Goal: Task Accomplishment & Management: Manage account settings

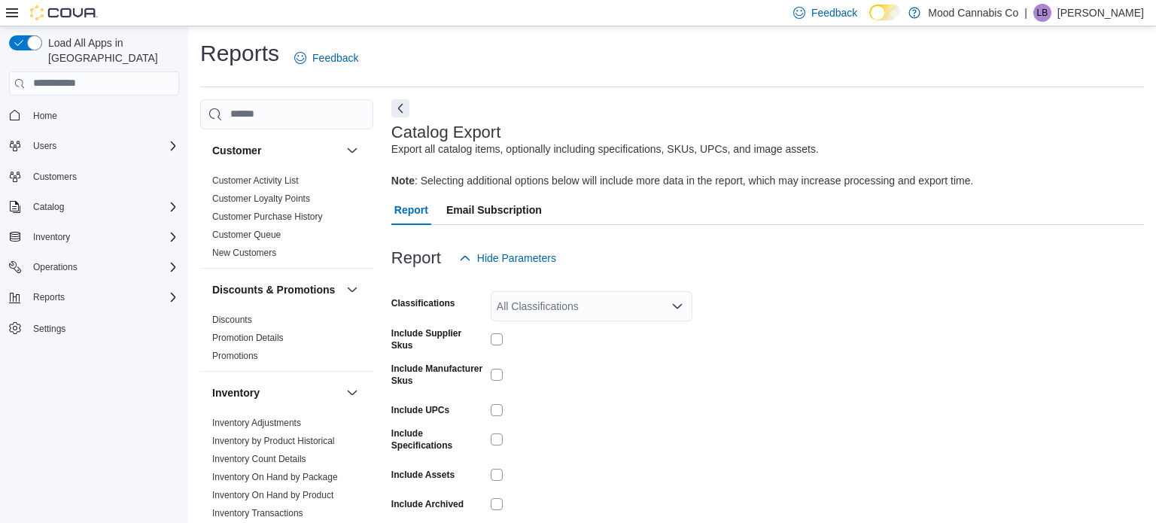
scroll to position [62, 0]
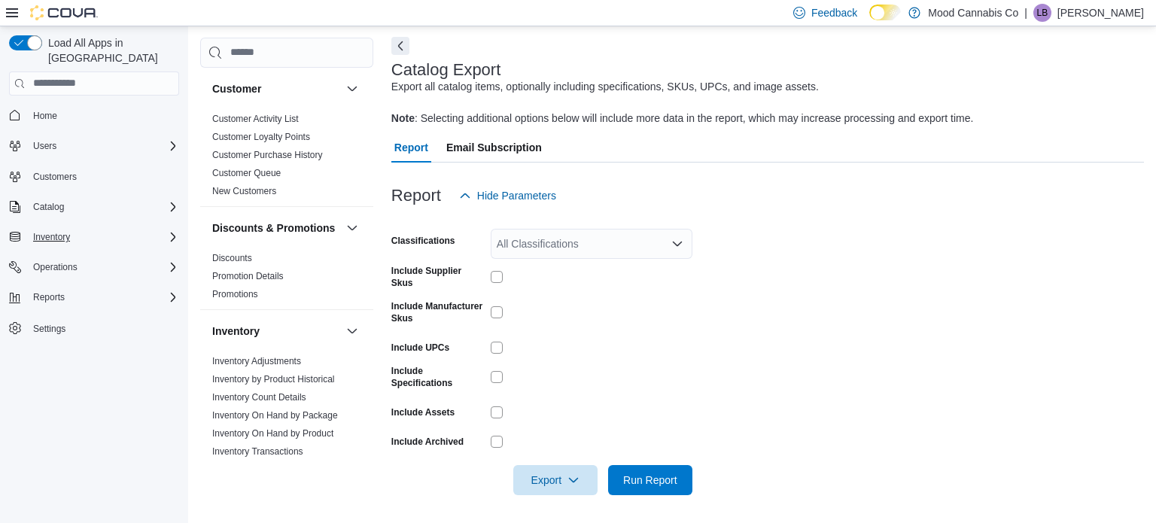
click at [78, 228] on div "Inventory" at bounding box center [103, 237] width 152 height 18
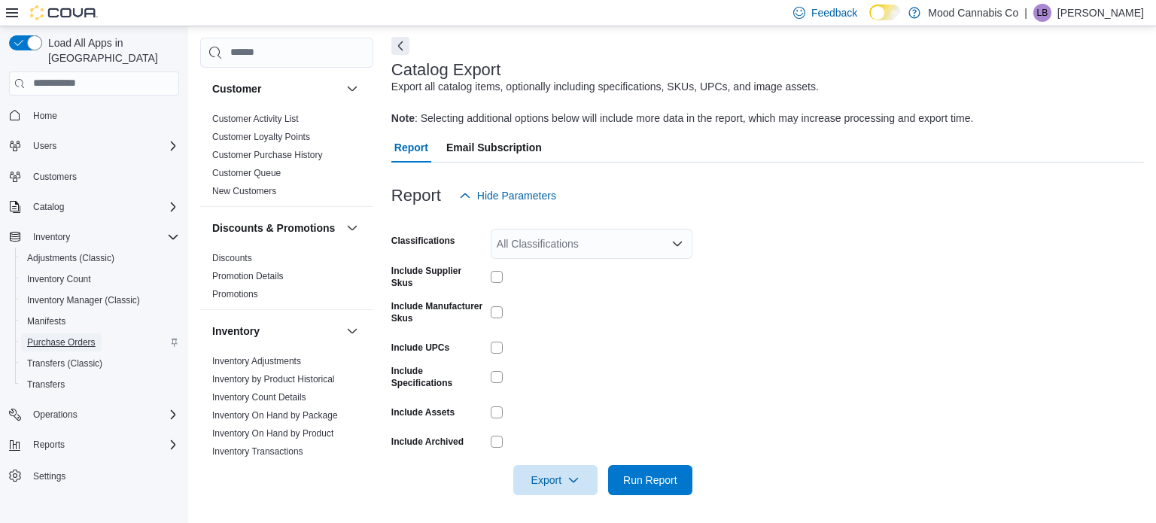
click at [86, 336] on span "Purchase Orders" at bounding box center [61, 342] width 68 height 12
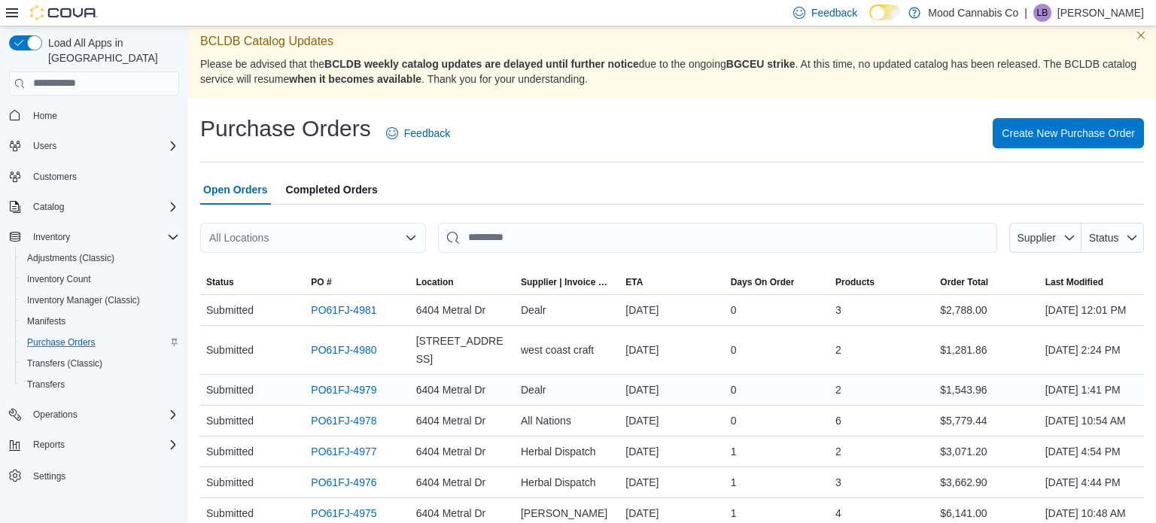
scroll to position [5, 0]
click at [355, 431] on link "PO61FJ-4978" at bounding box center [343, 422] width 65 height 18
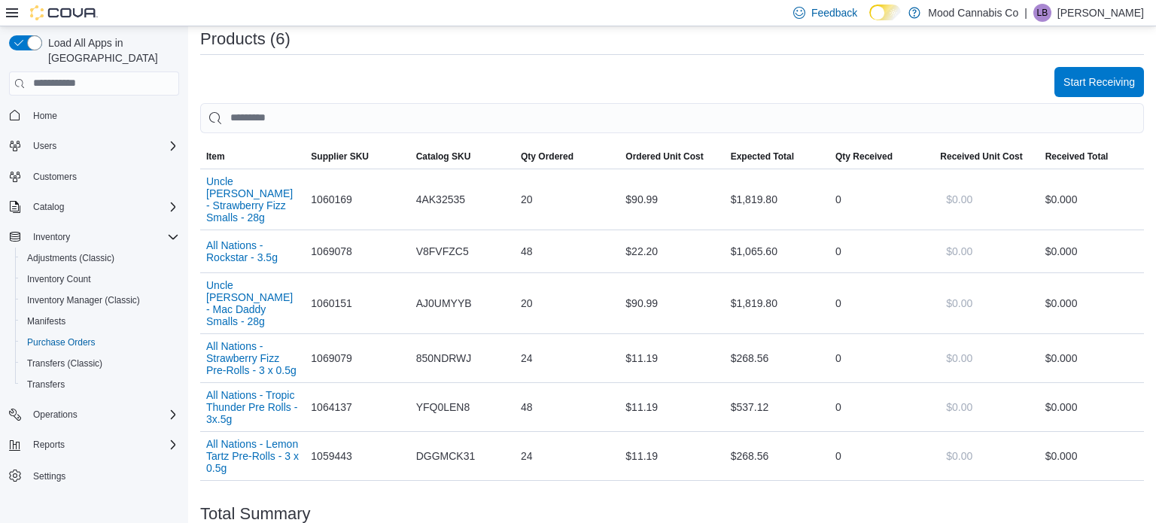
scroll to position [472, 0]
click at [1113, 96] on span "Start Receiving" at bounding box center [1098, 82] width 71 height 30
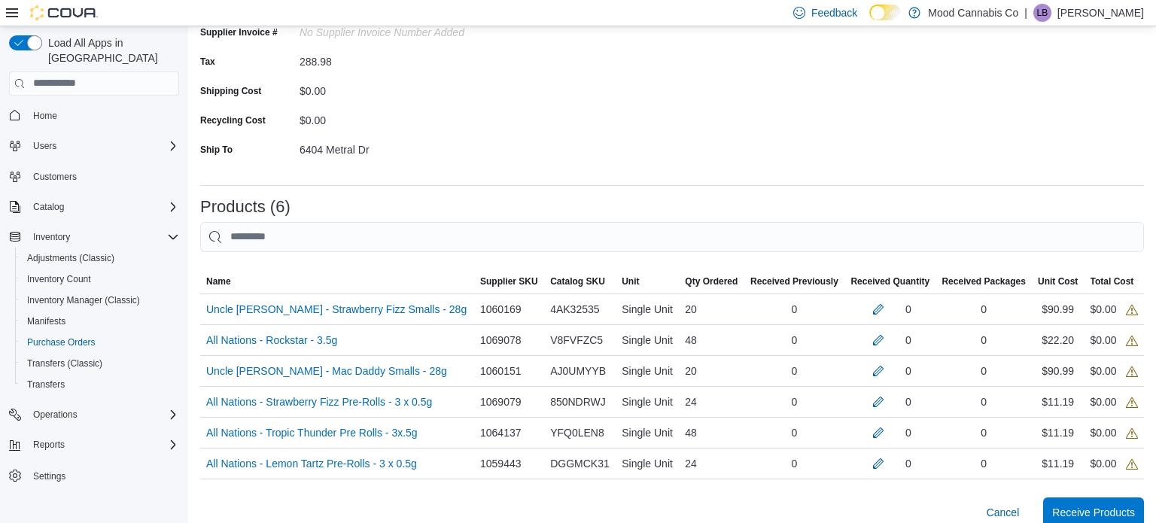
scroll to position [262, 0]
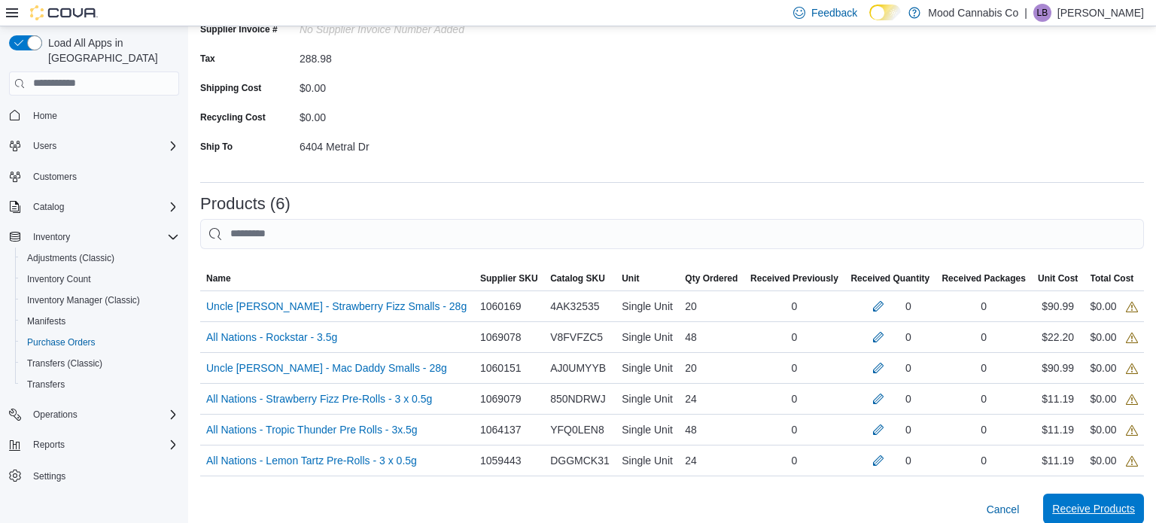
click at [1104, 510] on span "Receive Products" at bounding box center [1093, 508] width 83 height 15
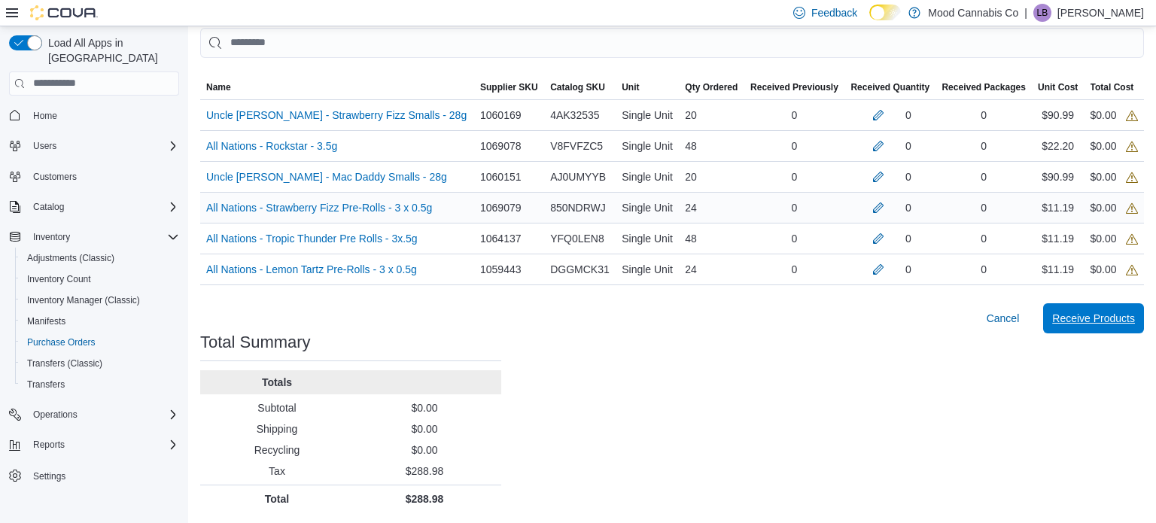
scroll to position [0, 0]
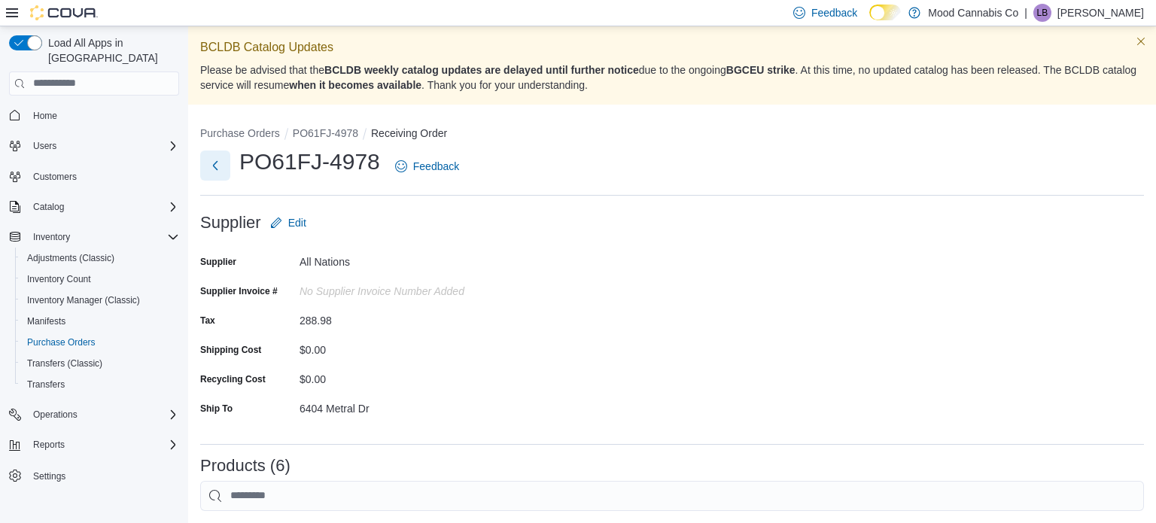
click at [207, 155] on button "Next" at bounding box center [215, 165] width 30 height 30
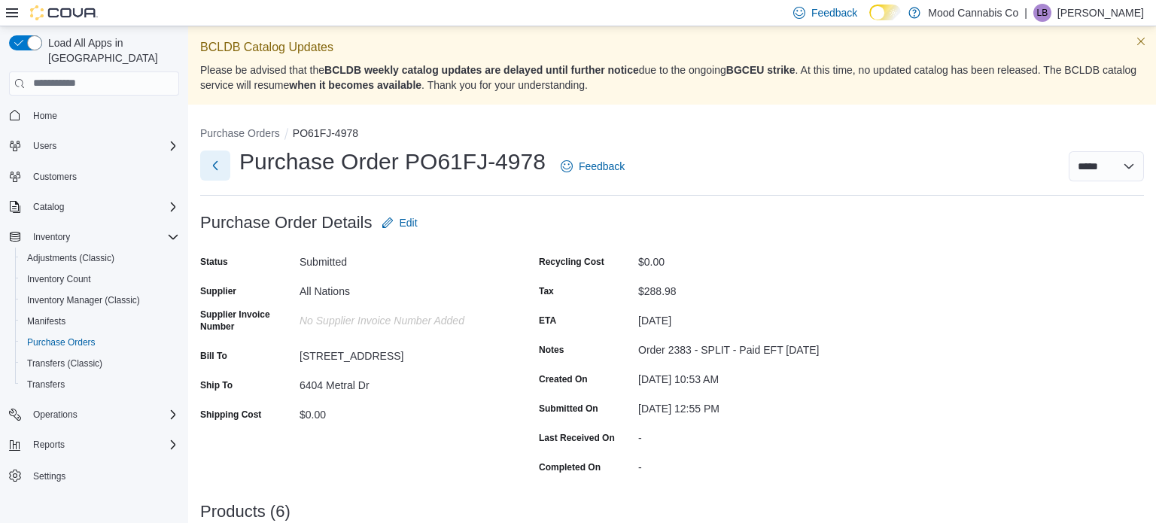
click at [217, 165] on button "Next" at bounding box center [215, 165] width 30 height 30
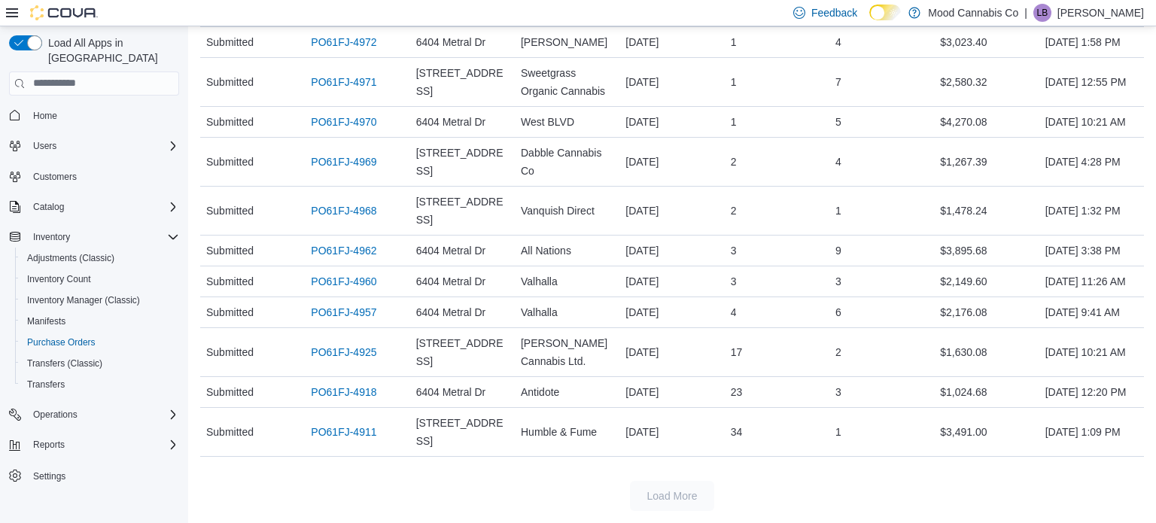
scroll to position [714, 0]
click at [323, 260] on link "PO61FJ-4962" at bounding box center [343, 250] width 65 height 18
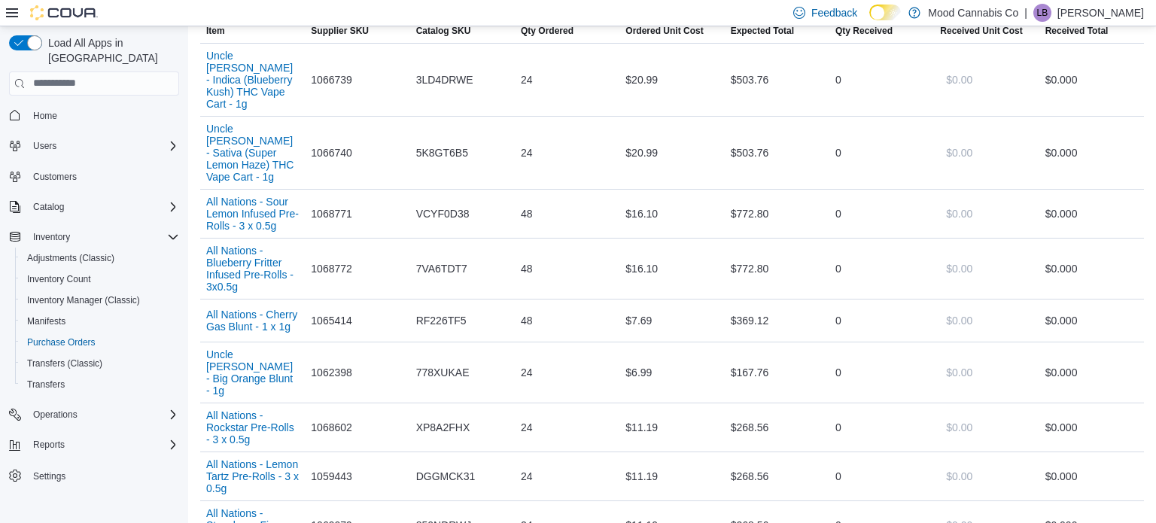
scroll to position [509, 0]
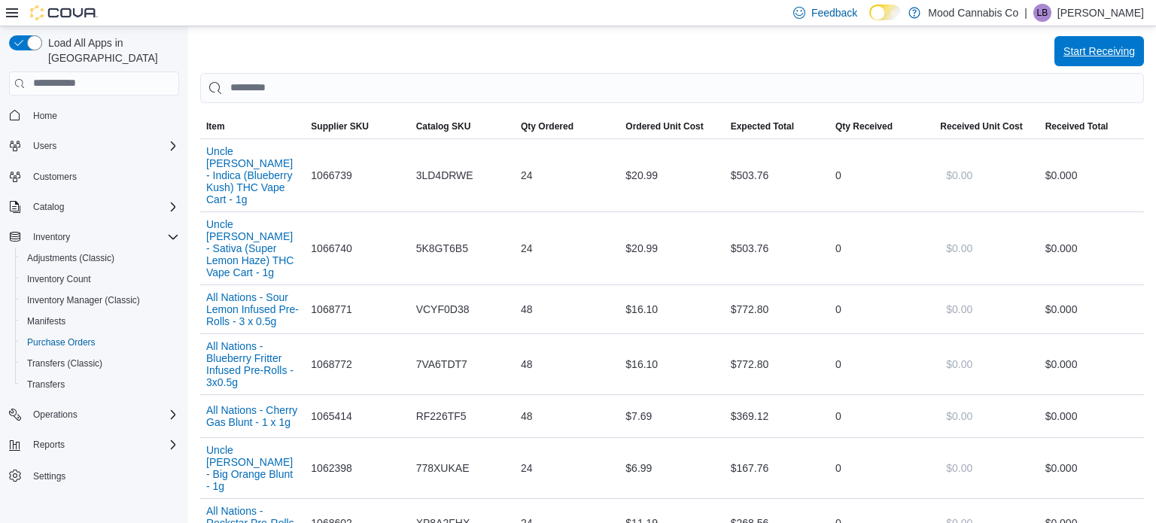
click at [1116, 44] on span "Start Receiving" at bounding box center [1098, 51] width 71 height 15
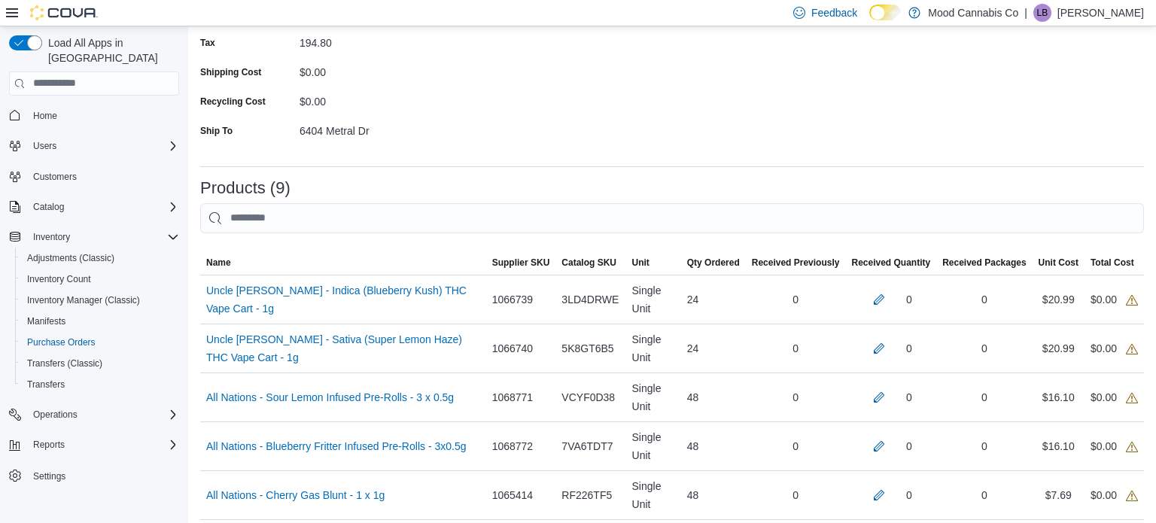
scroll to position [279, 0]
click at [878, 295] on button "button" at bounding box center [879, 297] width 18 height 18
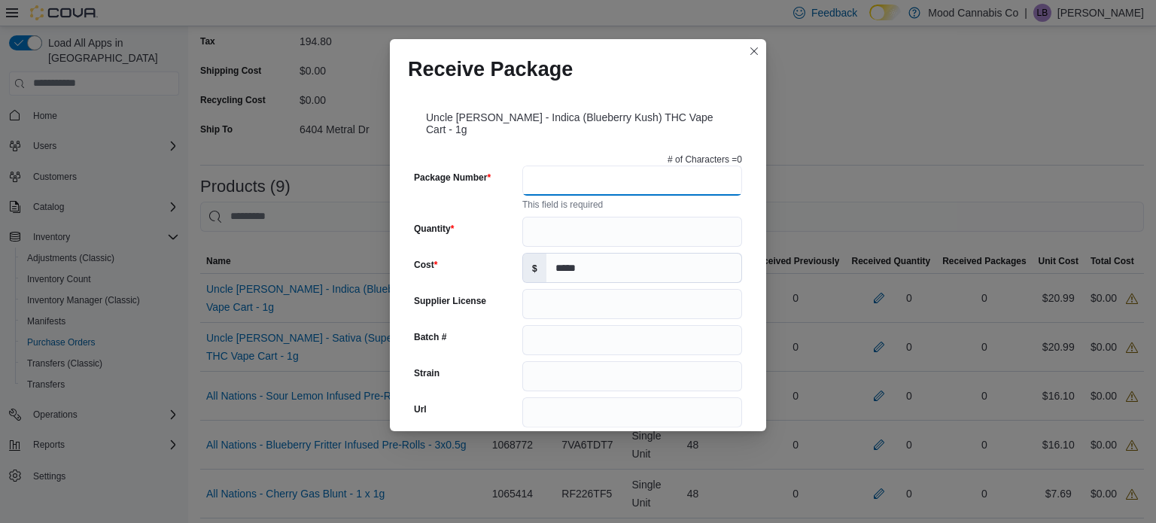
click at [636, 175] on input "Package Number" at bounding box center [632, 181] width 220 height 30
type input "**********"
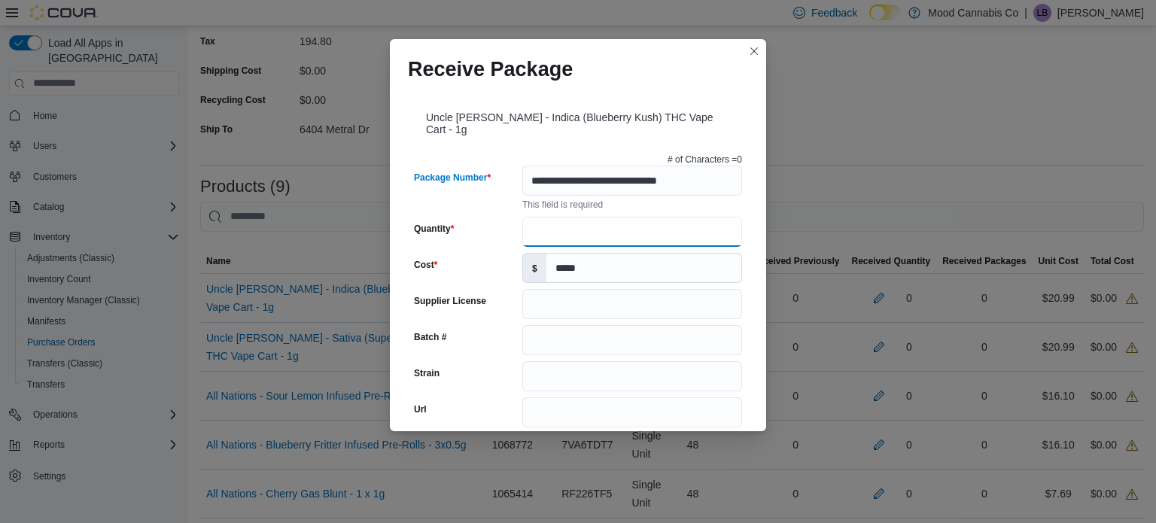
click at [586, 217] on input "Quantity" at bounding box center [632, 232] width 220 height 30
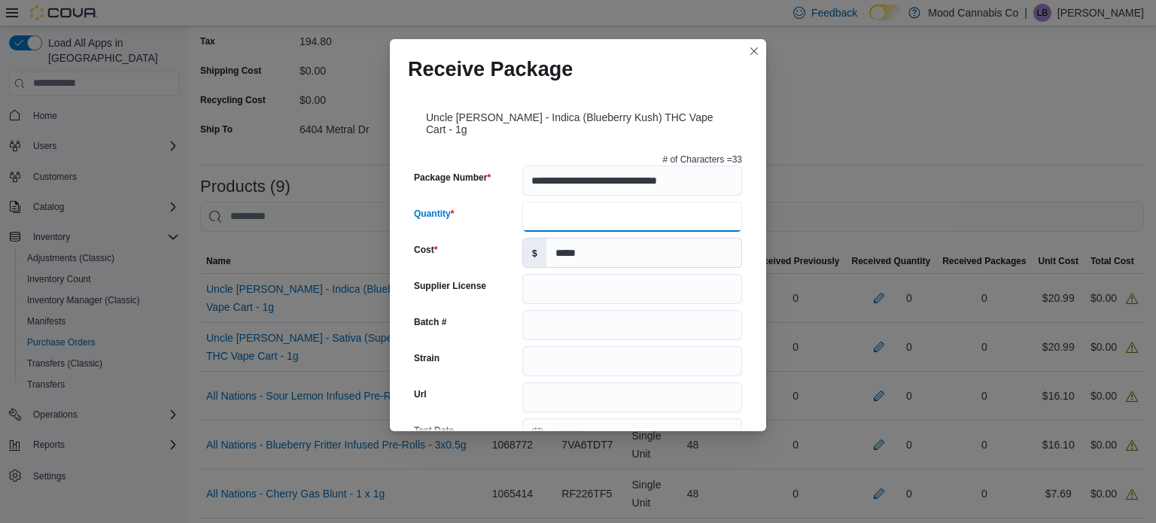
type input "**"
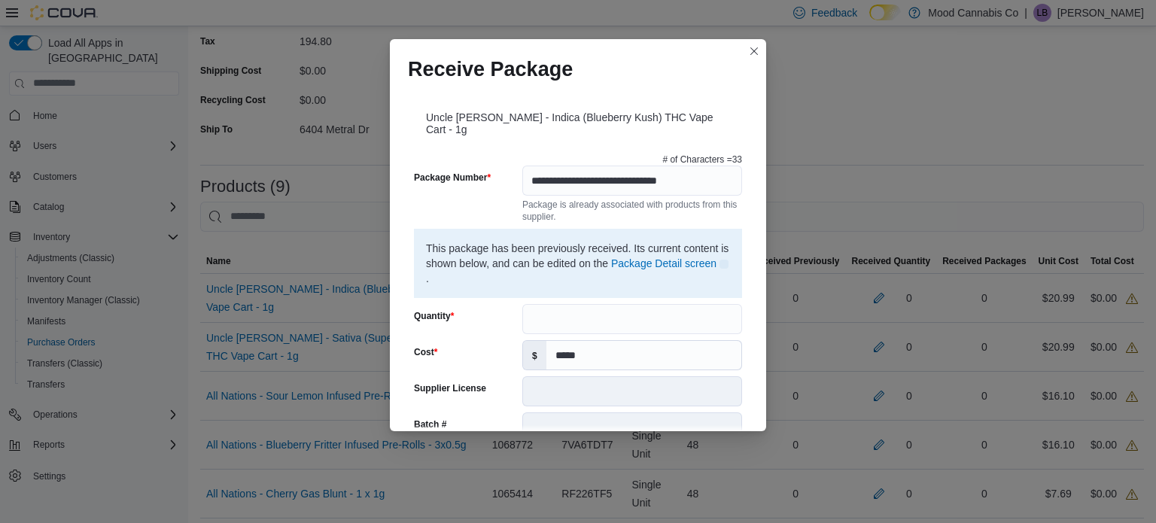
scroll to position [534, 0]
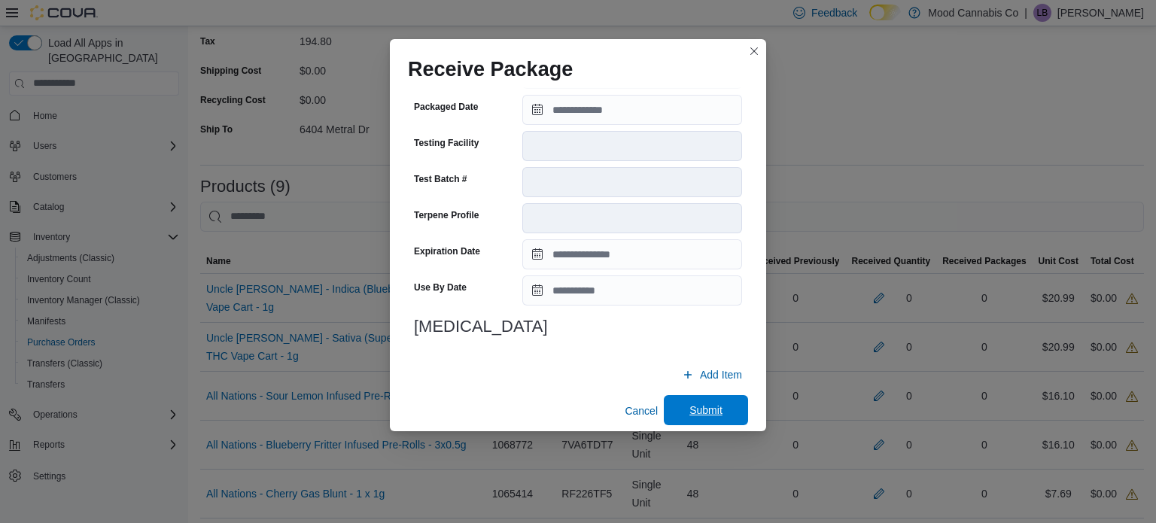
click at [731, 396] on span "Submit" at bounding box center [706, 410] width 66 height 30
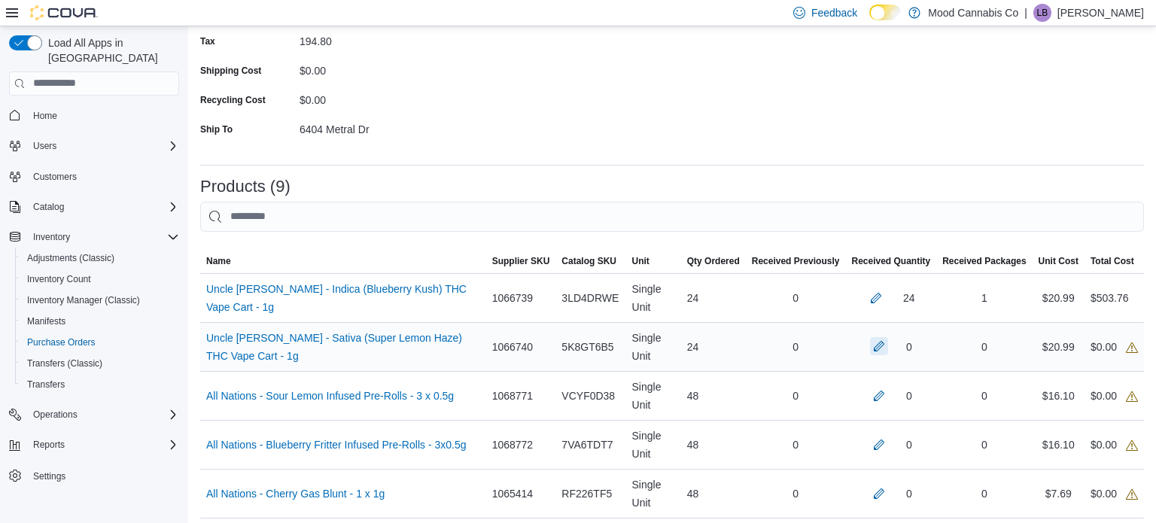
click at [879, 347] on button "button" at bounding box center [879, 346] width 18 height 18
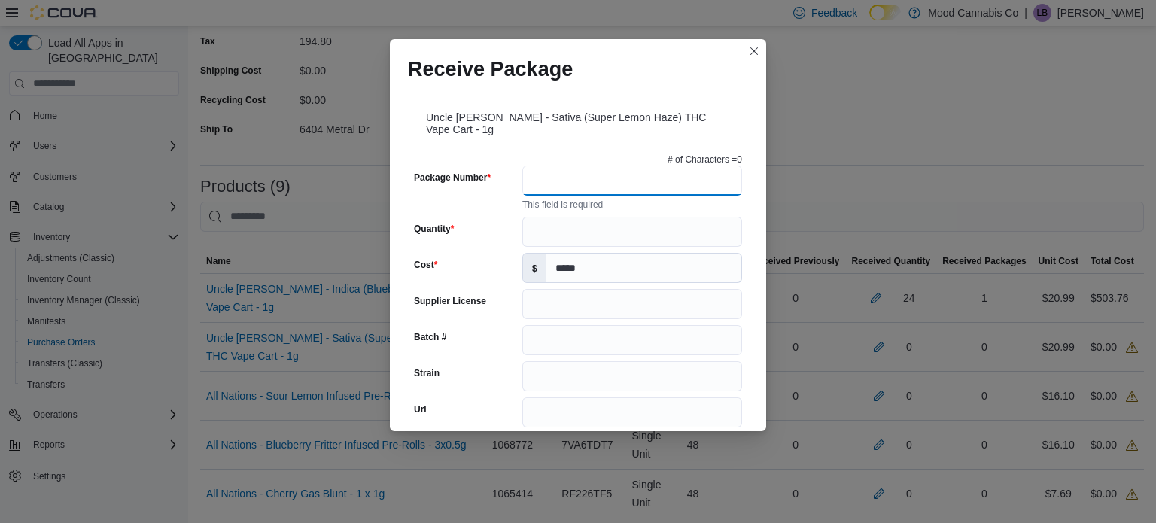
click at [648, 181] on input "Package Number" at bounding box center [632, 181] width 220 height 30
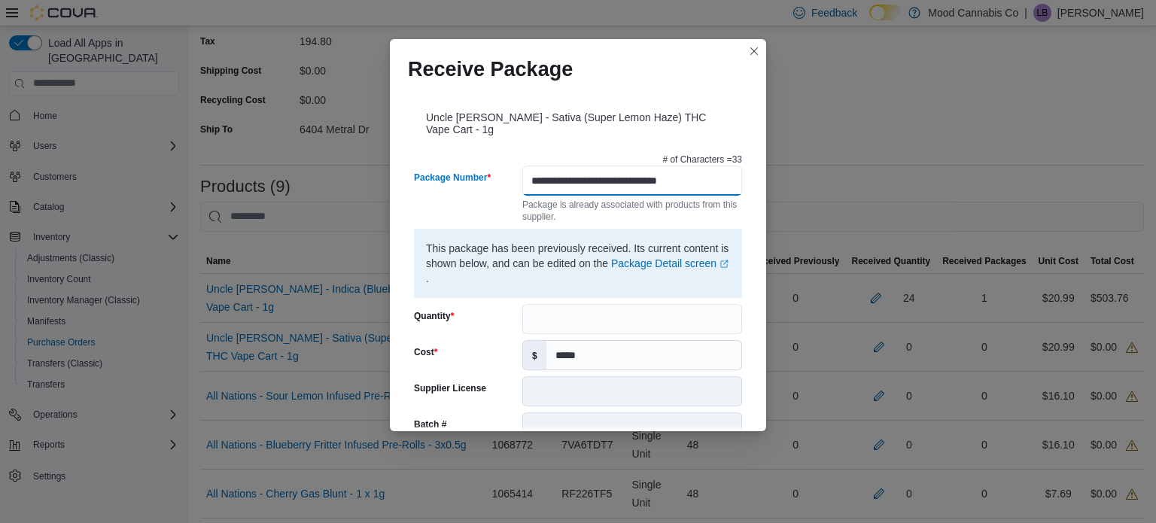
scroll to position [0, 0]
type input "**********"
click at [636, 304] on input "Quantity" at bounding box center [632, 319] width 220 height 30
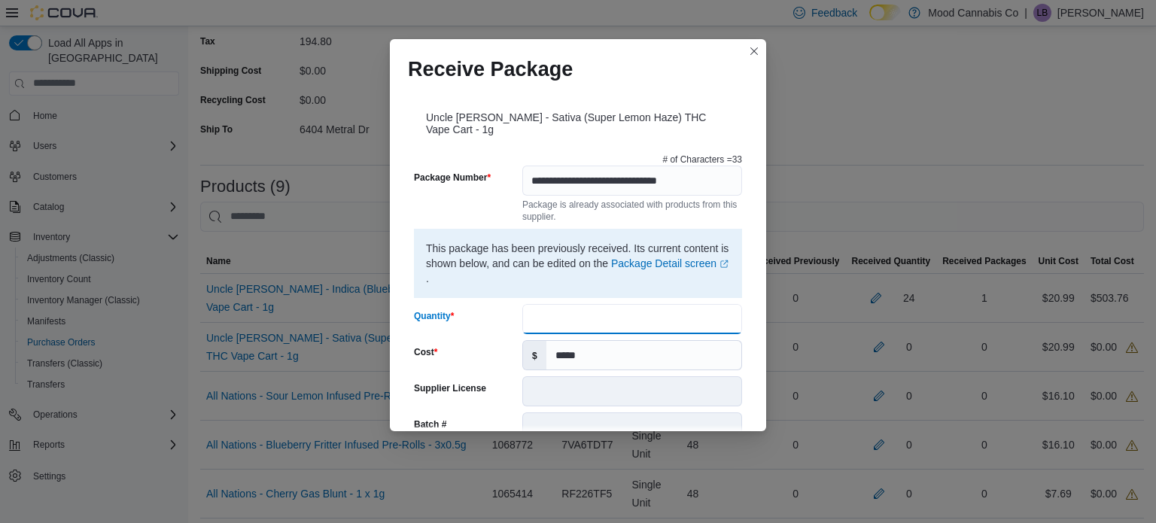
type input "**"
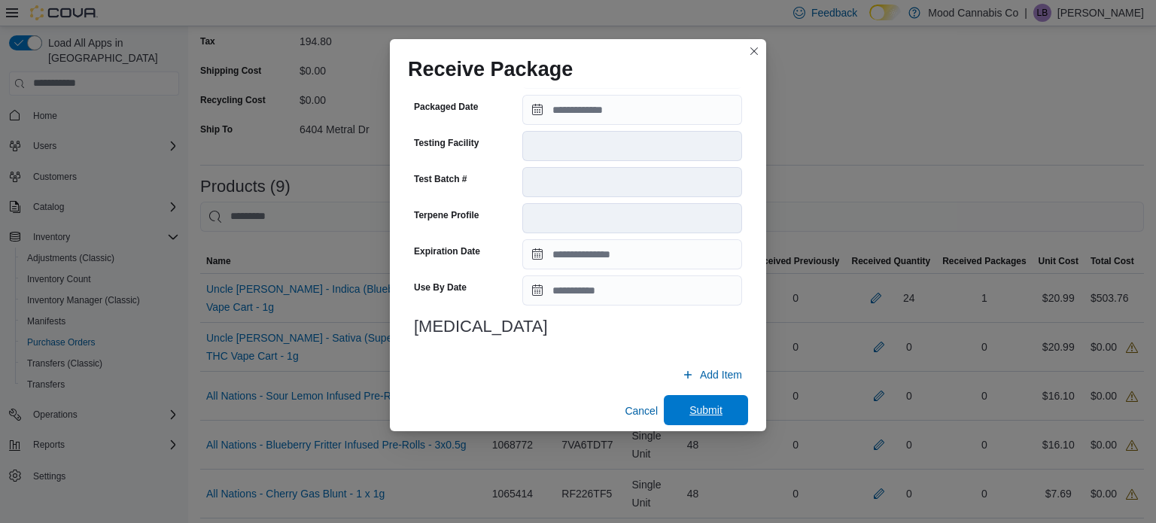
click at [692, 395] on span "Submit" at bounding box center [706, 410] width 66 height 30
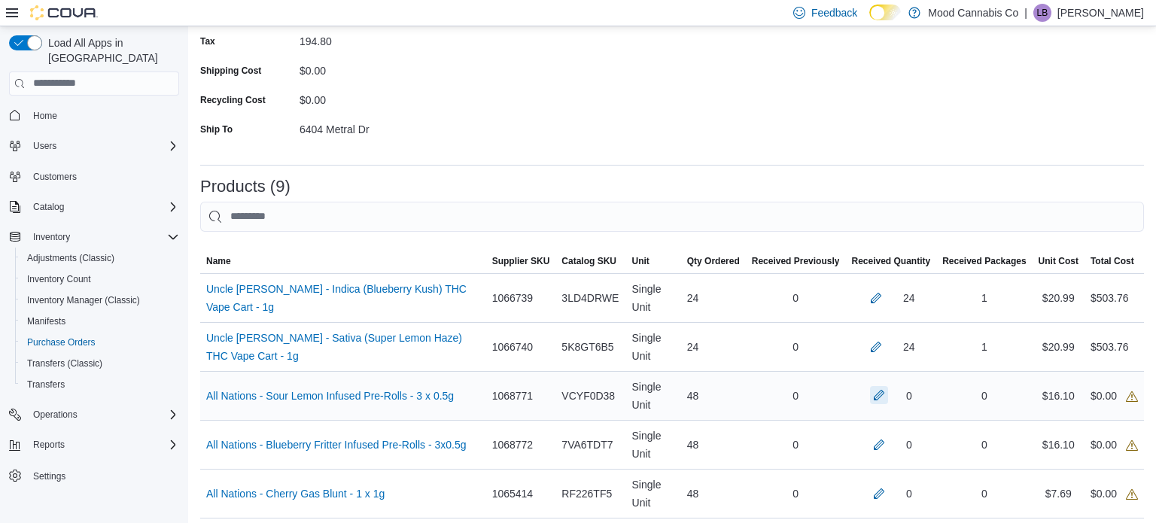
click at [876, 396] on button "button" at bounding box center [879, 395] width 18 height 18
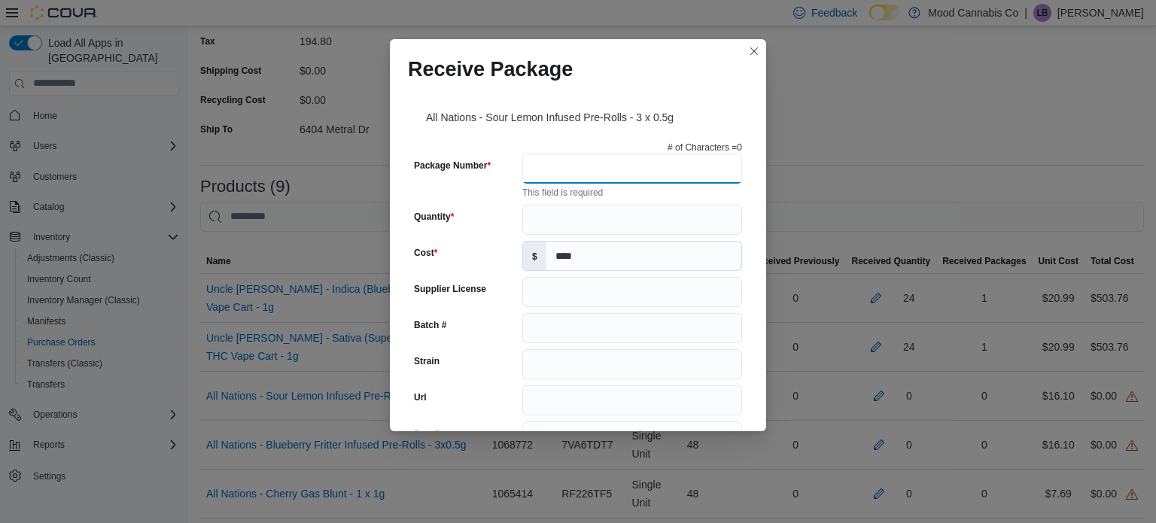
click at [649, 163] on input "Package Number" at bounding box center [632, 168] width 220 height 30
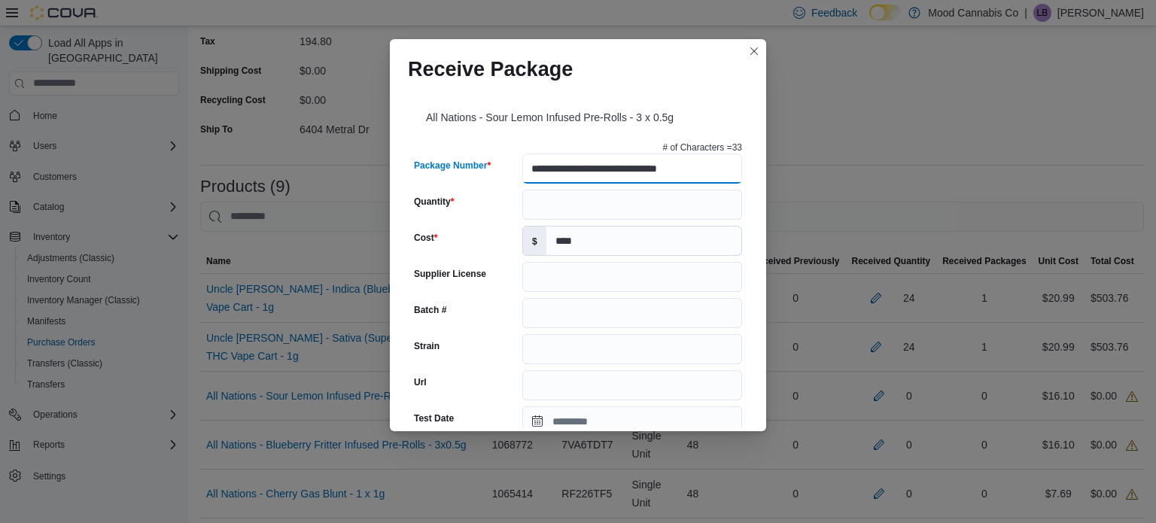
type input "**********"
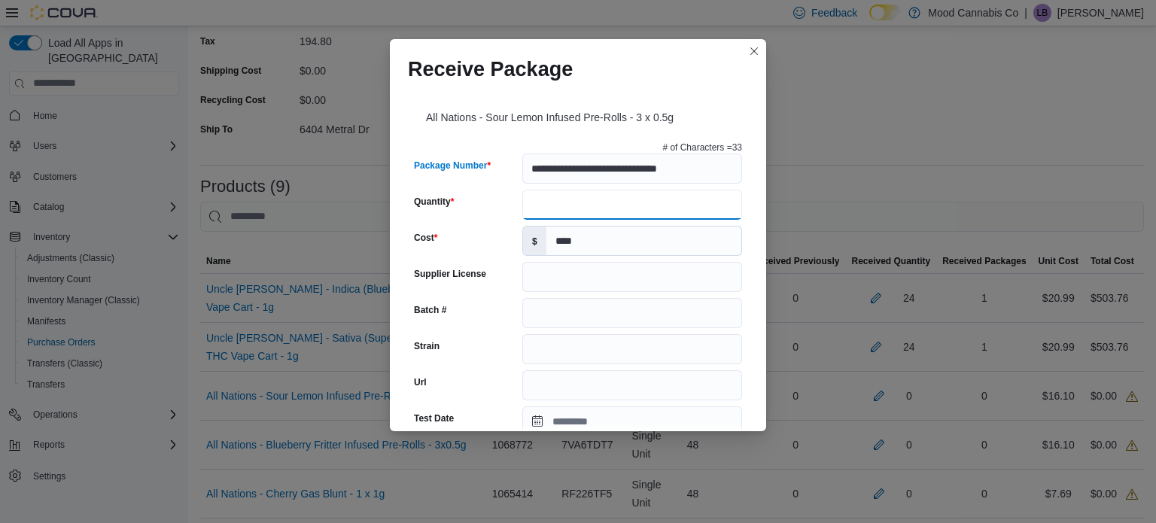
click at [551, 207] on input "Quantity" at bounding box center [632, 205] width 220 height 30
type input "**"
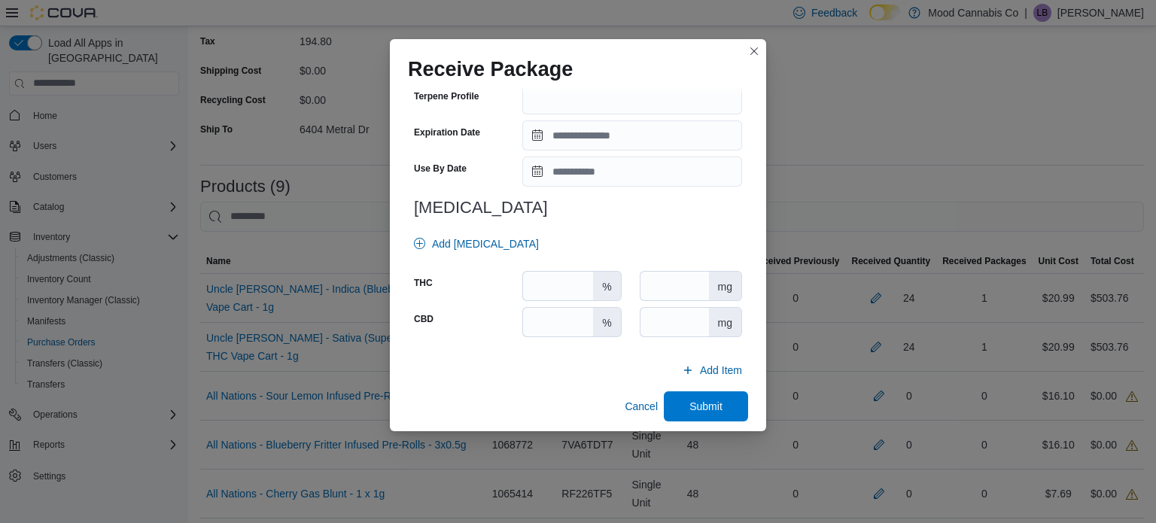
scroll to position [546, 0]
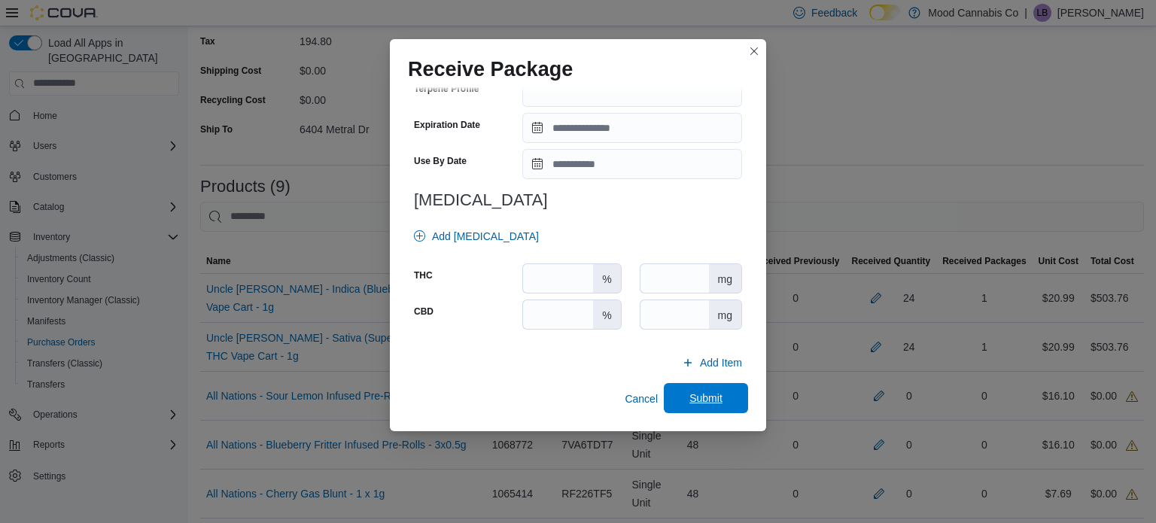
click at [745, 398] on button "Submit" at bounding box center [706, 398] width 84 height 30
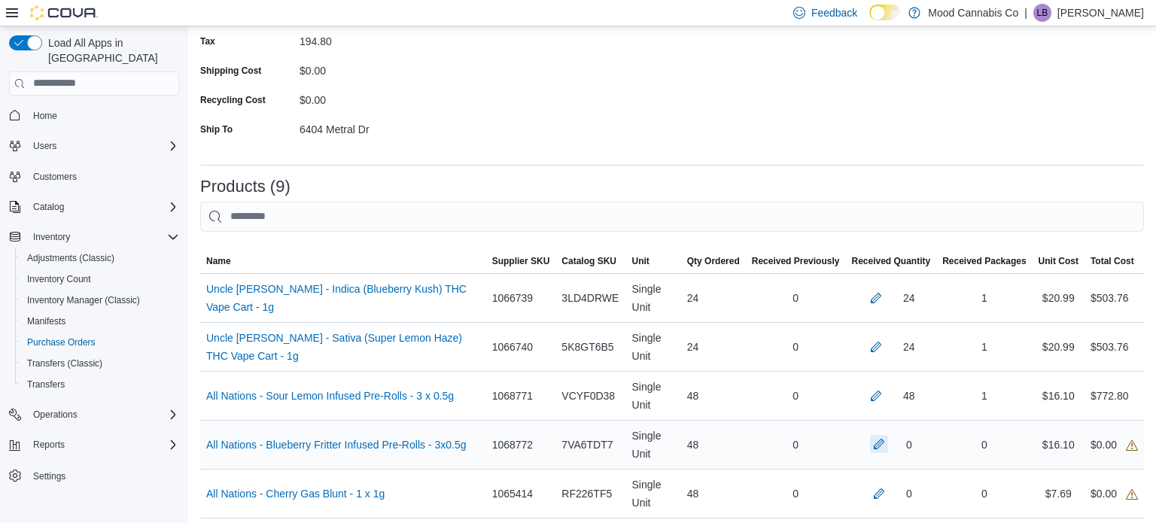
click at [875, 445] on button "button" at bounding box center [879, 444] width 18 height 18
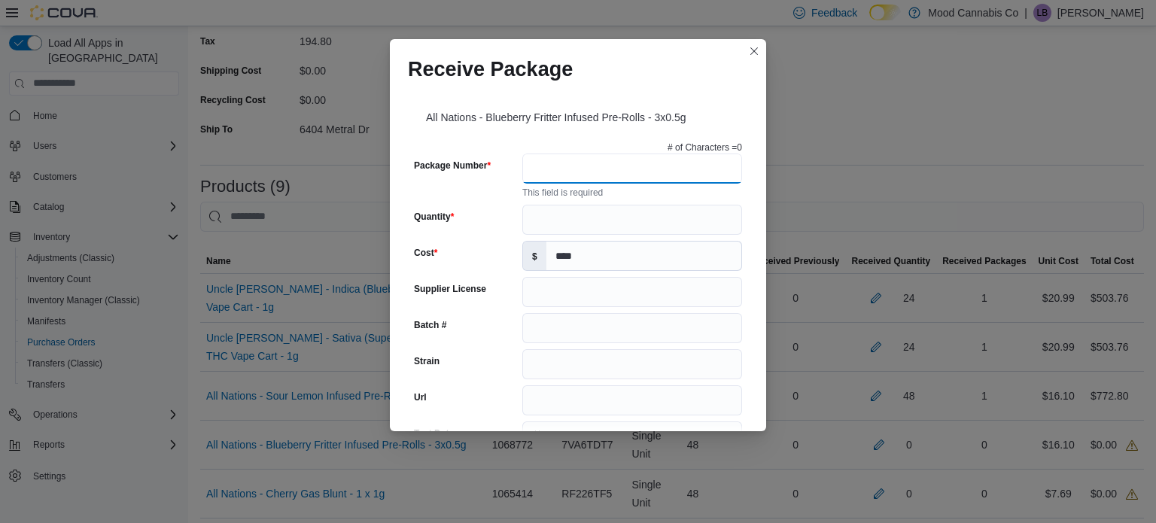
click at [598, 167] on input "Package Number" at bounding box center [632, 168] width 220 height 30
type input "**********"
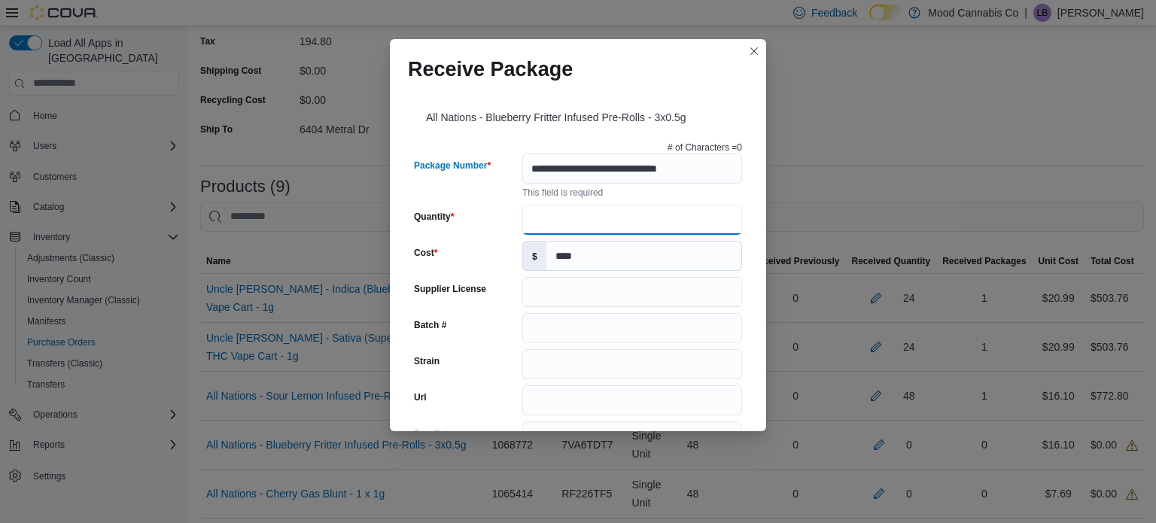
click at [550, 211] on input "Quantity" at bounding box center [632, 220] width 220 height 30
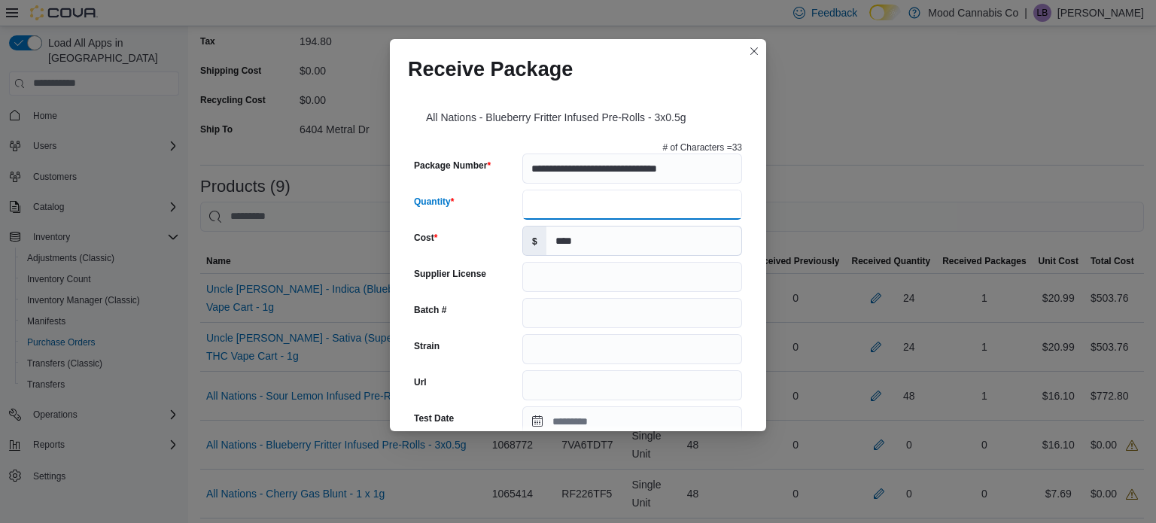
type input "**"
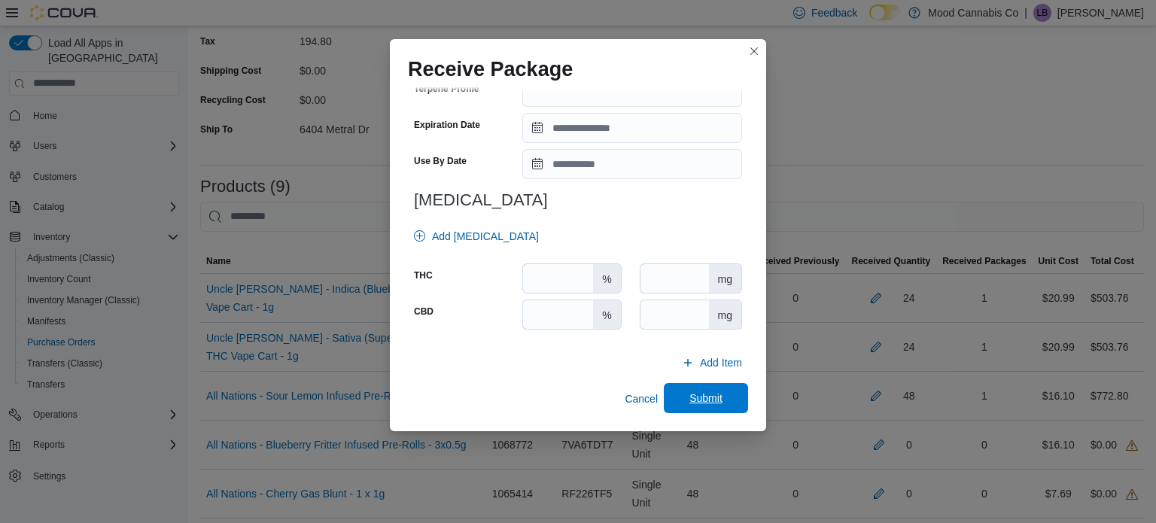
click at [686, 398] on span "Submit" at bounding box center [706, 398] width 66 height 30
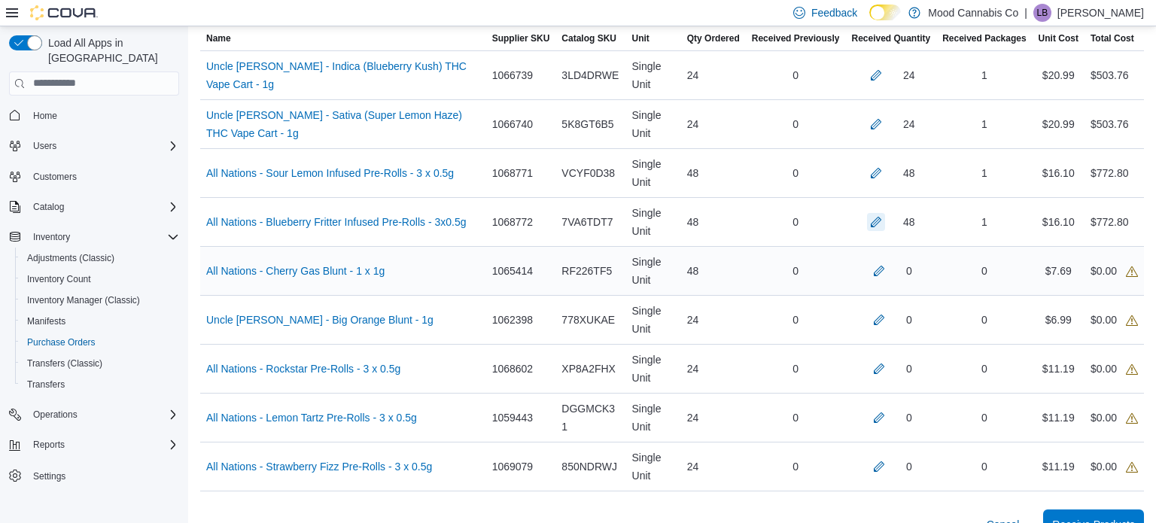
scroll to position [507, 0]
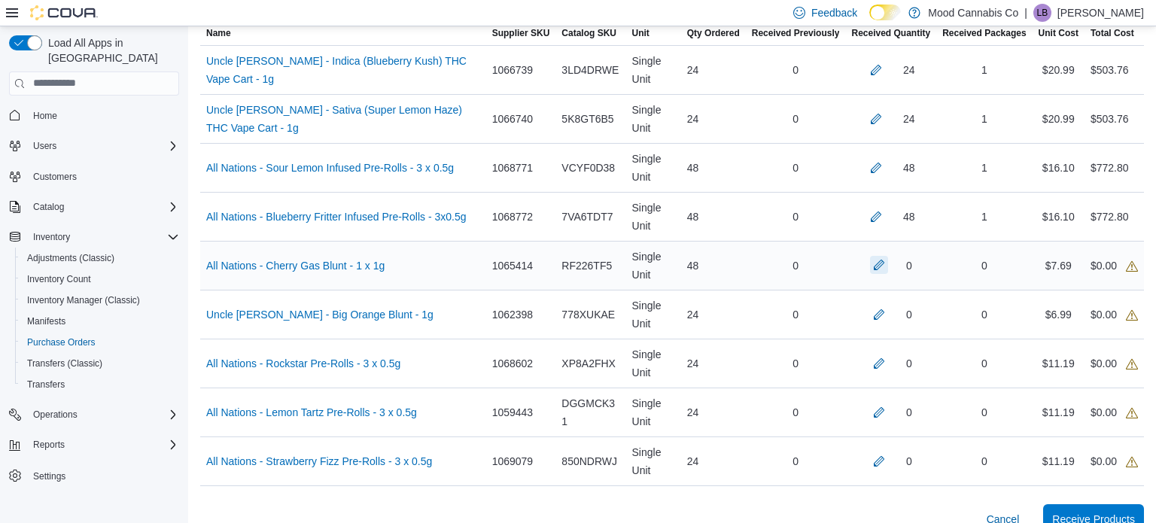
click at [879, 267] on button "button" at bounding box center [879, 265] width 18 height 18
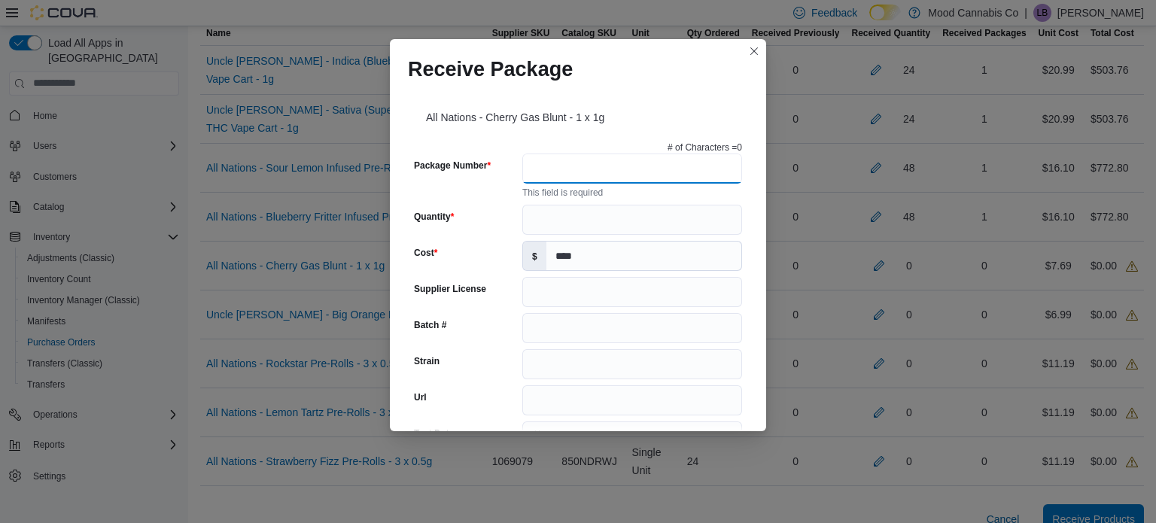
click at [609, 169] on input "Package Number" at bounding box center [632, 168] width 220 height 30
type input "**********"
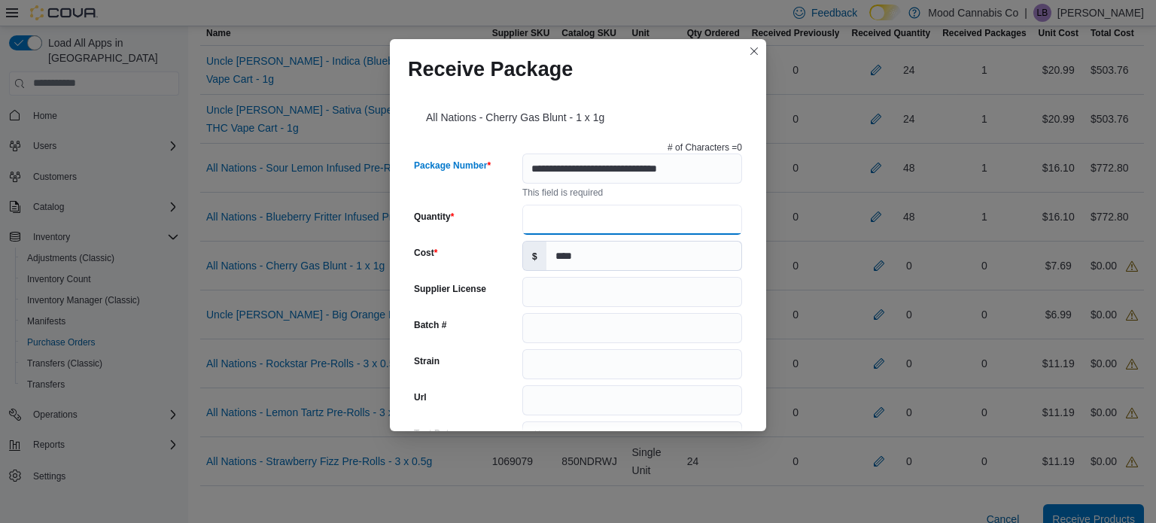
click at [536, 214] on input "Quantity" at bounding box center [632, 220] width 220 height 30
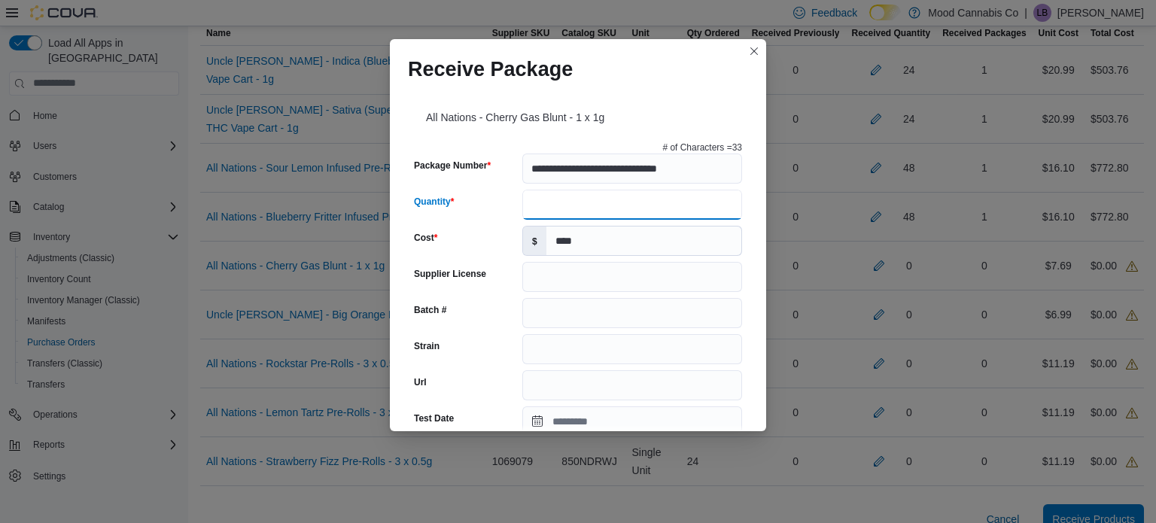
type input "**"
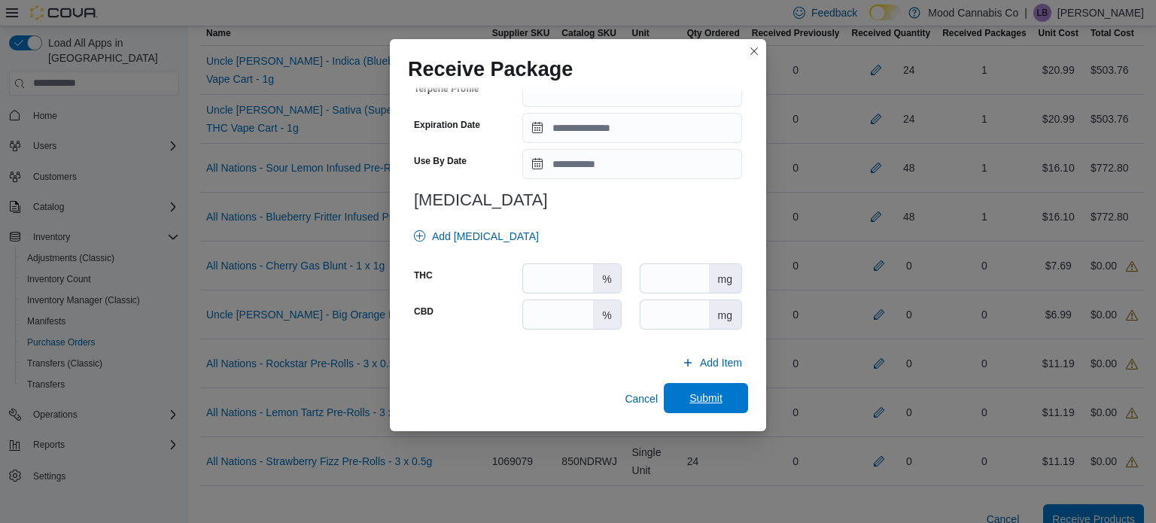
click at [721, 390] on span "Submit" at bounding box center [706, 398] width 66 height 30
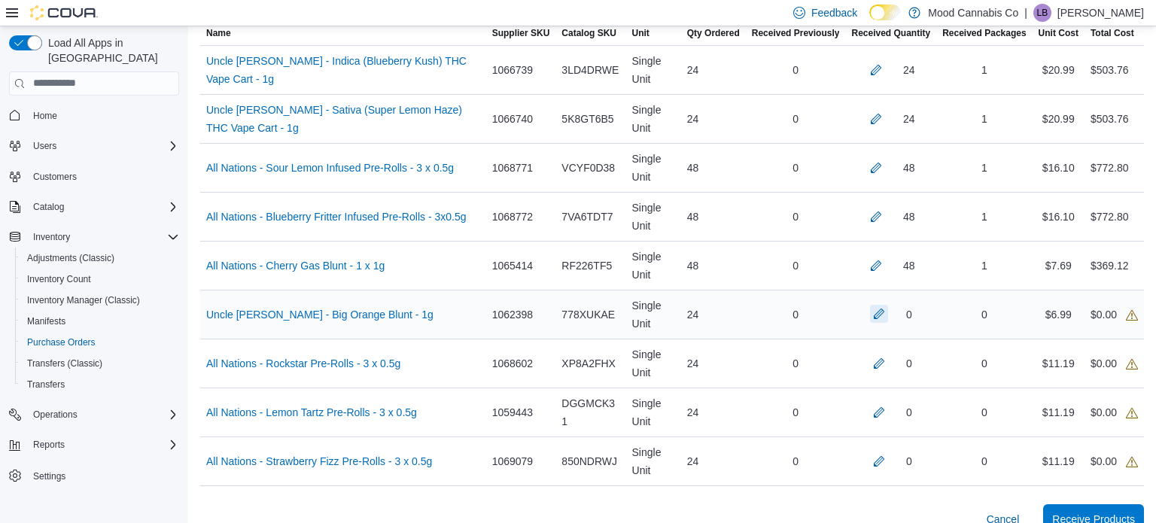
click at [880, 317] on button "button" at bounding box center [879, 314] width 18 height 18
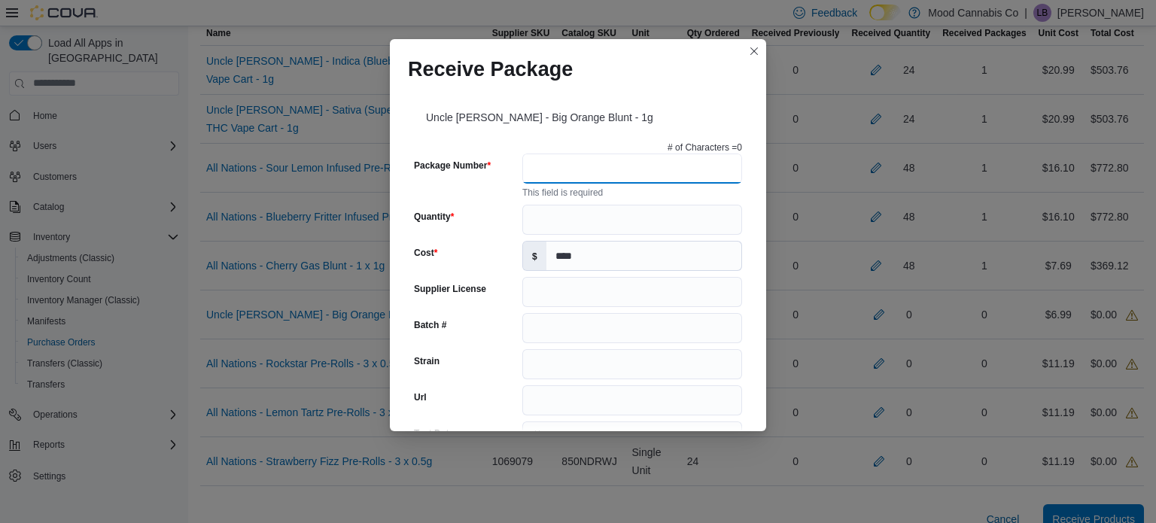
click at [609, 175] on input "Package Number" at bounding box center [632, 168] width 220 height 30
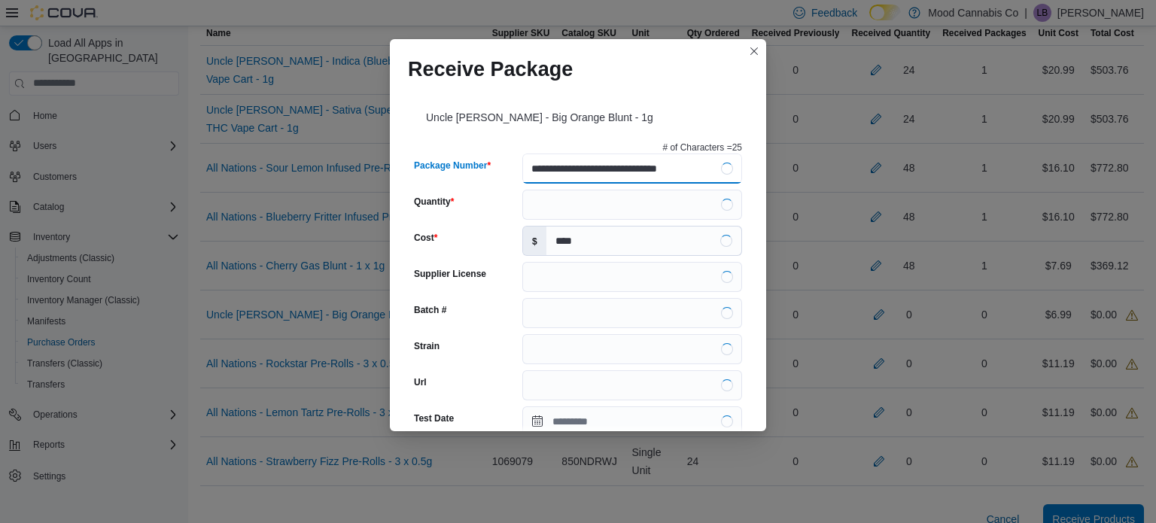
type input "**********"
click at [547, 223] on div "**********" at bounding box center [578, 511] width 340 height 752
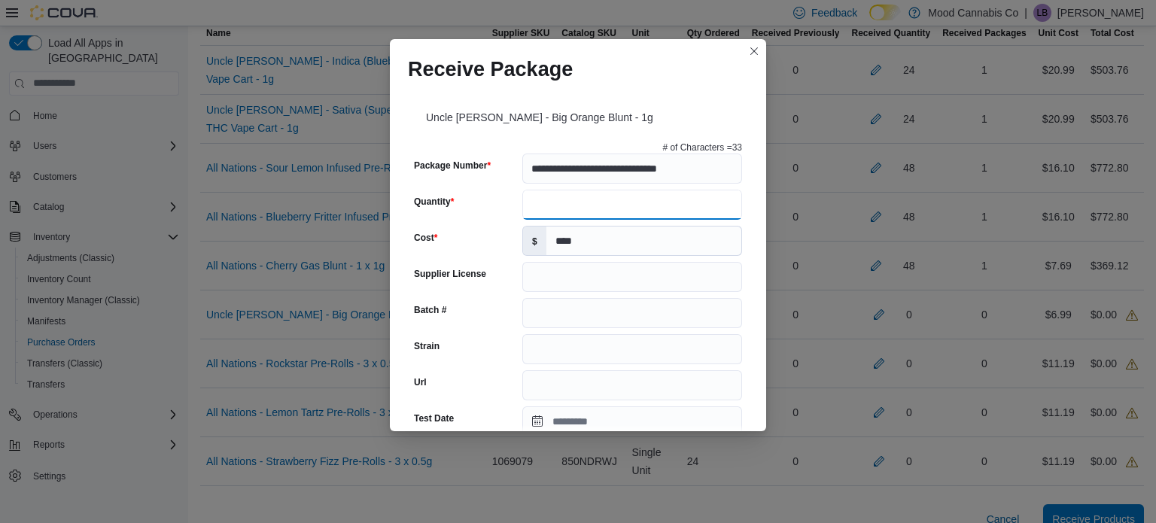
click at [546, 209] on input "Quantity" at bounding box center [632, 205] width 220 height 30
type input "**"
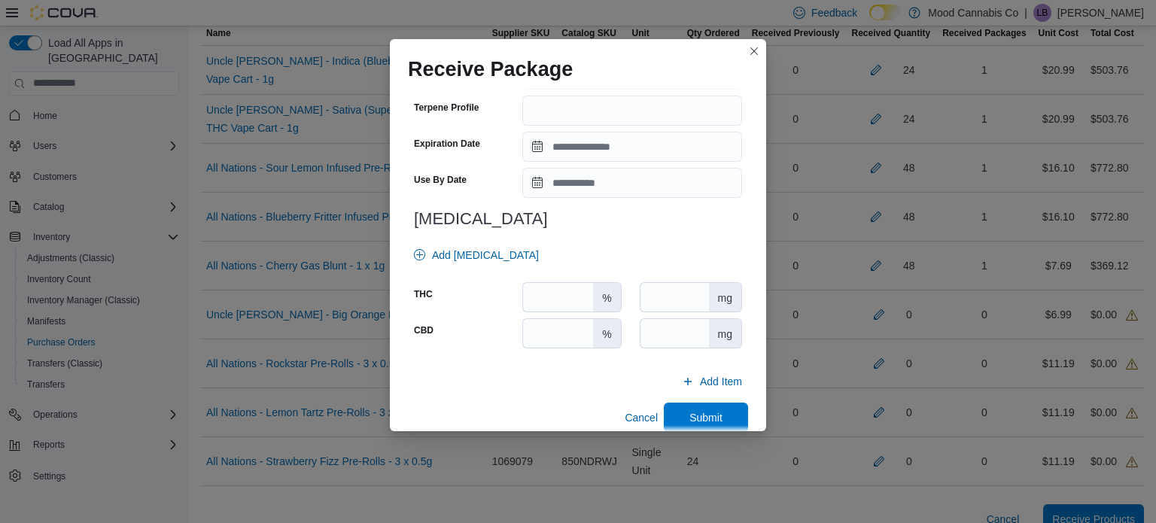
scroll to position [546, 0]
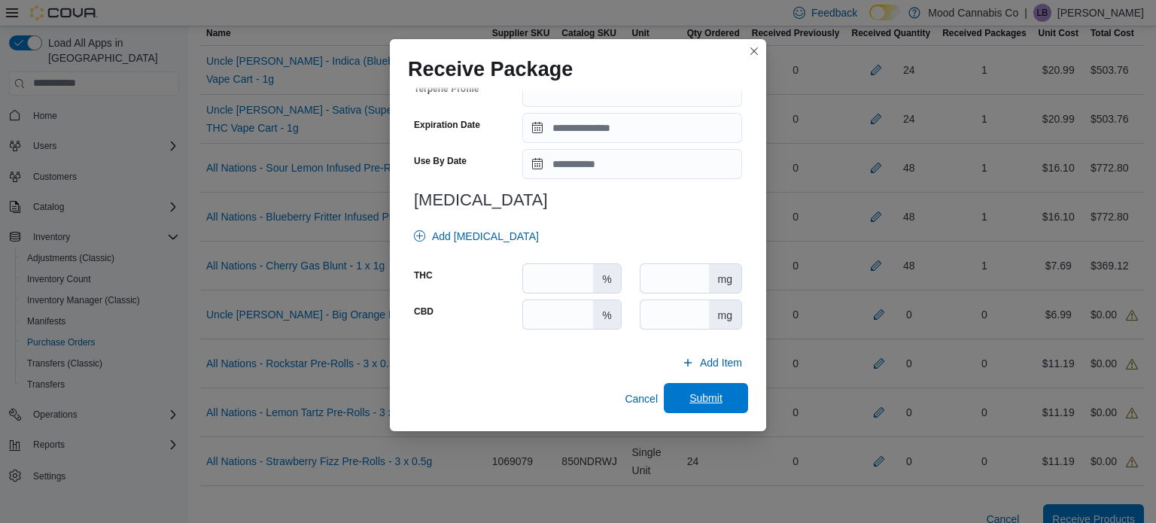
click at [724, 390] on span "Submit" at bounding box center [706, 398] width 66 height 30
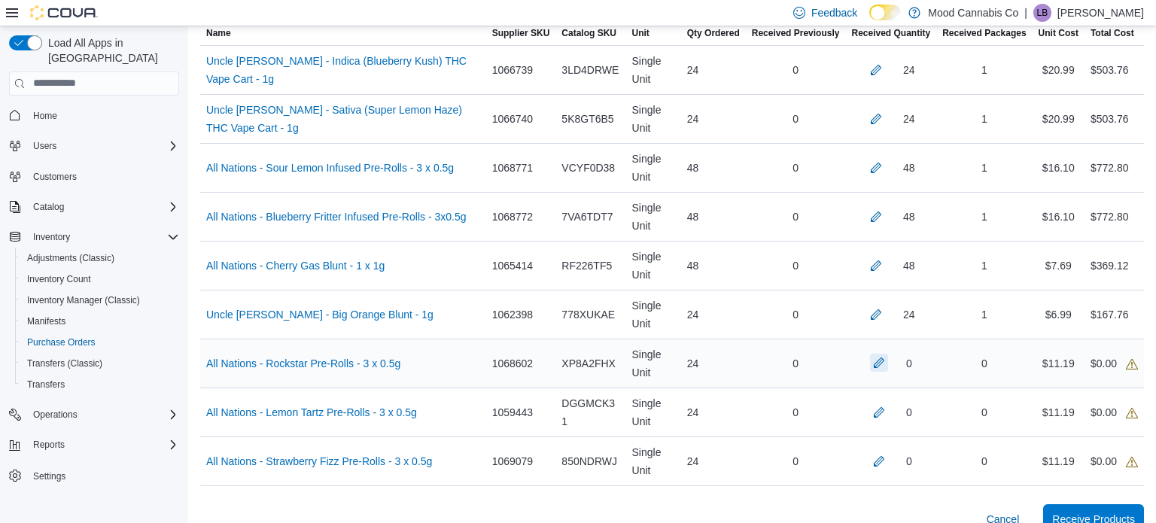
click at [873, 366] on button "button" at bounding box center [879, 363] width 18 height 18
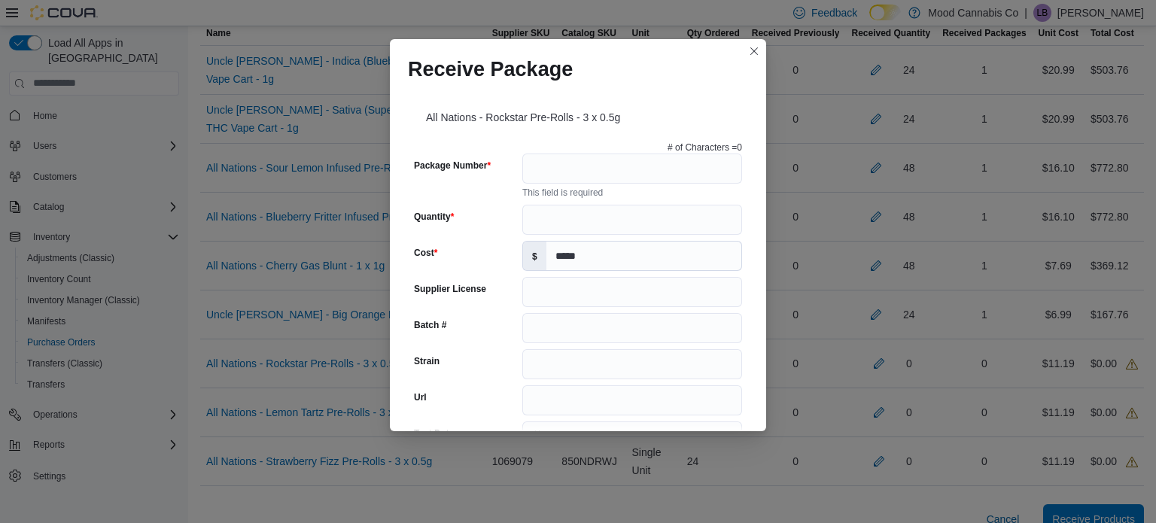
click at [888, 155] on div "Receive Package All Nations - Rockstar Pre-Rolls - 3 x 0.5g # of Characters = 0…" at bounding box center [578, 261] width 1156 height 523
click at [761, 48] on button "Closes this modal window" at bounding box center [754, 50] width 18 height 18
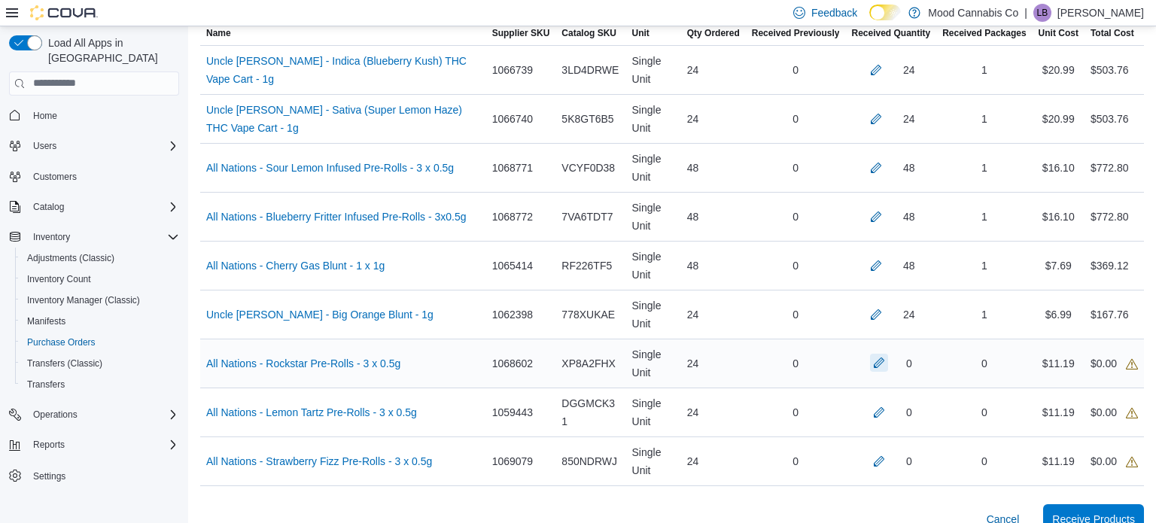
click at [886, 355] on button "button" at bounding box center [879, 363] width 18 height 18
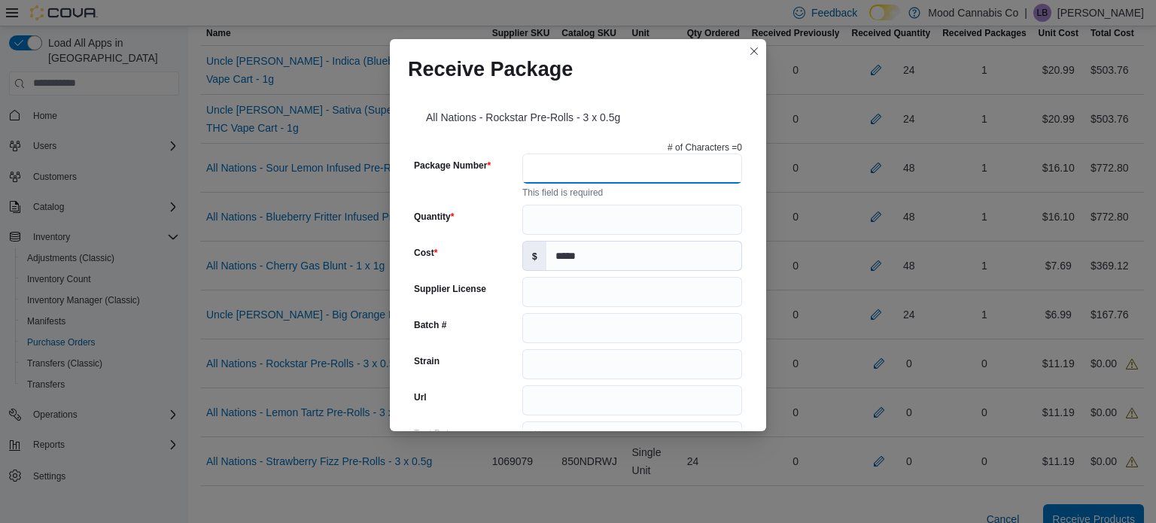
click at [645, 167] on input "Package Number" at bounding box center [632, 168] width 220 height 30
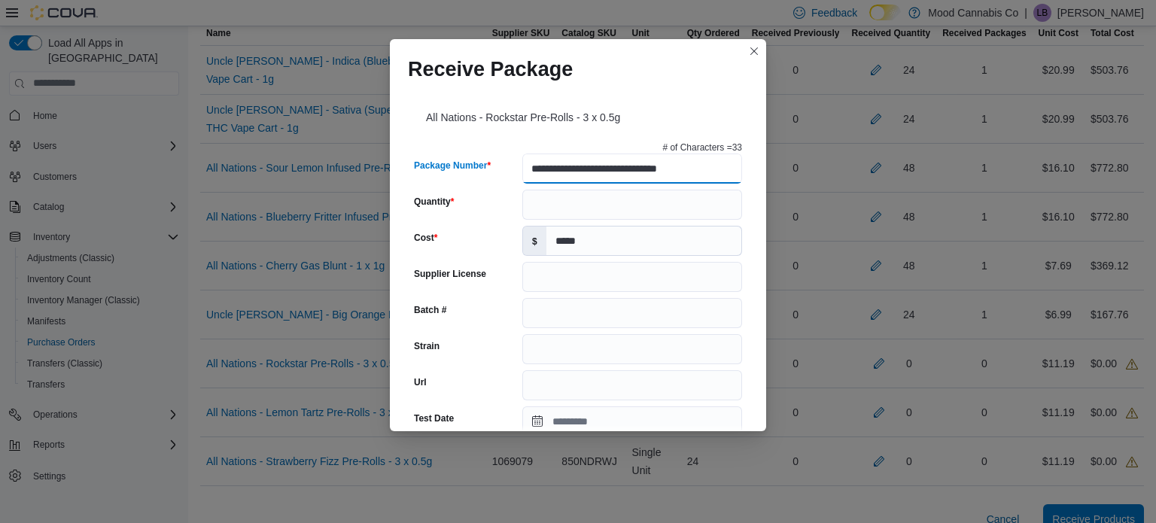
scroll to position [0, 0]
type input "**********"
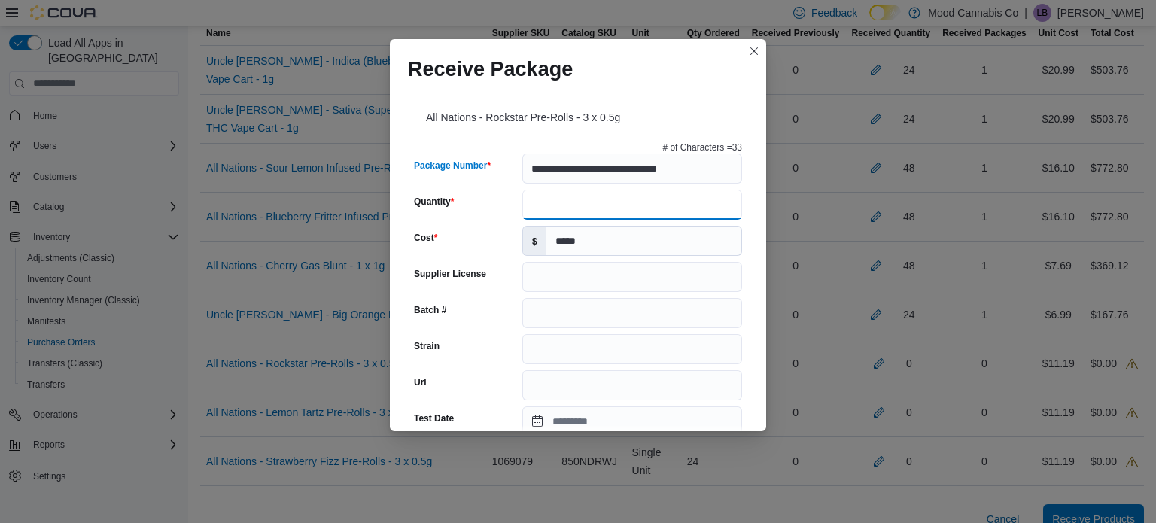
click at [562, 204] on input "Quantity" at bounding box center [632, 205] width 220 height 30
type input "**"
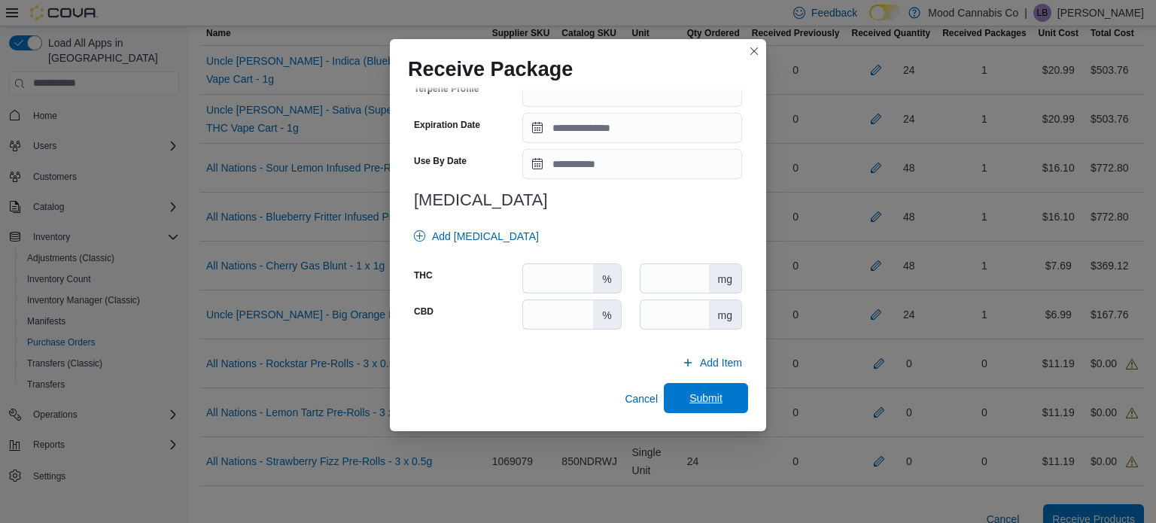
click at [733, 391] on span "Submit" at bounding box center [706, 398] width 66 height 30
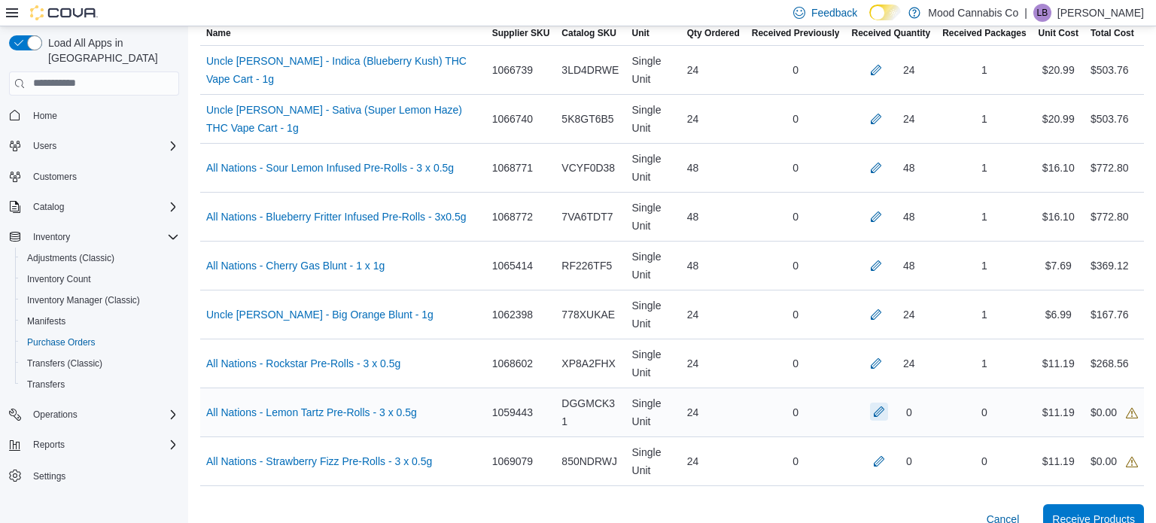
click at [876, 415] on button "button" at bounding box center [879, 411] width 18 height 18
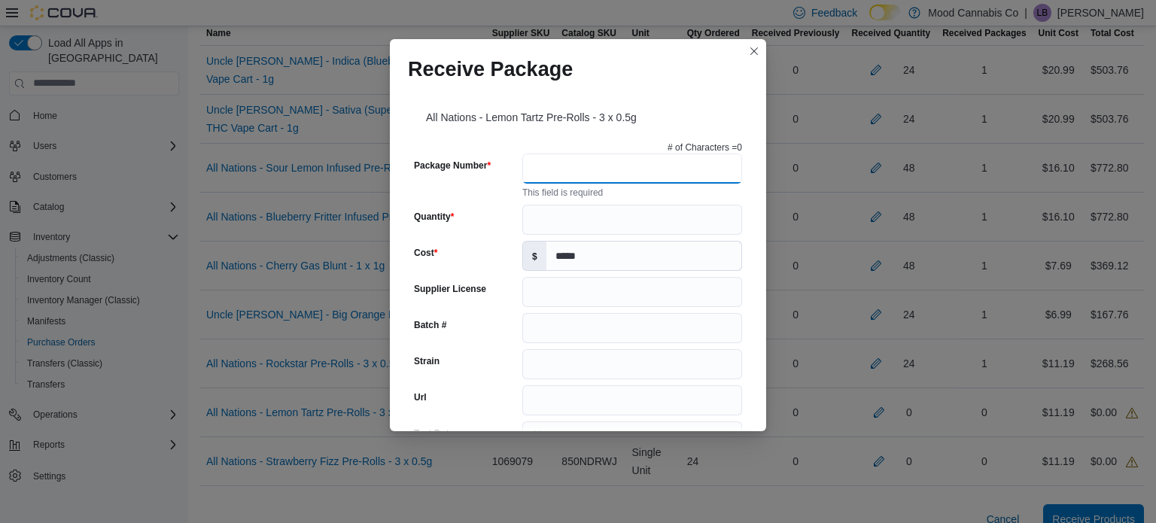
click at [691, 180] on input "Package Number" at bounding box center [632, 168] width 220 height 30
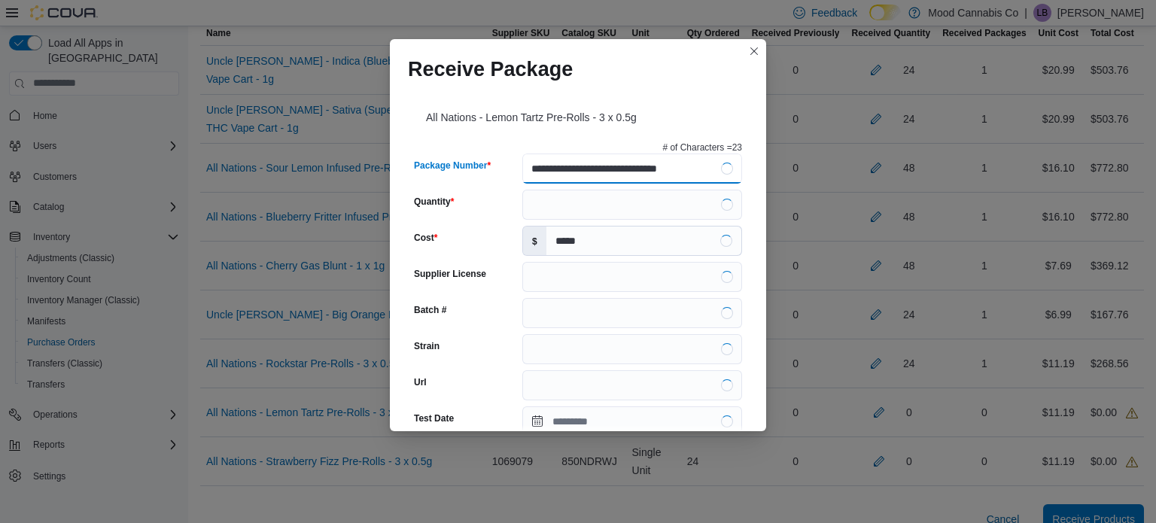
type input "**********"
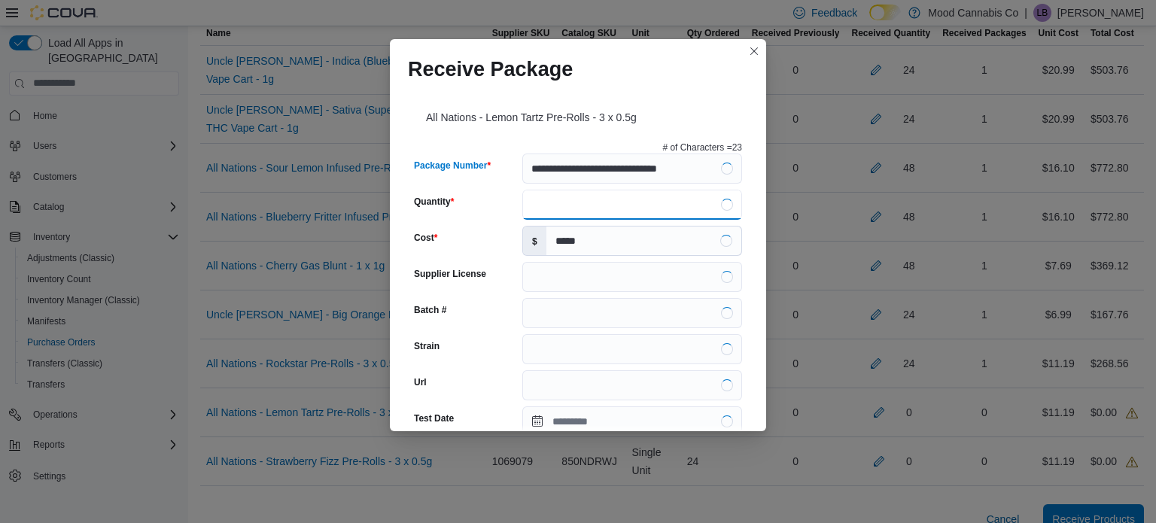
click at [563, 211] on input "Quantity" at bounding box center [632, 205] width 220 height 30
type input "**"
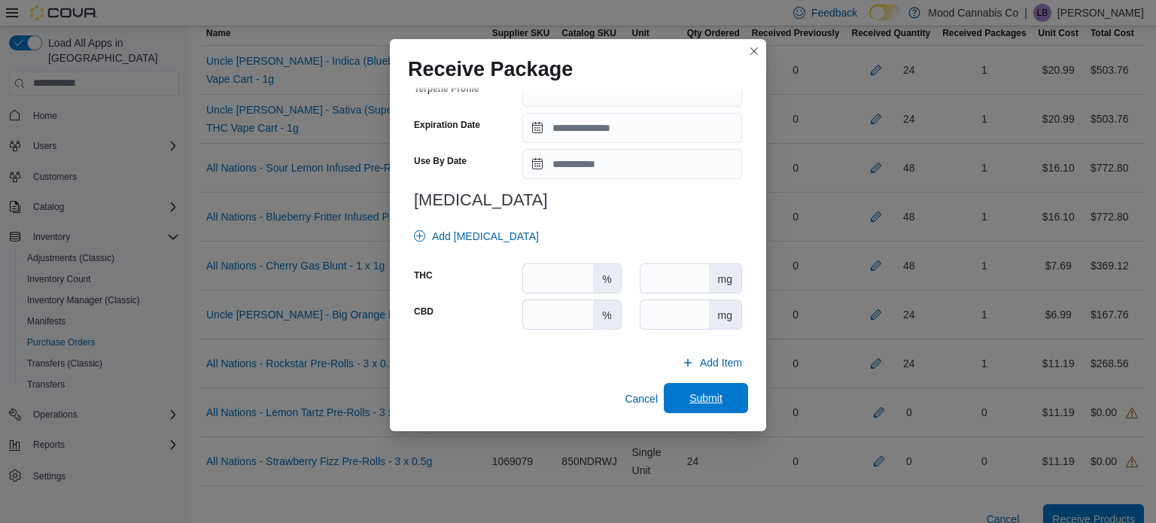
click at [721, 396] on span "Submit" at bounding box center [705, 397] width 33 height 15
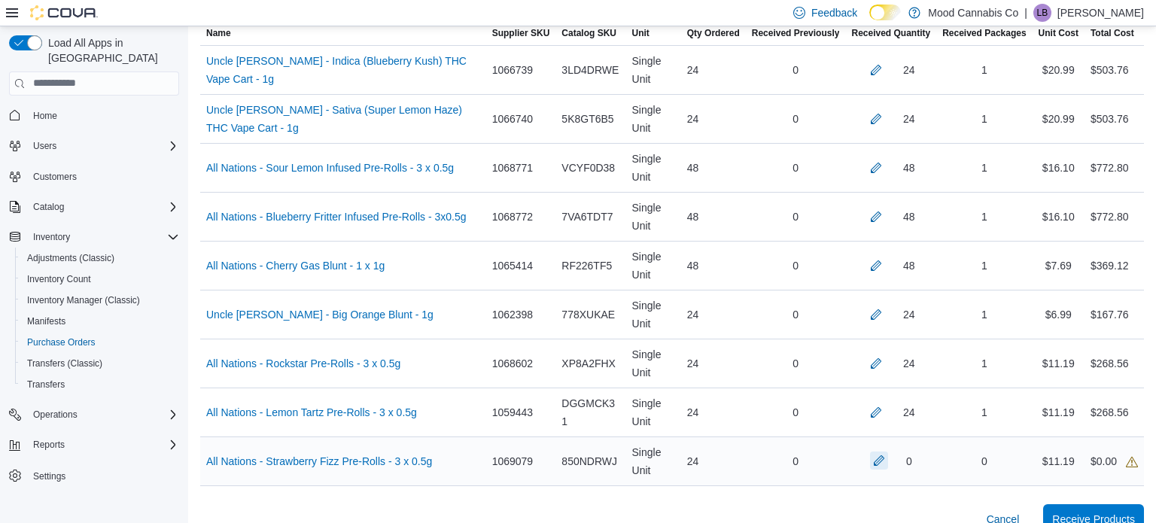
click at [874, 460] on button "button" at bounding box center [879, 460] width 18 height 18
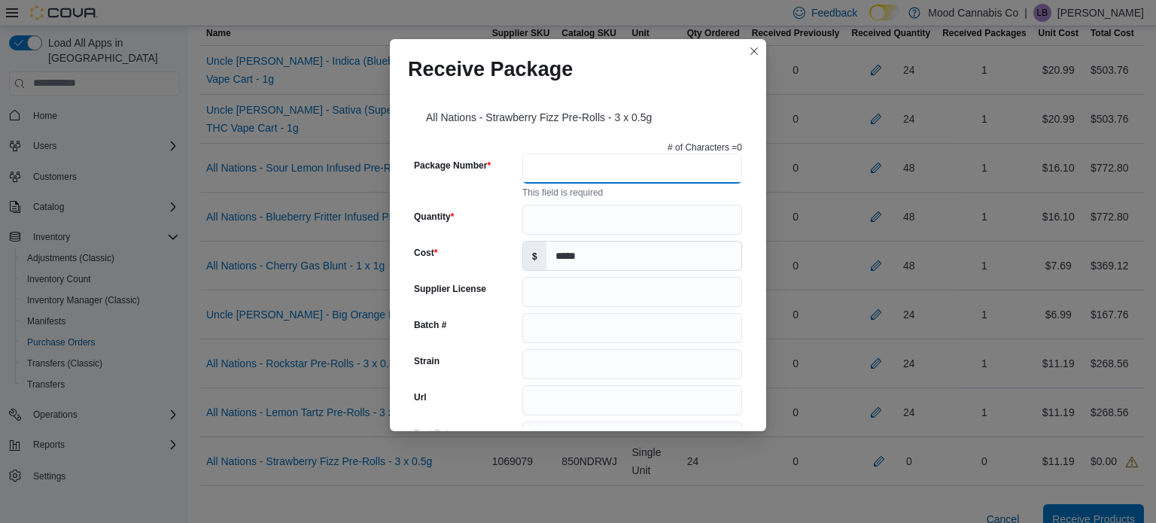
click at [628, 175] on input "Package Number" at bounding box center [632, 168] width 220 height 30
type input "**********"
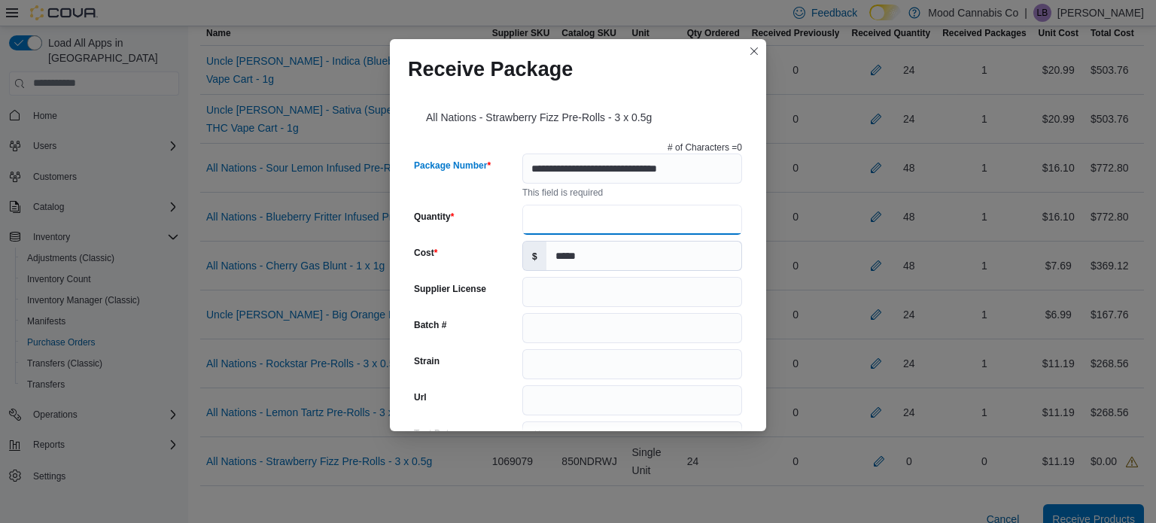
click at [569, 215] on input "Quantity" at bounding box center [632, 220] width 220 height 30
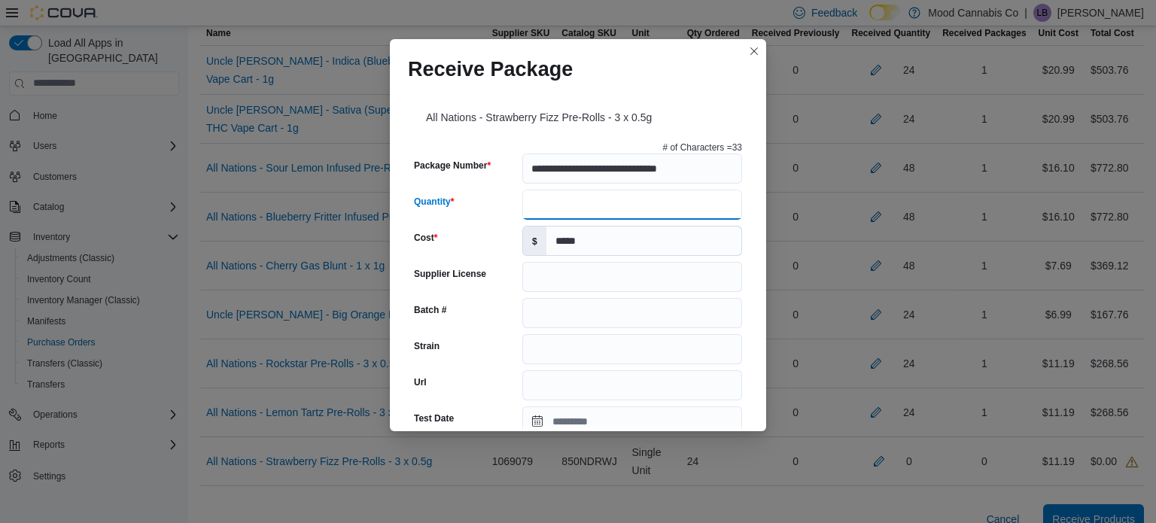
type input "**"
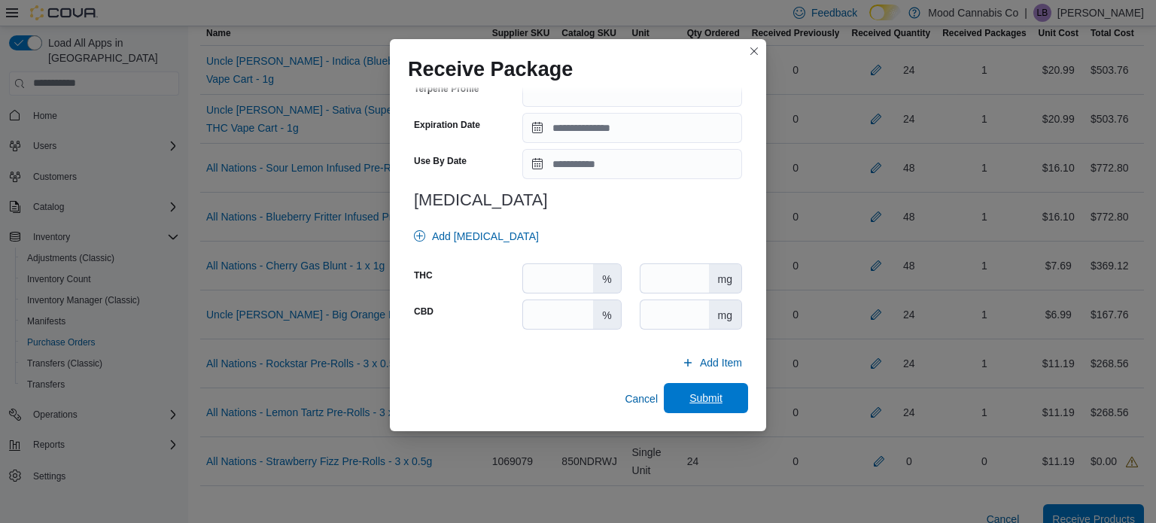
click at [692, 393] on span "Submit" at bounding box center [705, 397] width 33 height 15
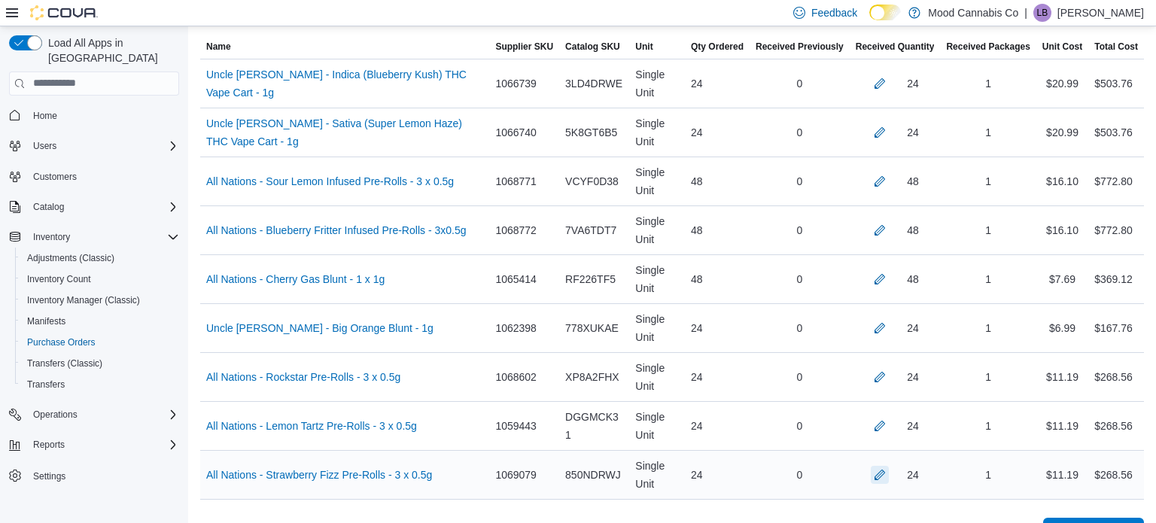
scroll to position [707, 0]
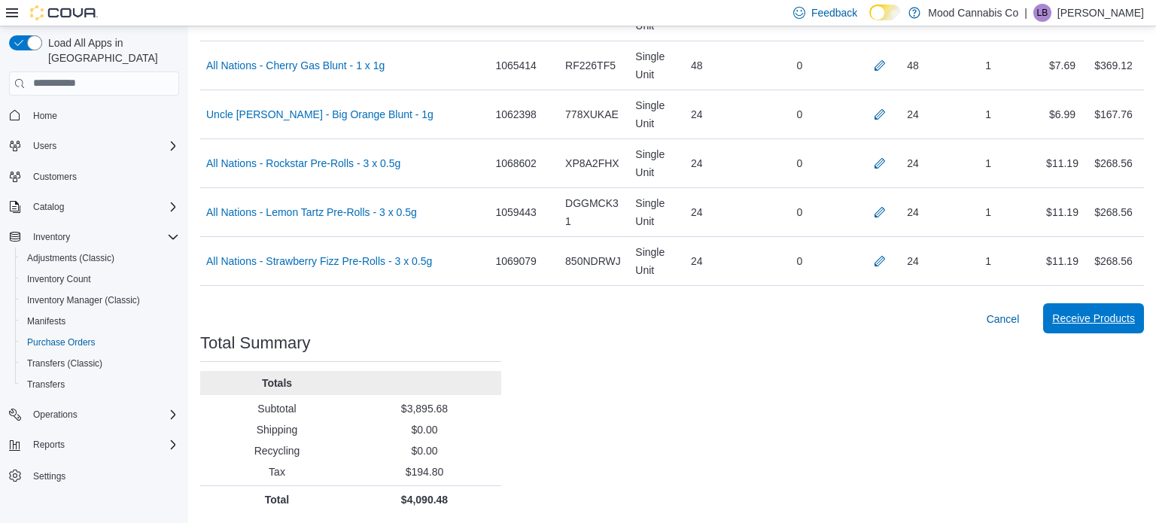
click at [1126, 320] on span "Receive Products" at bounding box center [1093, 318] width 83 height 15
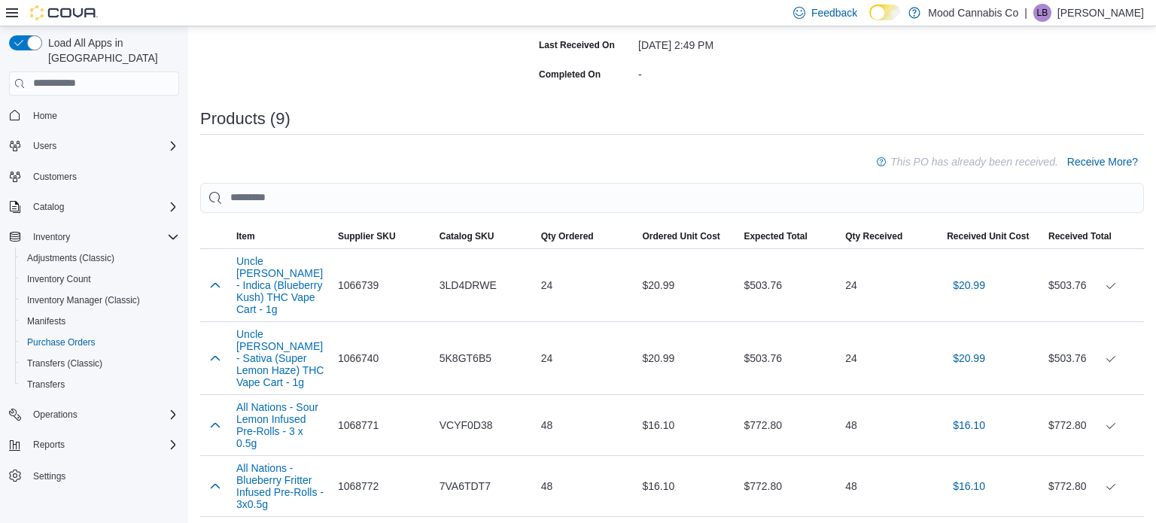
scroll to position [403, 0]
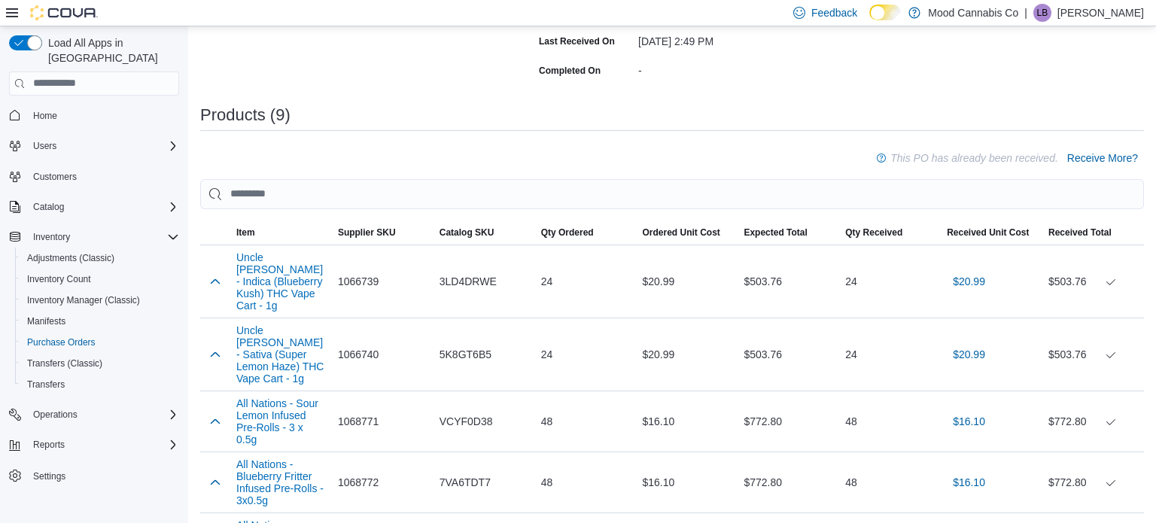
click at [784, 56] on div "Purchase Order: PO61FJ-4962 Feedback Purchase Order Details Edit Status Receivi…" at bounding box center [671, 394] width 943 height 1180
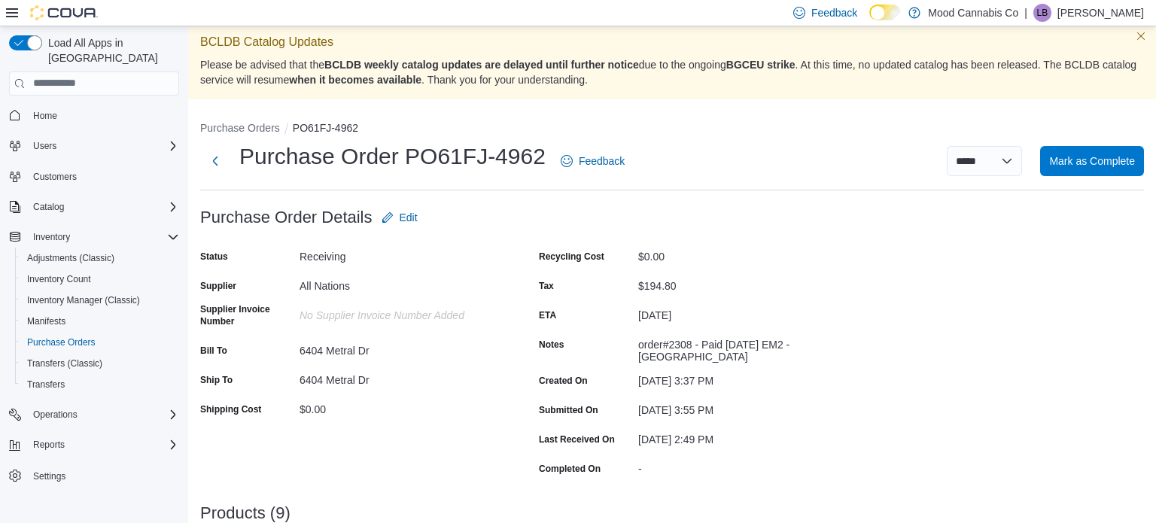
scroll to position [0, 0]
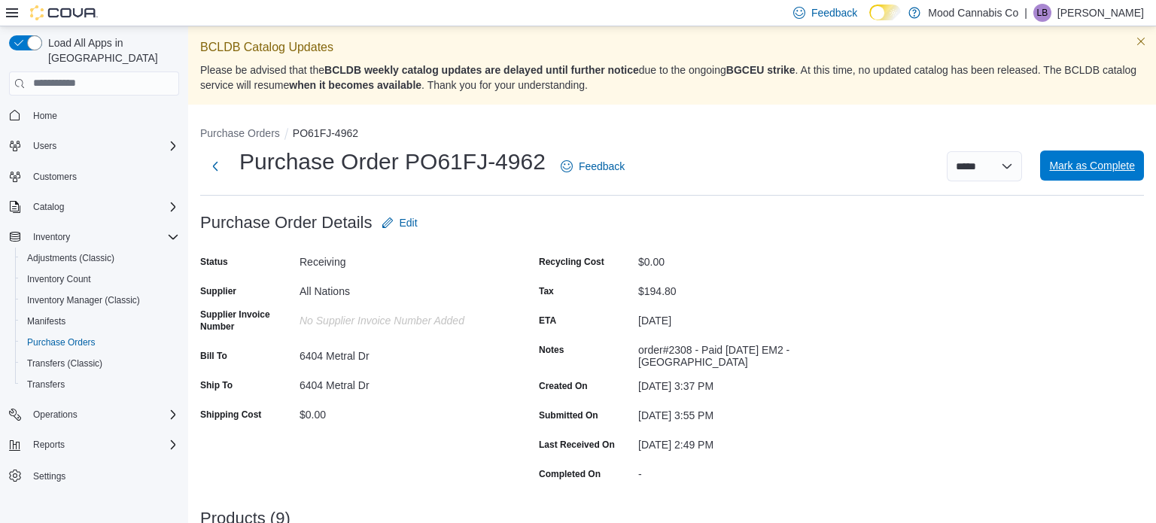
click at [1103, 169] on span "Mark as Complete" at bounding box center [1092, 165] width 86 height 15
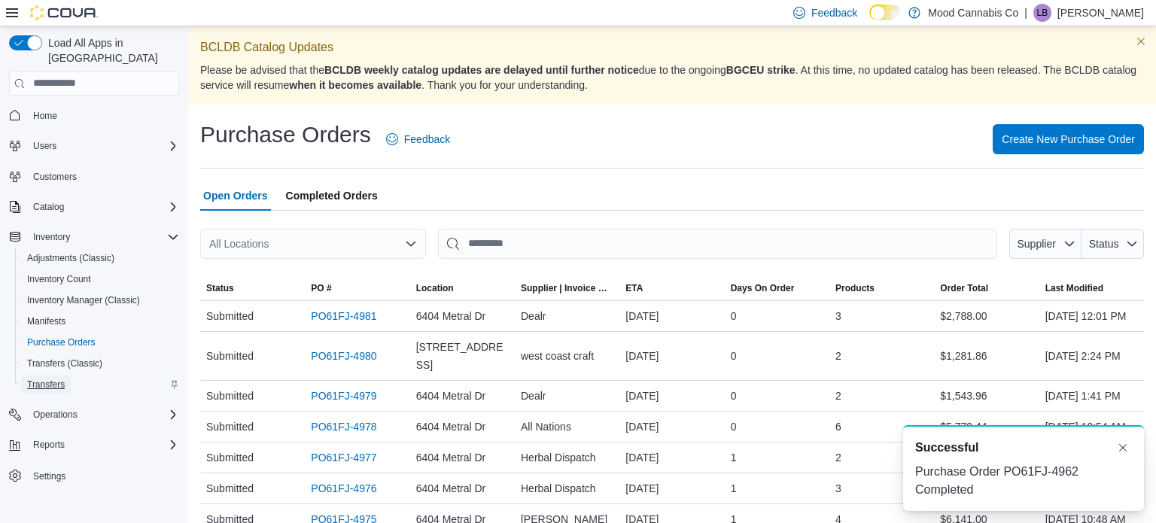
click at [47, 378] on span "Transfers" at bounding box center [46, 384] width 38 height 12
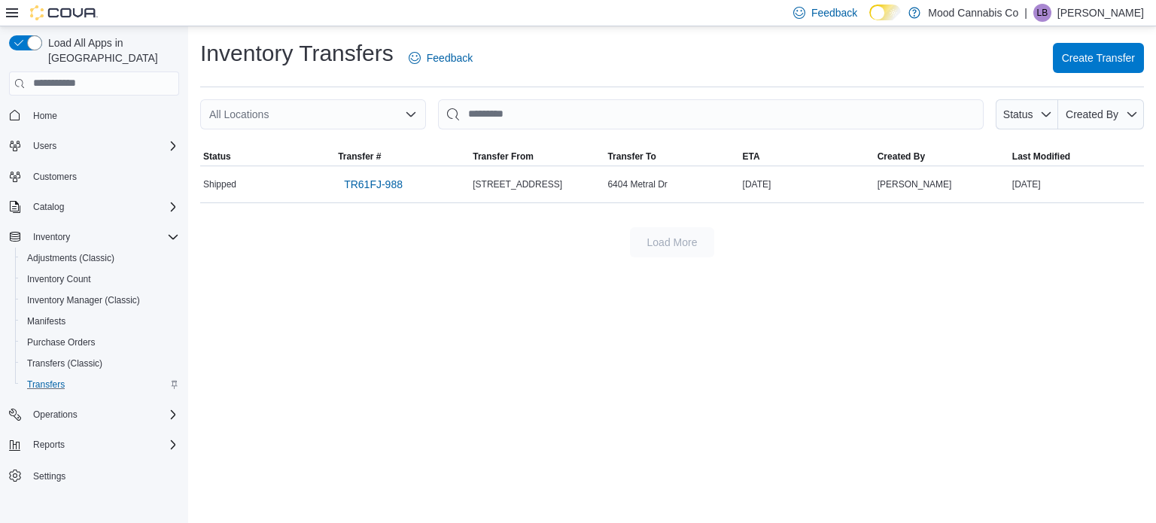
click at [361, 111] on div "All Locations" at bounding box center [313, 114] width 226 height 30
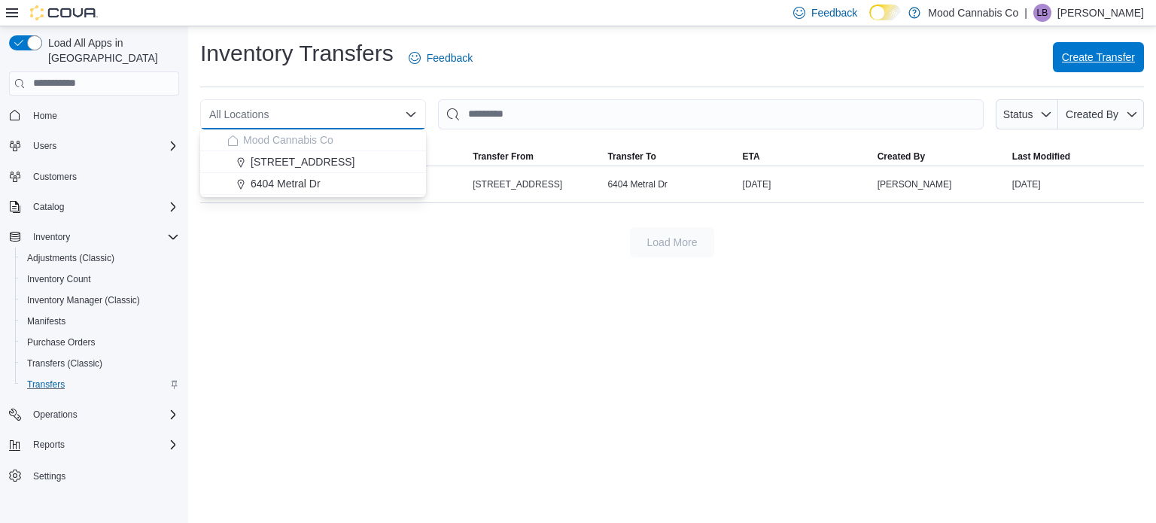
click at [1124, 50] on span "Create Transfer" at bounding box center [1097, 57] width 73 height 30
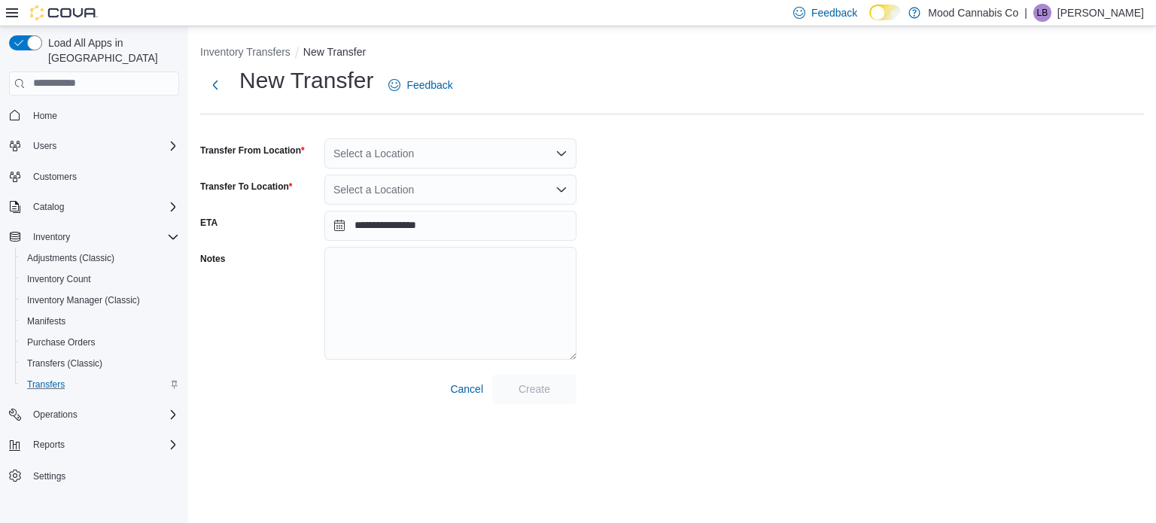
click at [538, 156] on div "Select a Location" at bounding box center [450, 153] width 252 height 30
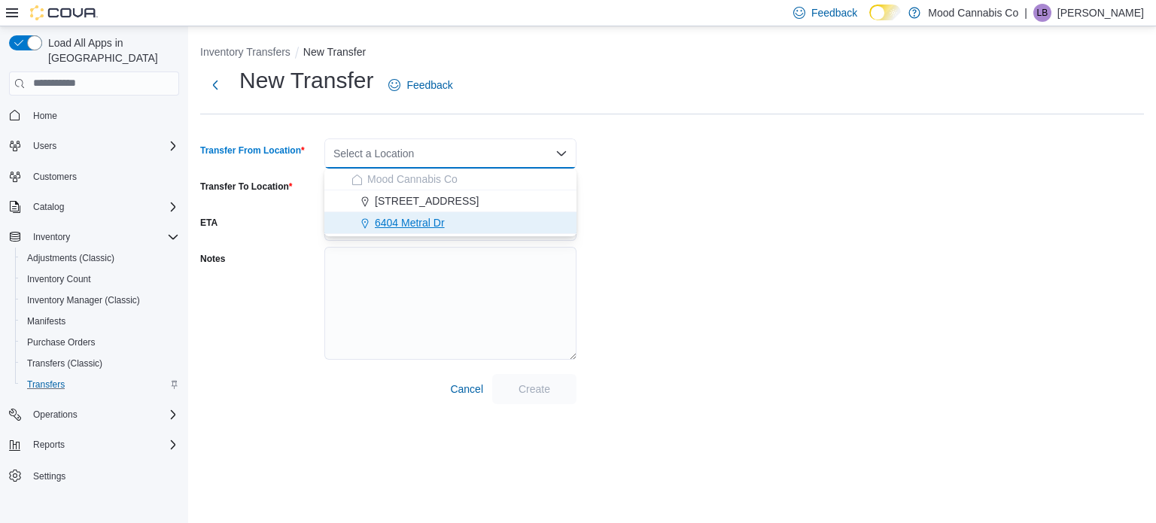
click at [466, 224] on div "6404 Metral Dr" at bounding box center [459, 222] width 216 height 15
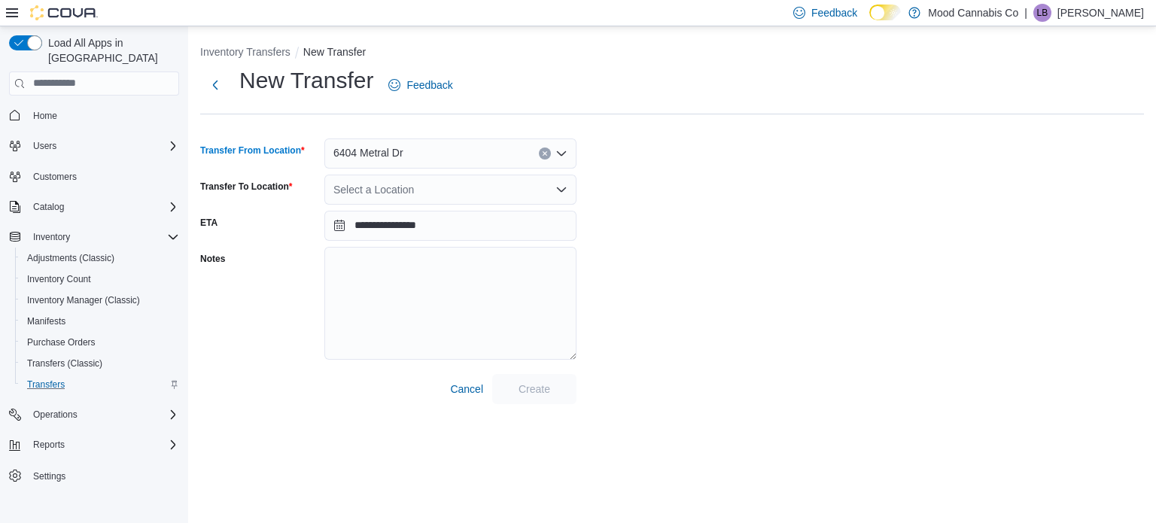
click at [457, 197] on div "Select a Location" at bounding box center [450, 190] width 252 height 30
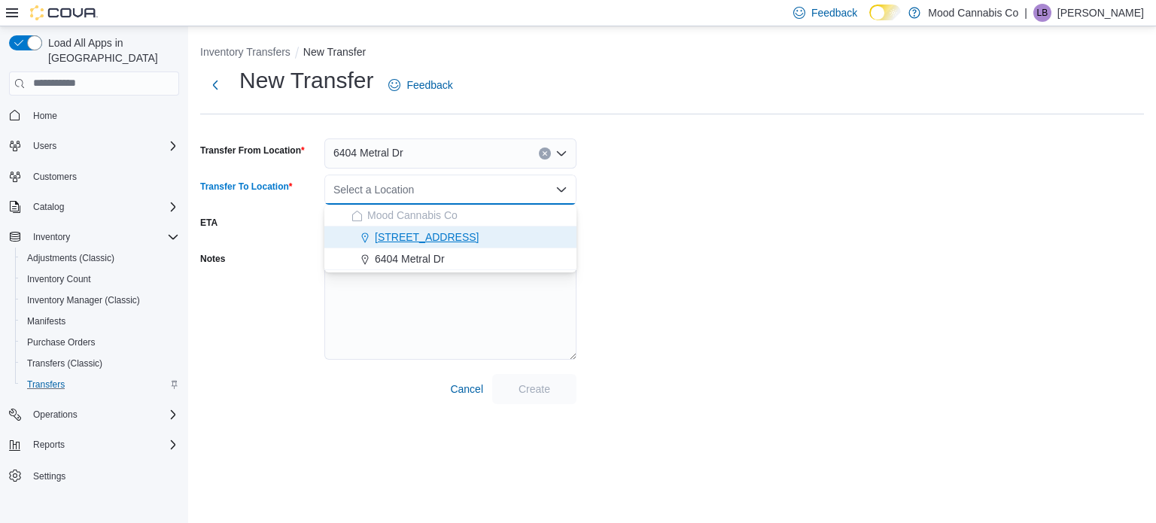
click at [458, 245] on button "[STREET_ADDRESS]" at bounding box center [450, 237] width 252 height 22
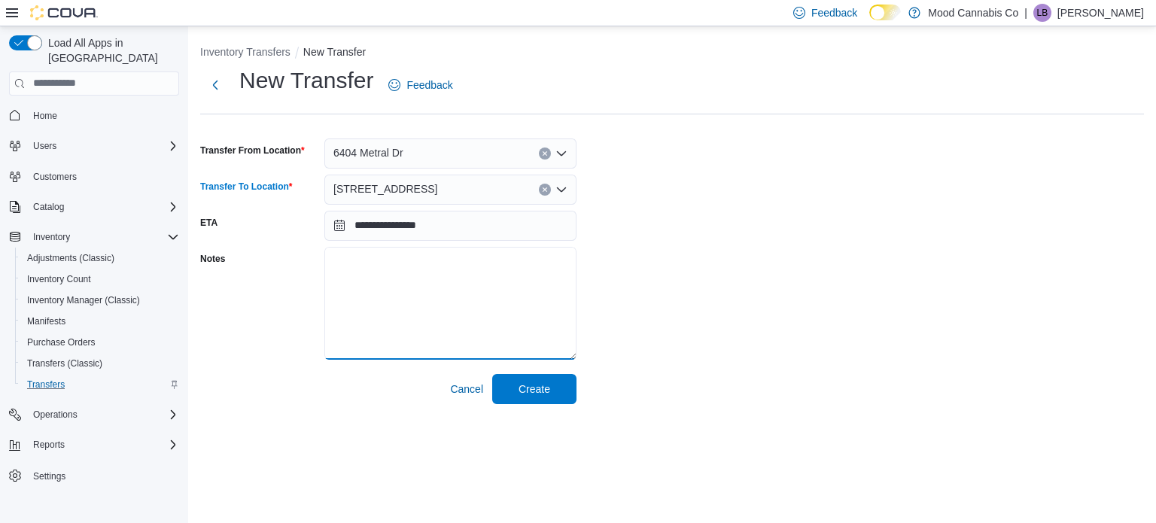
click at [446, 272] on textarea "Notes" at bounding box center [450, 303] width 252 height 113
click at [356, 263] on textarea "**********" at bounding box center [450, 303] width 252 height 113
type textarea "**********"
click at [551, 397] on span "Create" at bounding box center [534, 388] width 66 height 30
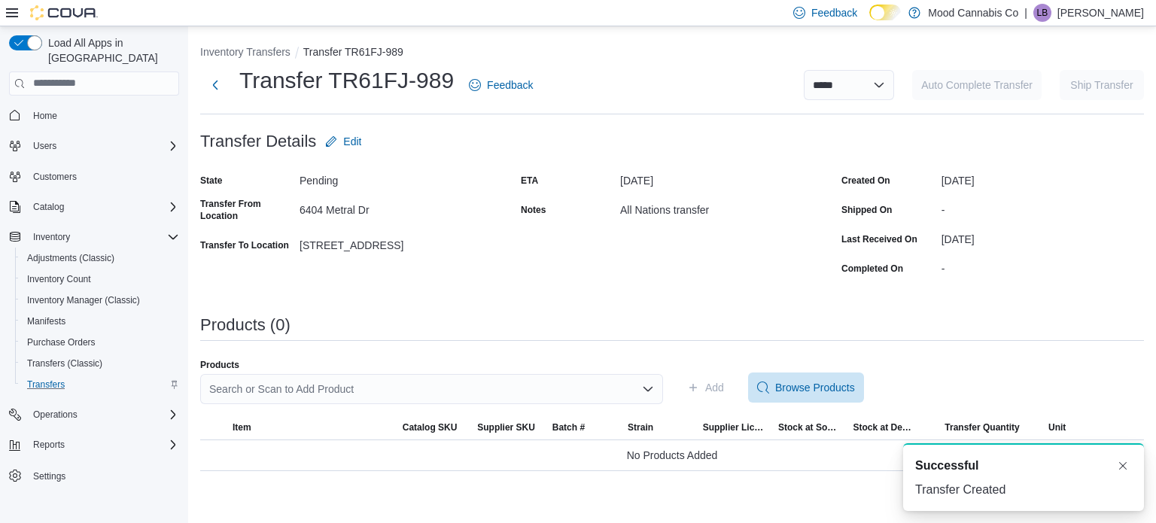
click at [475, 393] on div "Search or Scan to Add Product" at bounding box center [431, 389] width 463 height 30
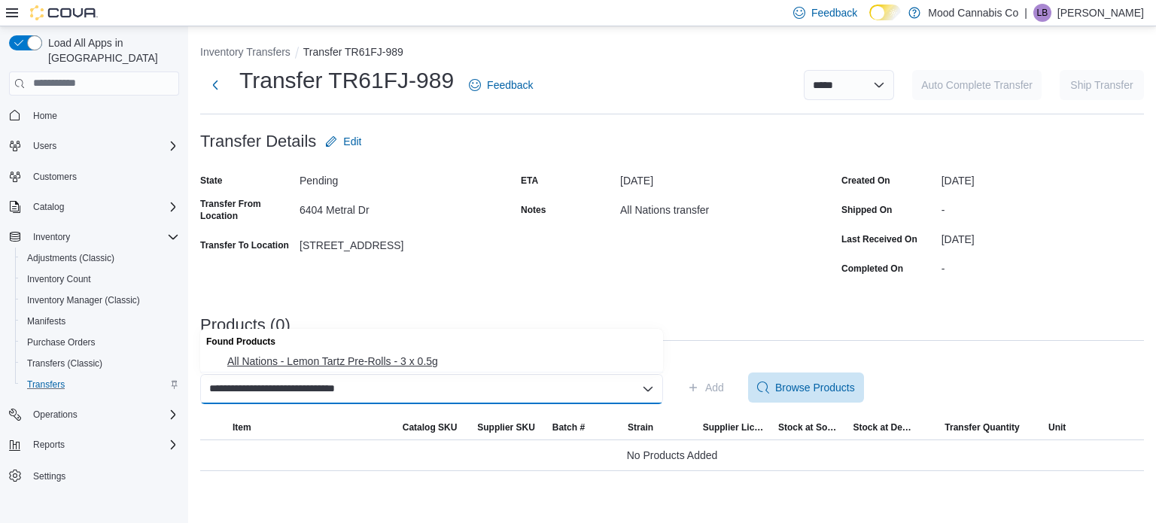
type input "**********"
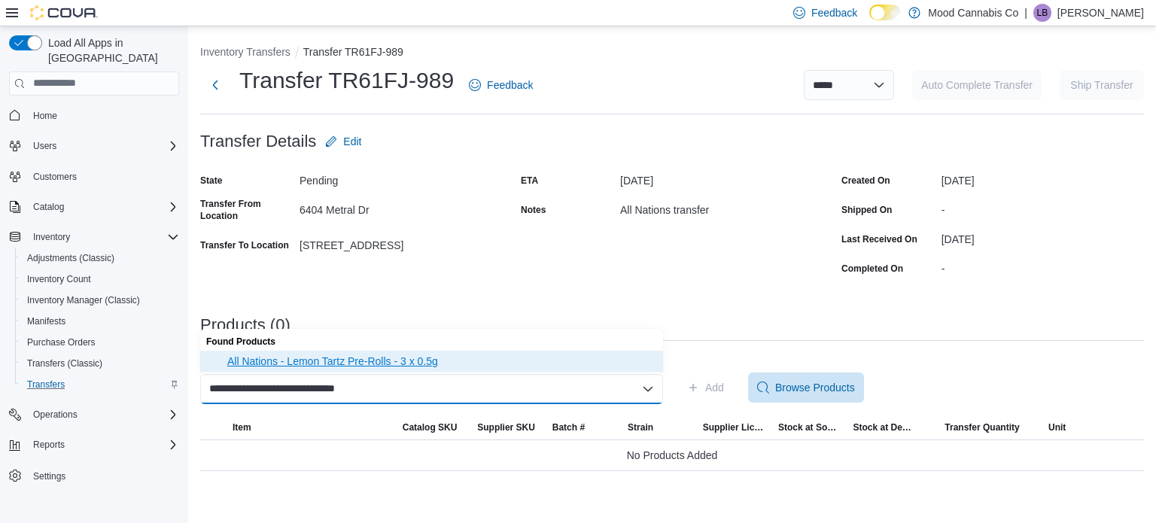
click at [244, 357] on span "All Nations - Lemon Tartz Pre-Rolls - 3 x 0.5g" at bounding box center [440, 361] width 427 height 15
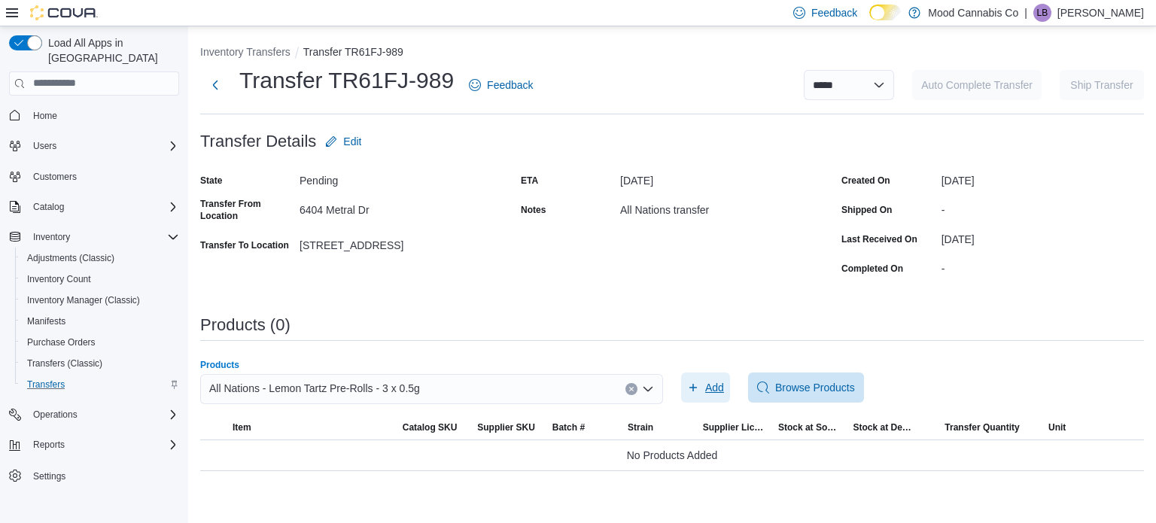
click at [700, 385] on span "Add" at bounding box center [705, 387] width 37 height 30
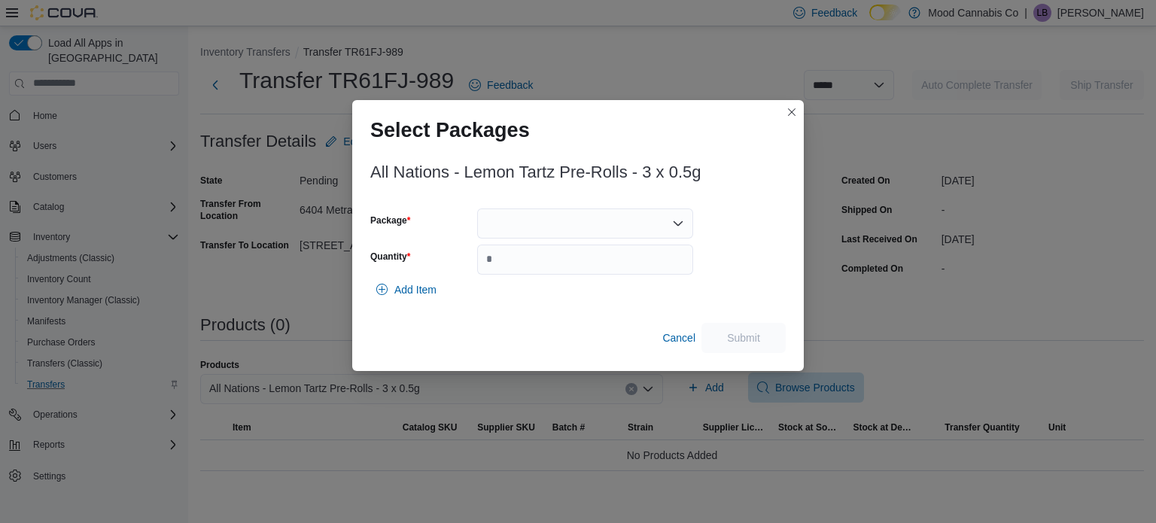
click at [622, 231] on div at bounding box center [585, 223] width 216 height 30
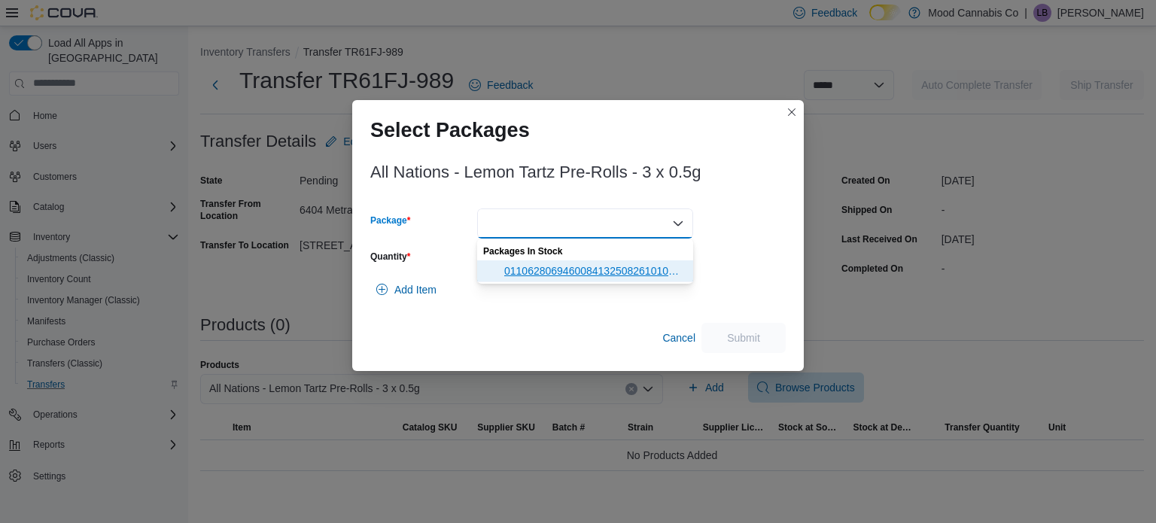
click at [612, 269] on span "011062806946008413250826101000500" at bounding box center [594, 270] width 180 height 15
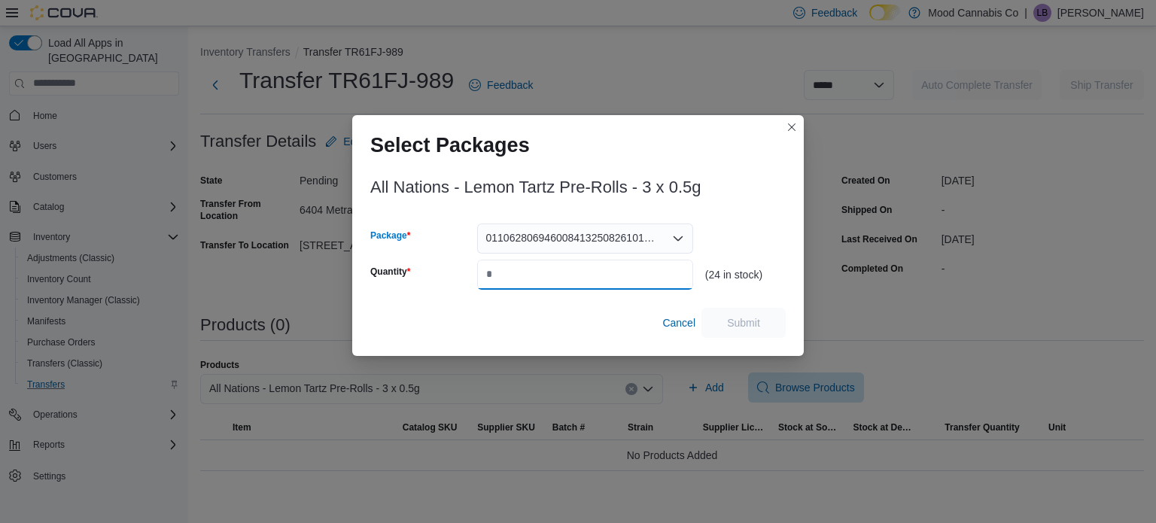
click at [612, 269] on input "Quantity" at bounding box center [585, 275] width 216 height 30
type input "**"
click at [733, 329] on span "Submit" at bounding box center [743, 321] width 33 height 15
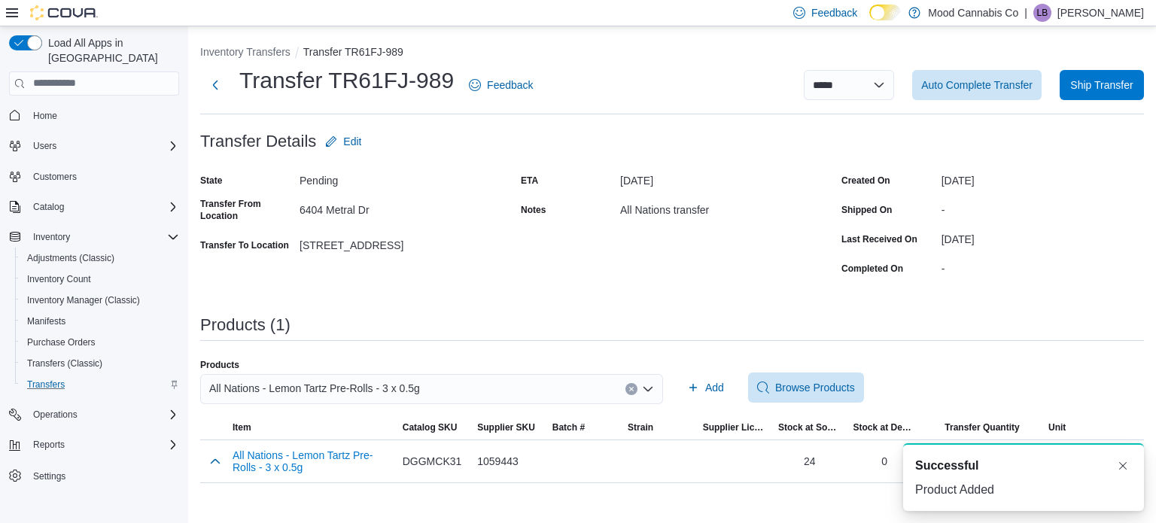
click at [632, 390] on icon "Clear input" at bounding box center [631, 389] width 6 height 6
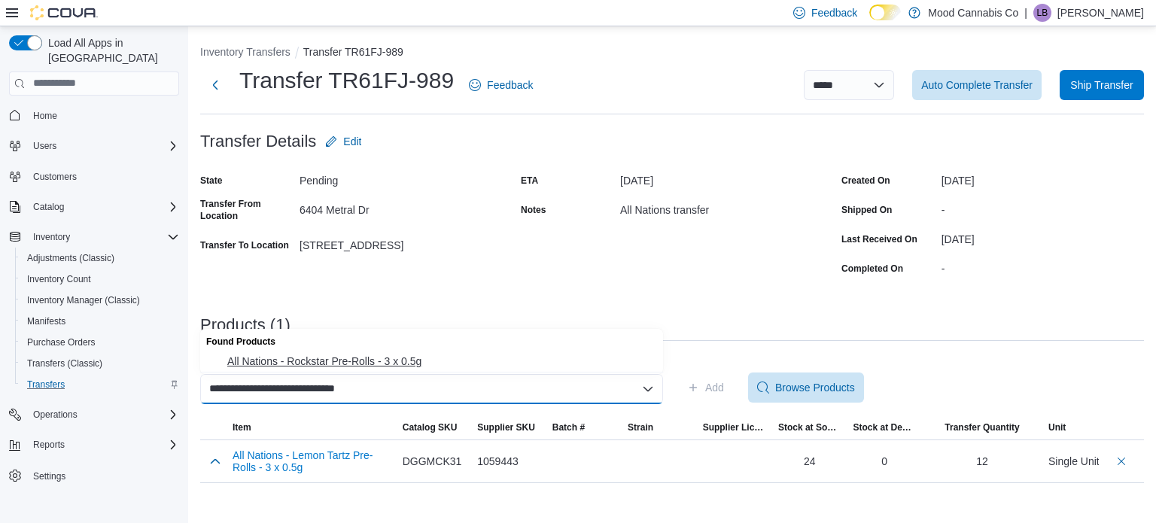
type input "**********"
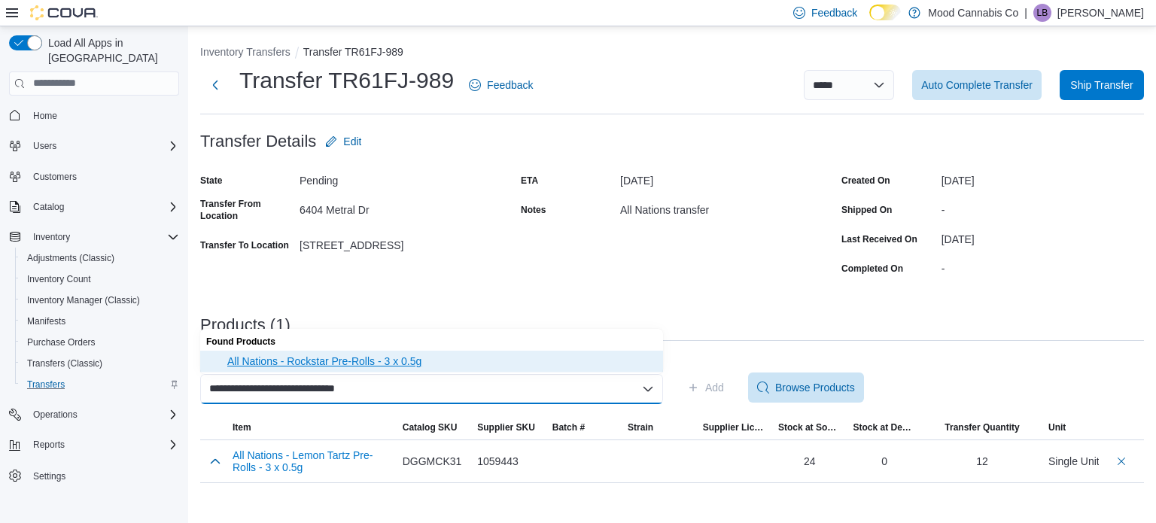
click at [502, 369] on button "All Nations - Rockstar Pre-Rolls - 3 x 0.5g" at bounding box center [431, 362] width 463 height 22
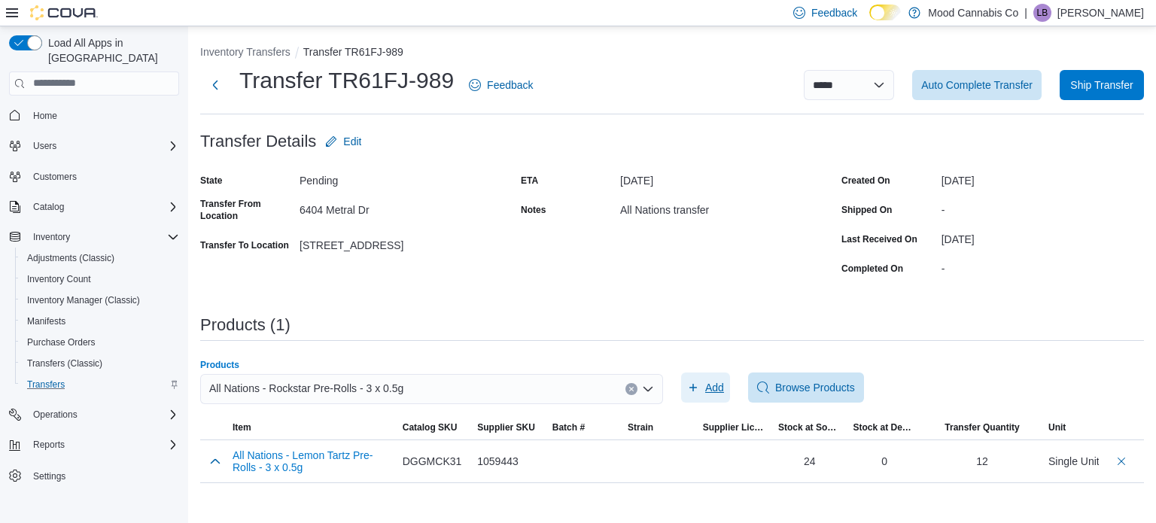
click at [699, 377] on span "Add" at bounding box center [705, 387] width 37 height 30
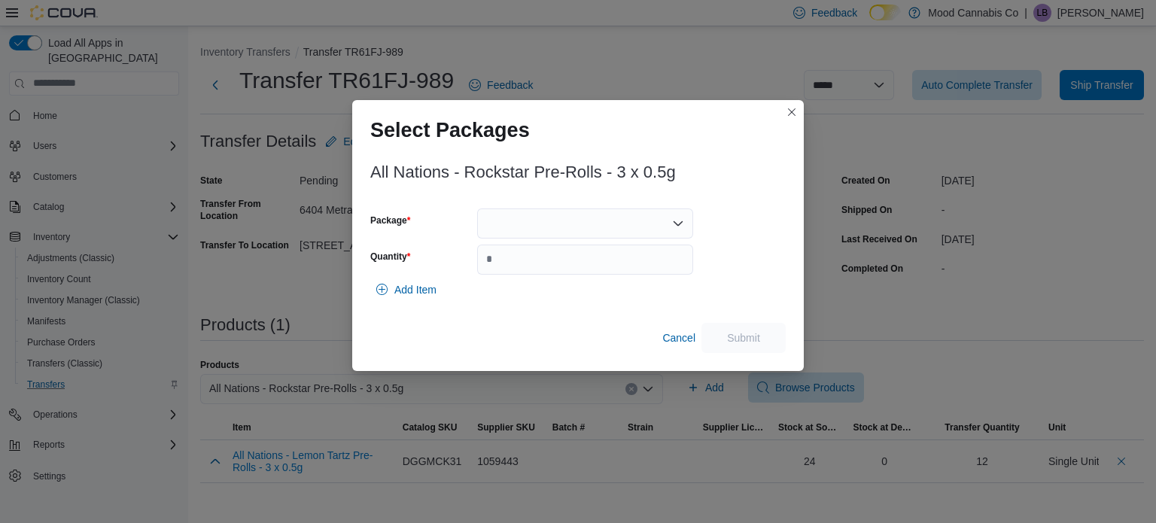
click at [539, 216] on div at bounding box center [585, 223] width 216 height 30
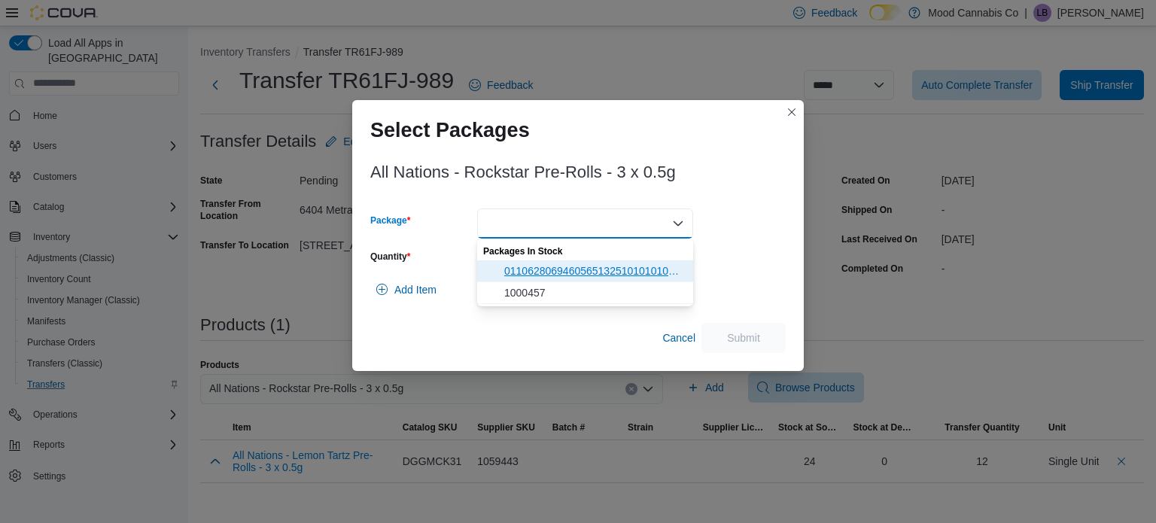
click at [527, 269] on span "011062806946056513251010101000457" at bounding box center [594, 270] width 180 height 15
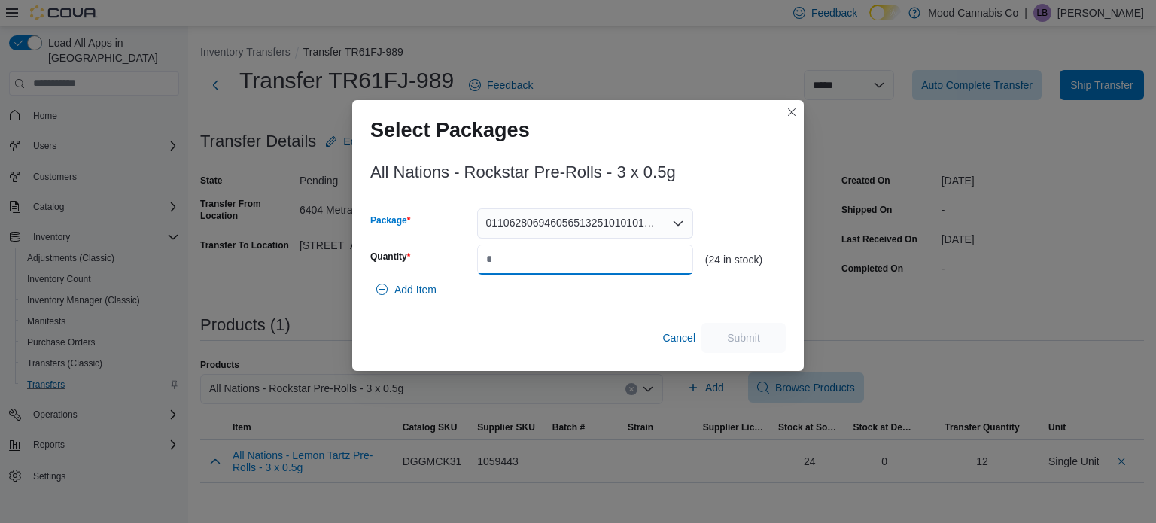
click at [610, 254] on input "Quantity" at bounding box center [585, 259] width 216 height 30
type input "**"
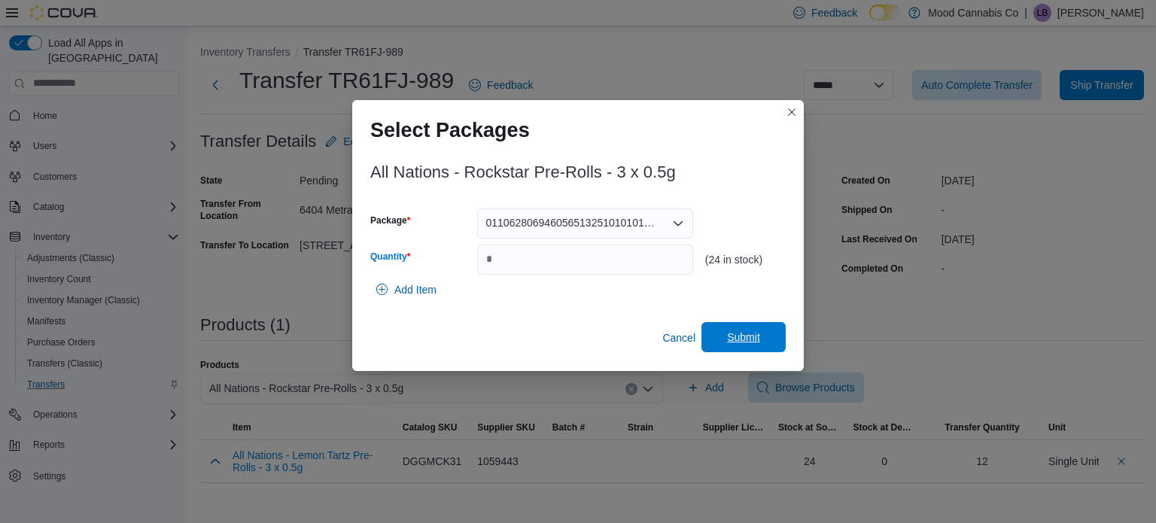
click at [761, 333] on span "Submit" at bounding box center [743, 337] width 66 height 30
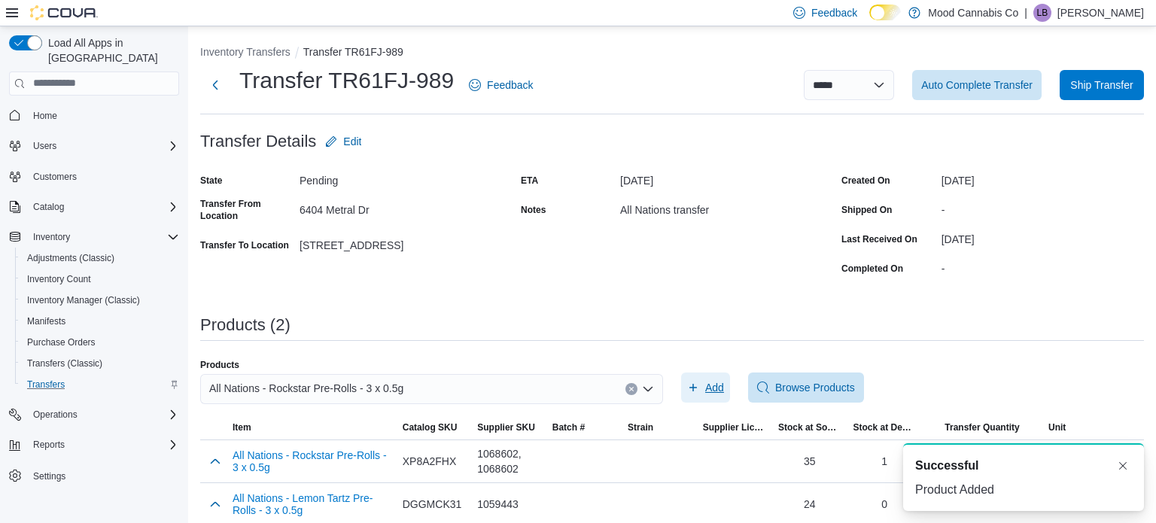
scroll to position [14, 0]
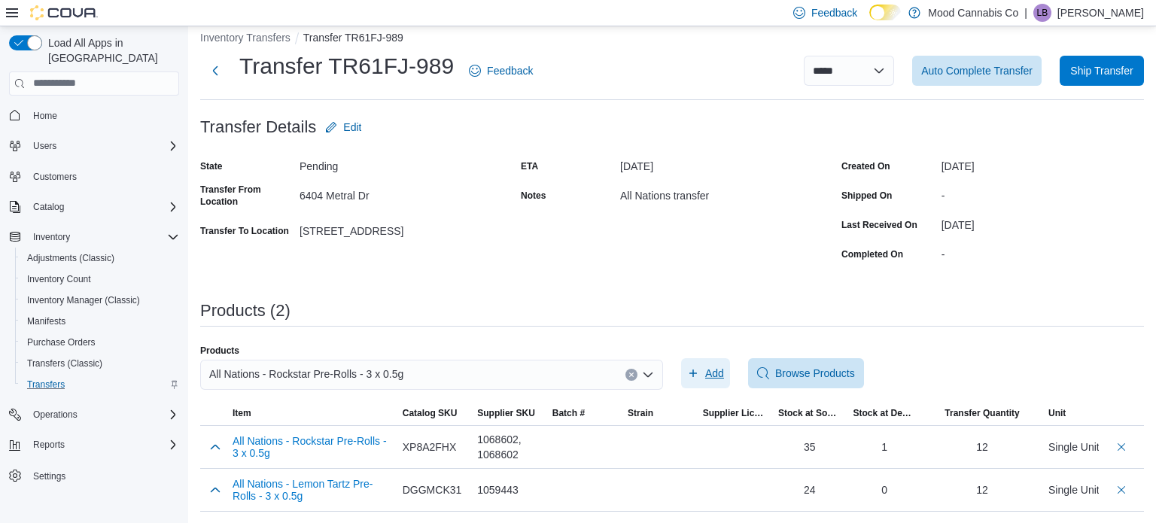
click at [718, 374] on span "Add" at bounding box center [714, 373] width 19 height 15
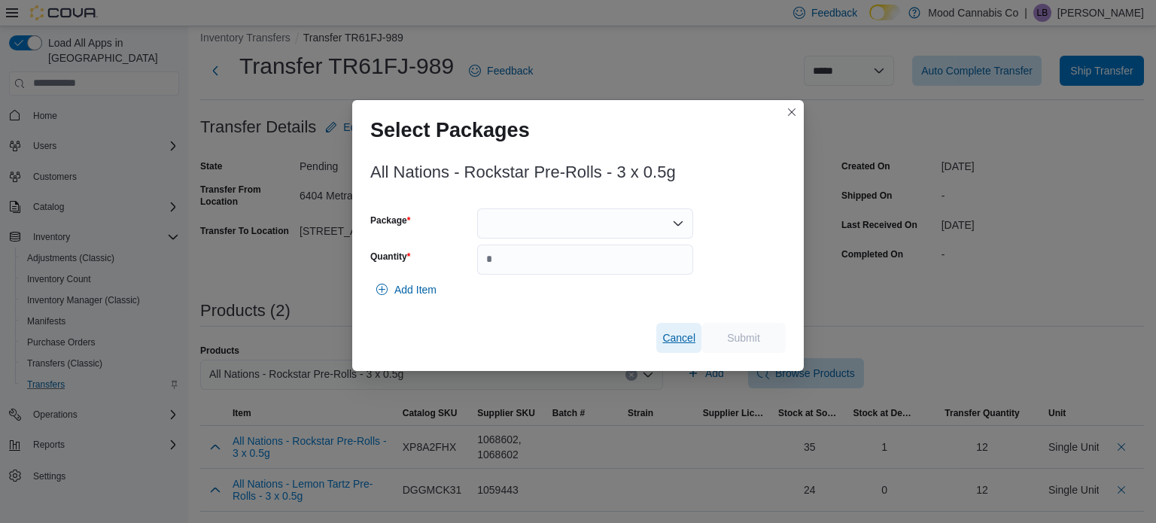
click at [685, 344] on span "Cancel" at bounding box center [678, 337] width 33 height 15
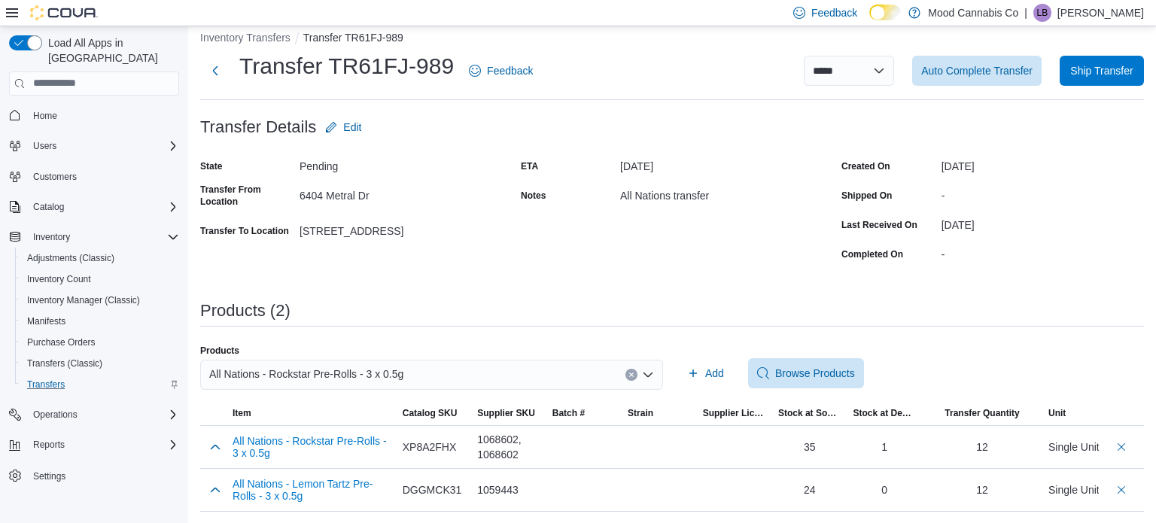
click at [628, 374] on icon "Clear input" at bounding box center [631, 375] width 6 height 6
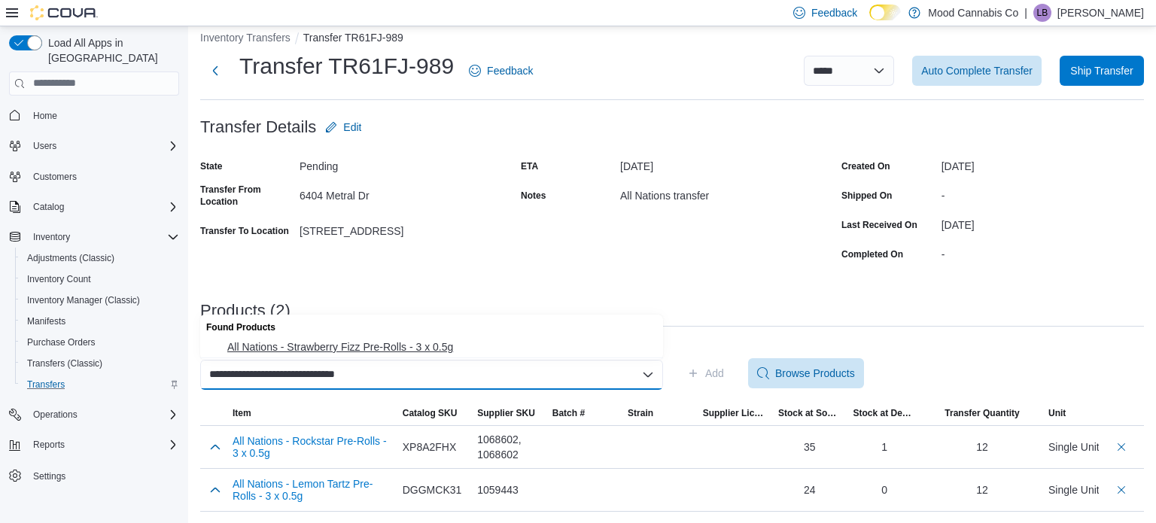
type input "**********"
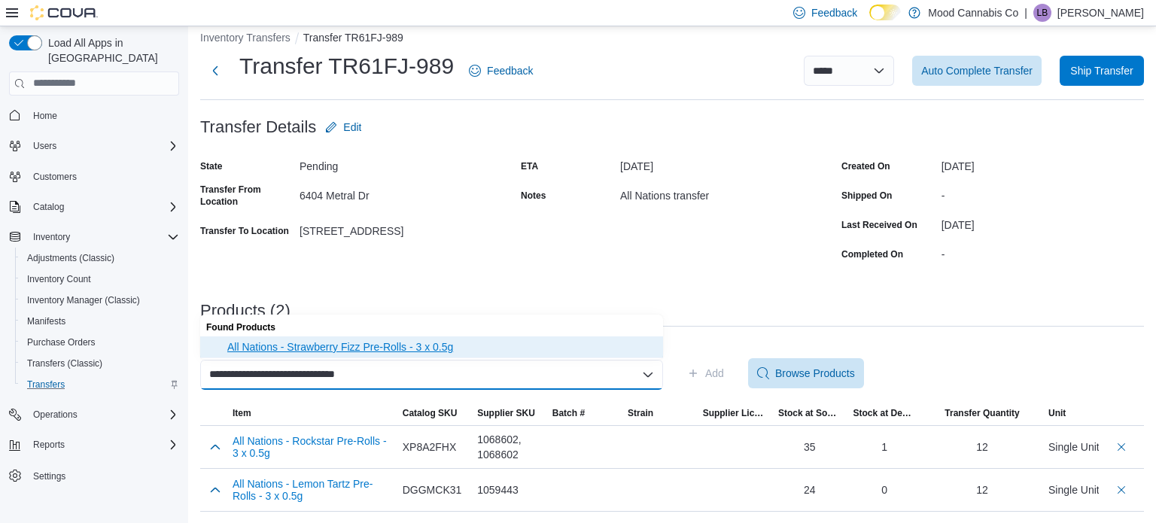
click at [442, 356] on button "All Nations - Strawberry Fizz Pre-Rolls - 3 x 0.5g" at bounding box center [431, 347] width 463 height 22
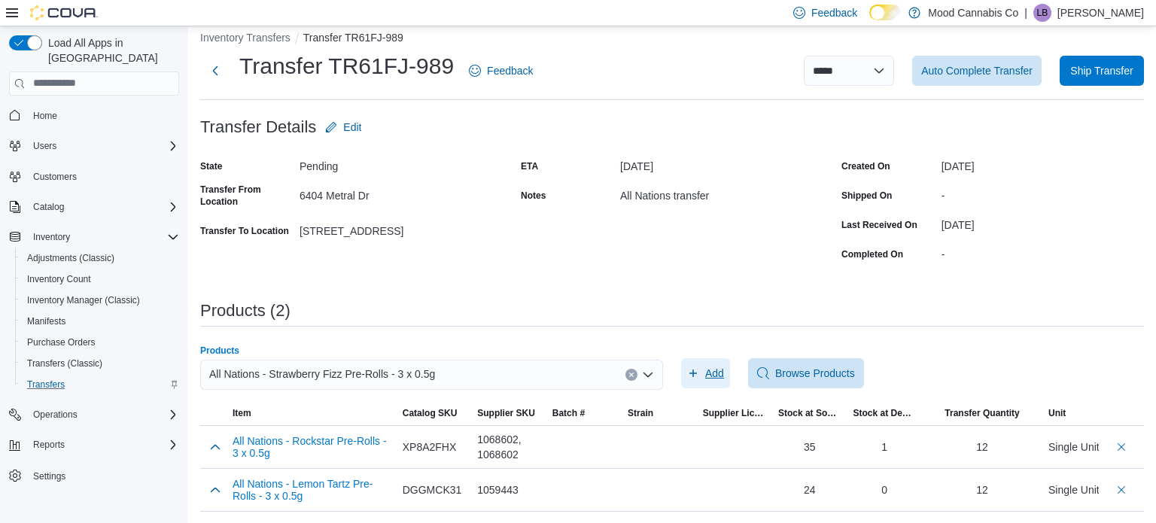
click at [697, 374] on icon "button" at bounding box center [693, 373] width 12 height 12
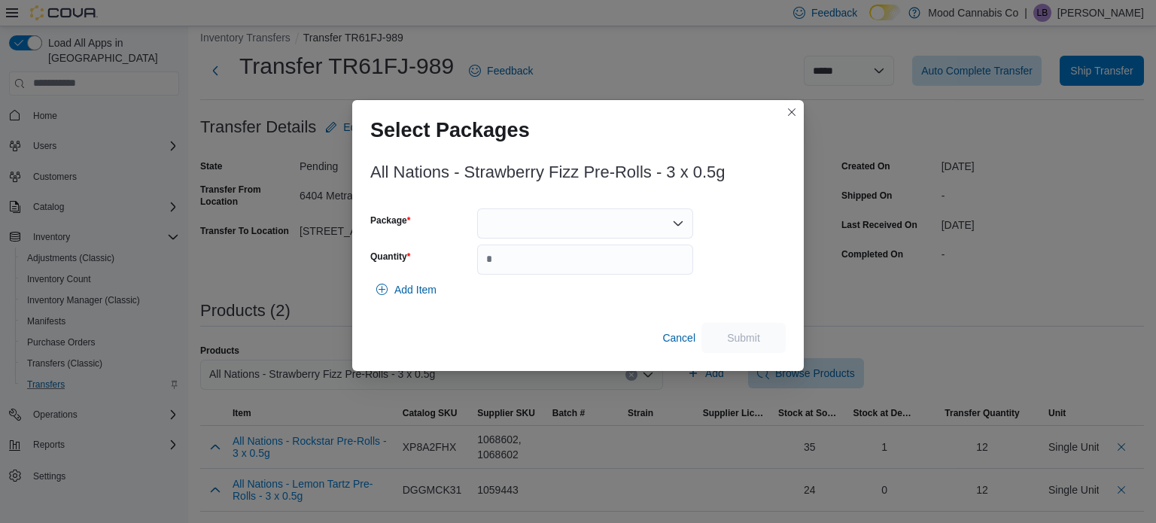
click at [578, 231] on div at bounding box center [585, 223] width 216 height 30
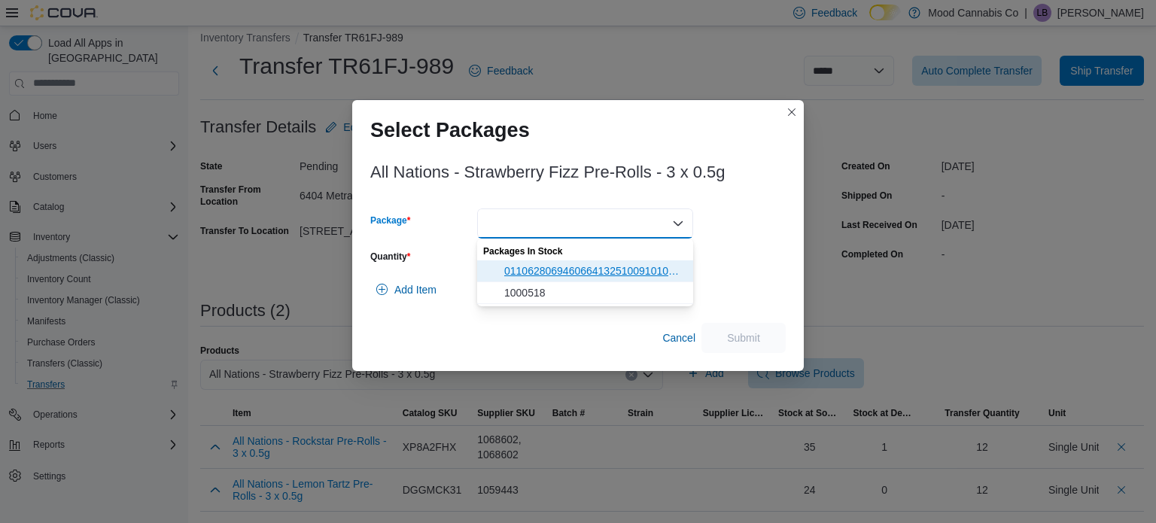
click at [559, 267] on span "011062806946066413251009101000518" at bounding box center [594, 270] width 180 height 15
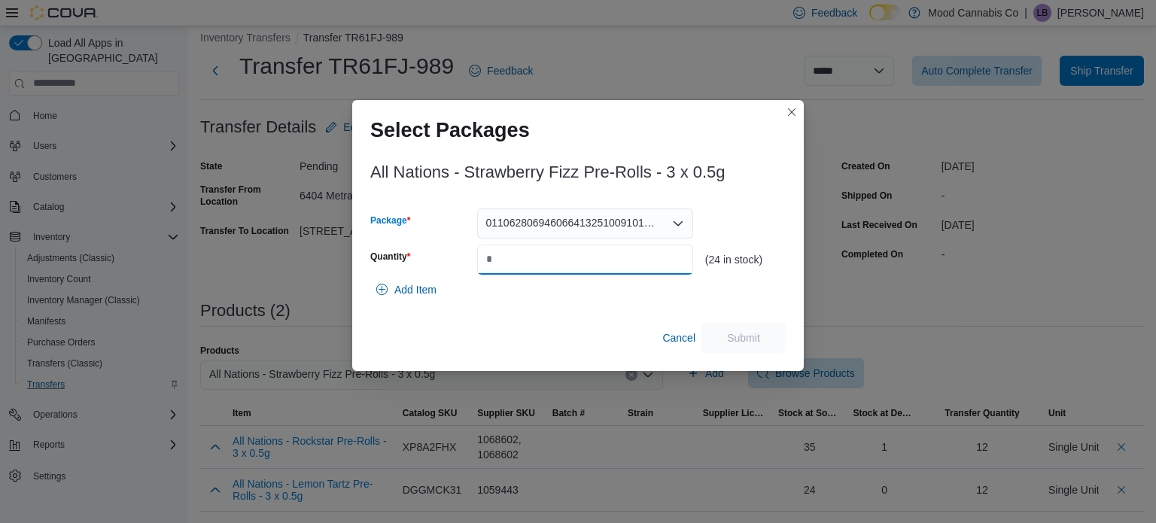
click at [561, 266] on input "Quantity" at bounding box center [585, 259] width 216 height 30
type input "**"
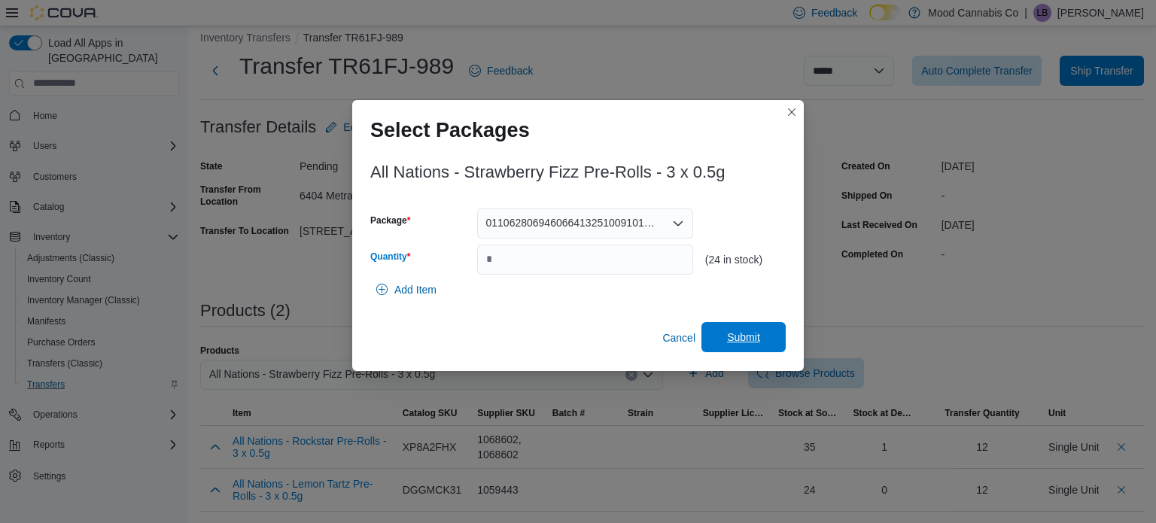
click at [755, 345] on span "Submit" at bounding box center [743, 337] width 66 height 30
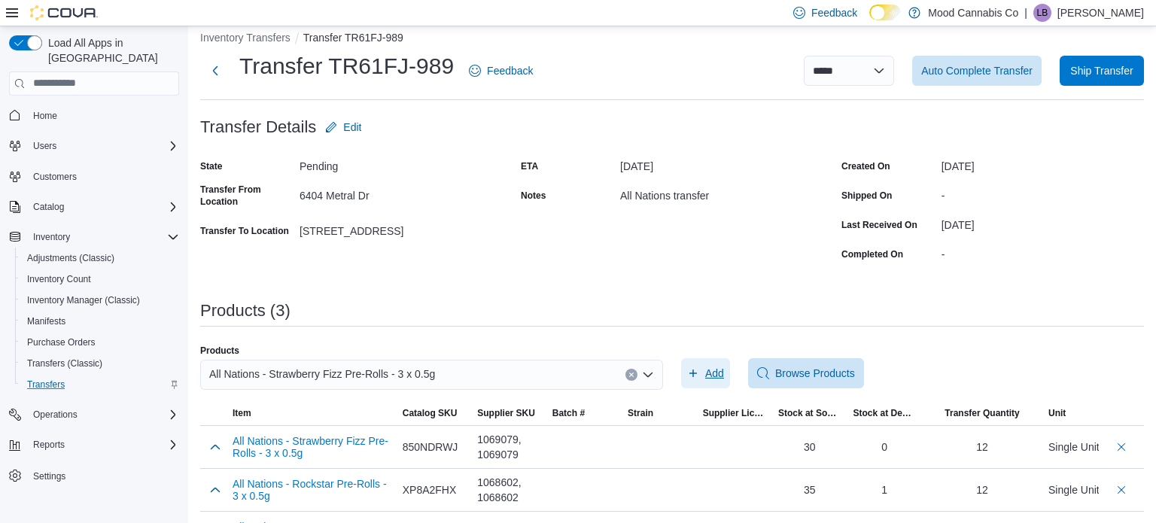
scroll to position [57, 0]
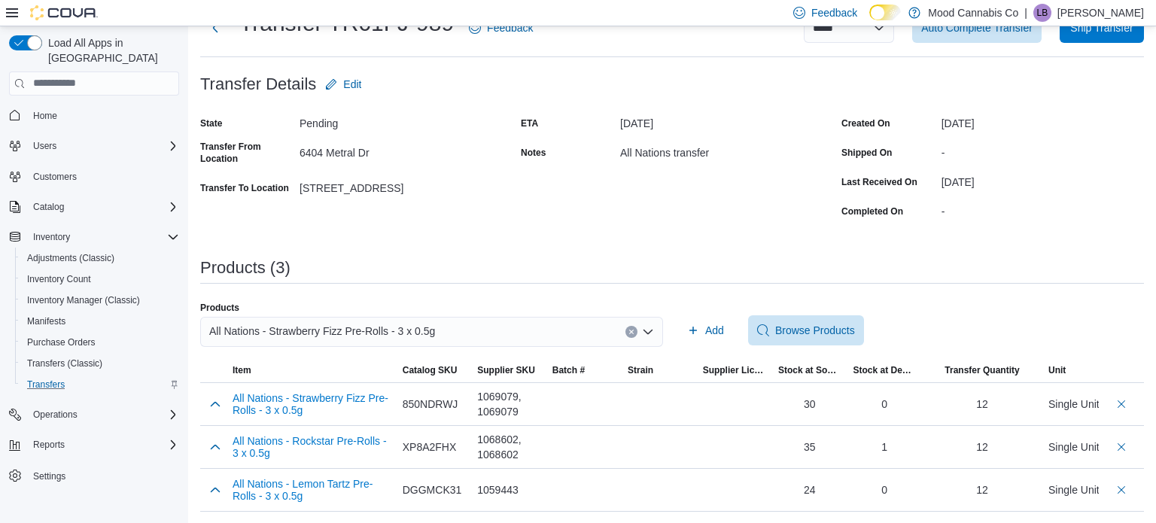
click at [630, 333] on icon "Clear input" at bounding box center [631, 332] width 6 height 6
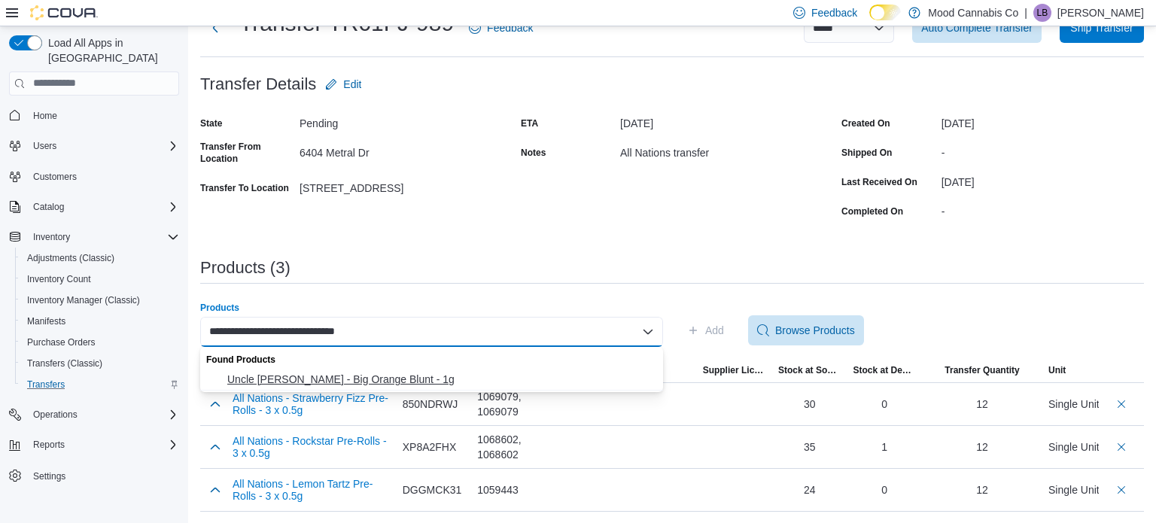
type input "**********"
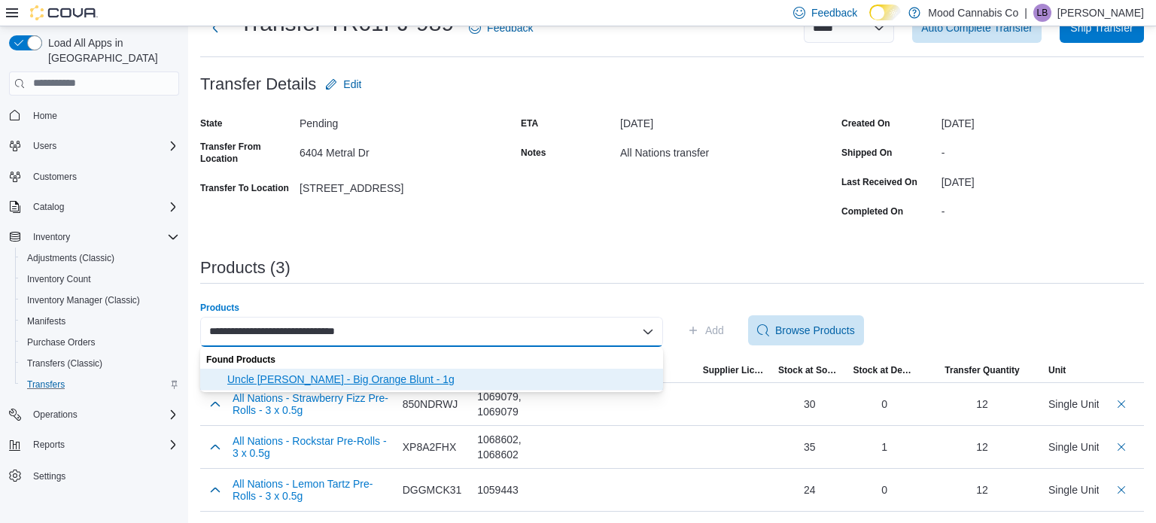
click at [528, 378] on span "Uncle Bob - Big Orange Blunt - 1g" at bounding box center [440, 379] width 427 height 15
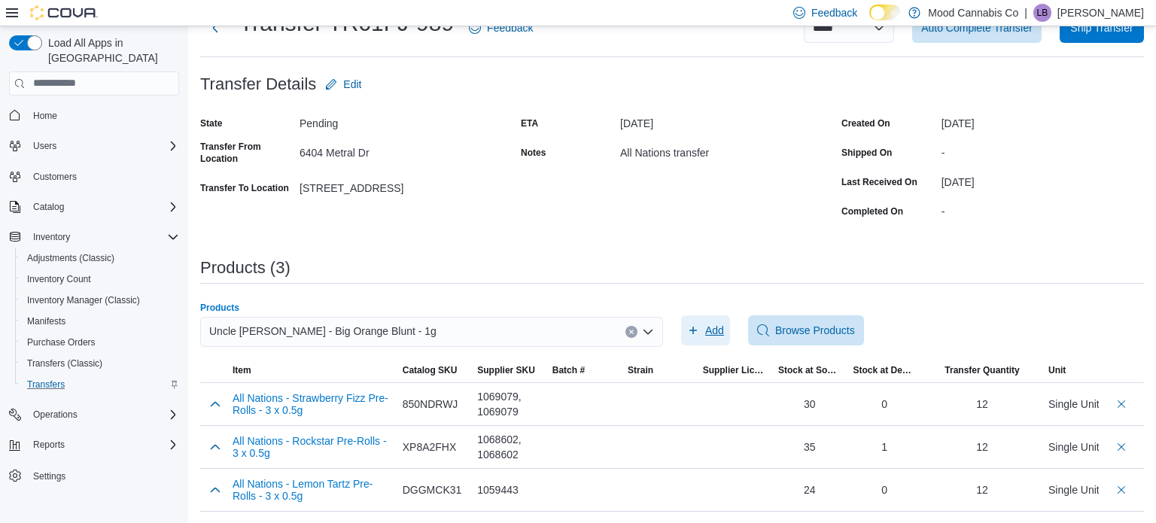
click at [702, 332] on span "Add" at bounding box center [705, 330] width 37 height 30
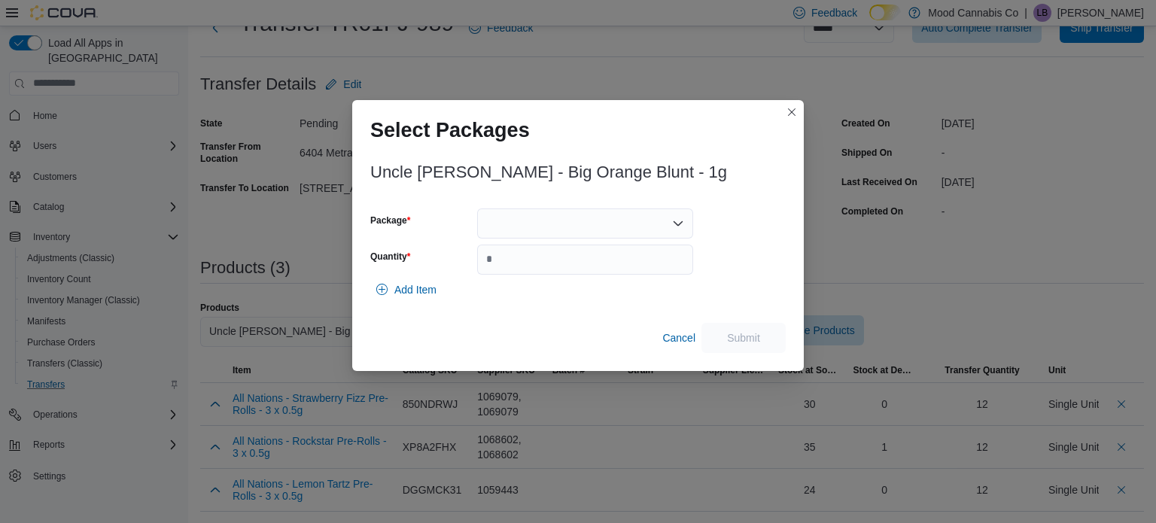
click at [615, 231] on div at bounding box center [585, 223] width 216 height 30
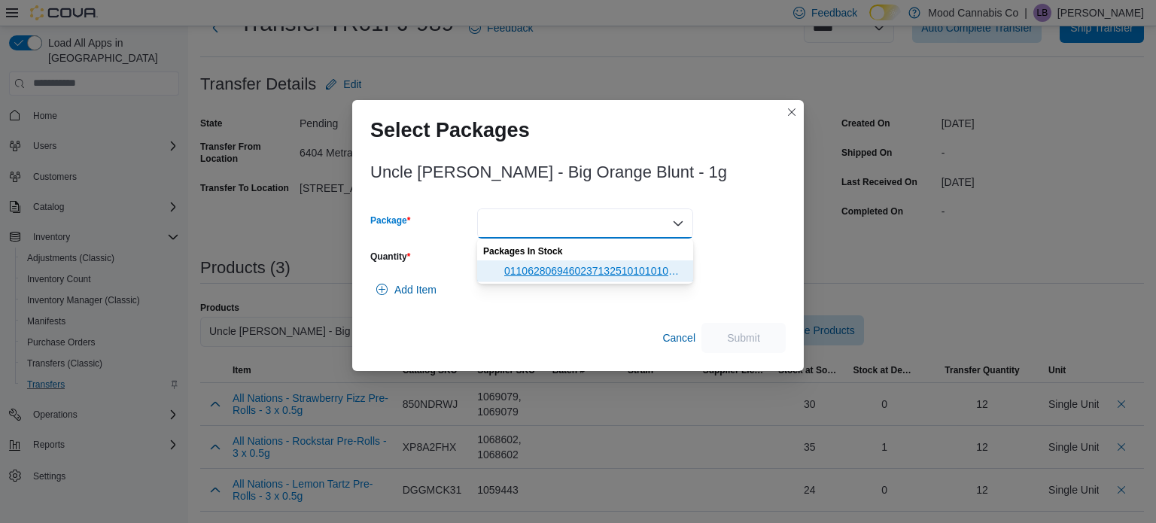
click at [597, 265] on span "011062806946023713251010101000534" at bounding box center [594, 270] width 180 height 15
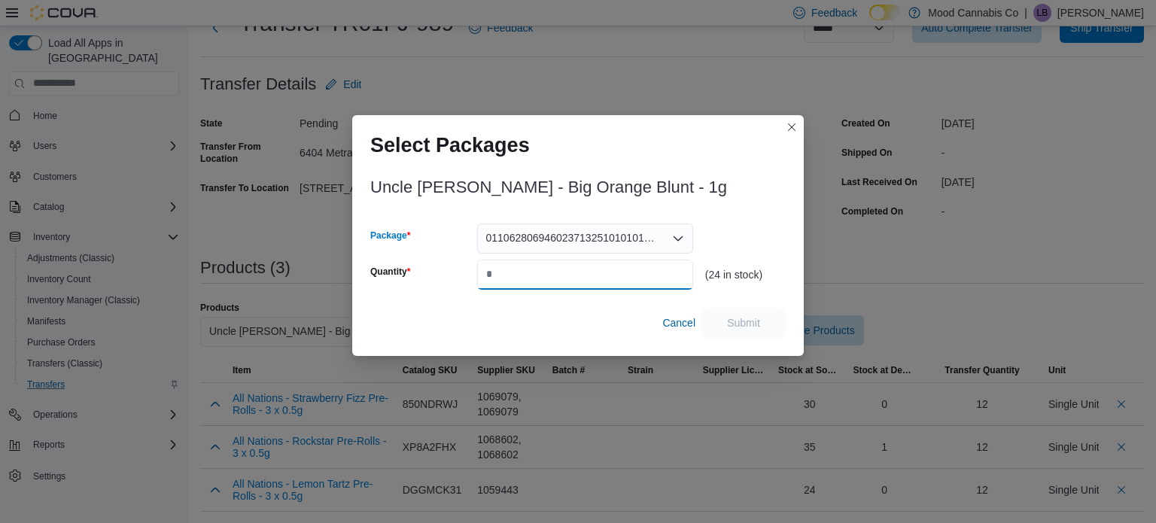
click at [597, 265] on input "Quantity" at bounding box center [585, 275] width 216 height 30
type input "**"
click at [754, 329] on span "Submit" at bounding box center [743, 322] width 66 height 30
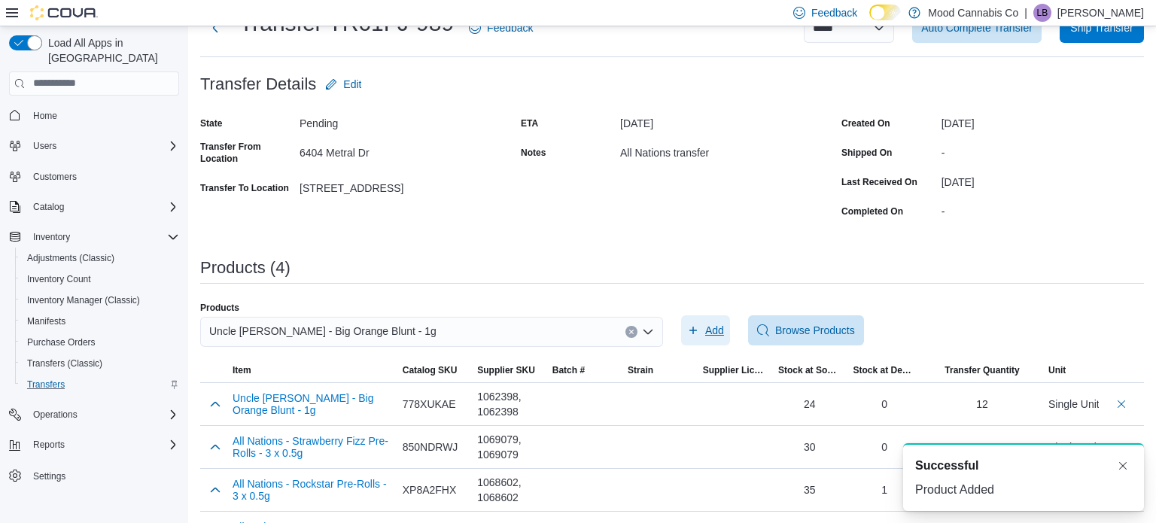
scroll to position [0, 0]
click at [626, 329] on button "Clear input" at bounding box center [631, 332] width 12 height 12
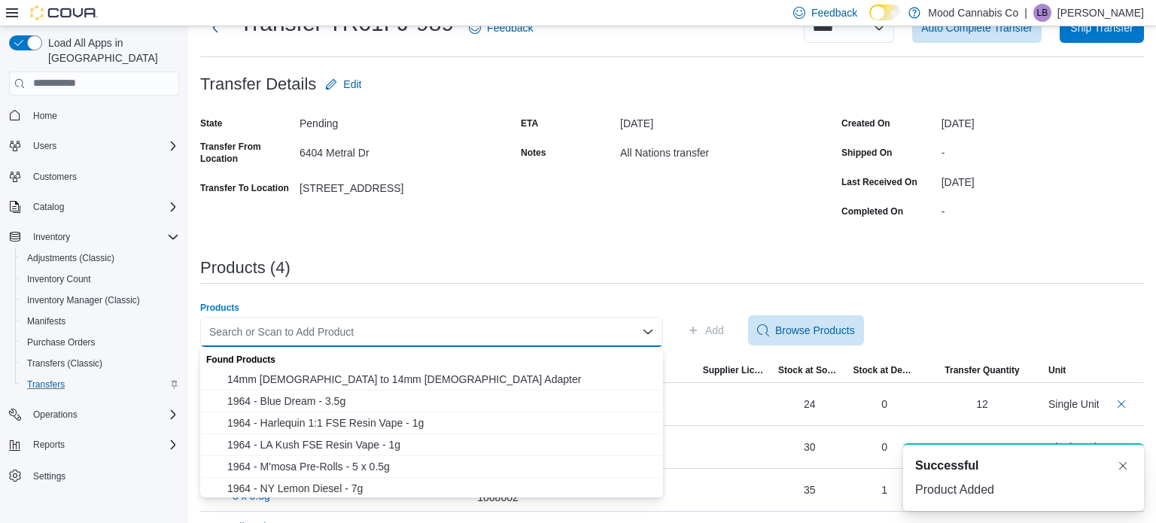
click at [557, 327] on div "Search or Scan to Add Product Combo box. Selected. Combo box input. Search or S…" at bounding box center [431, 332] width 463 height 30
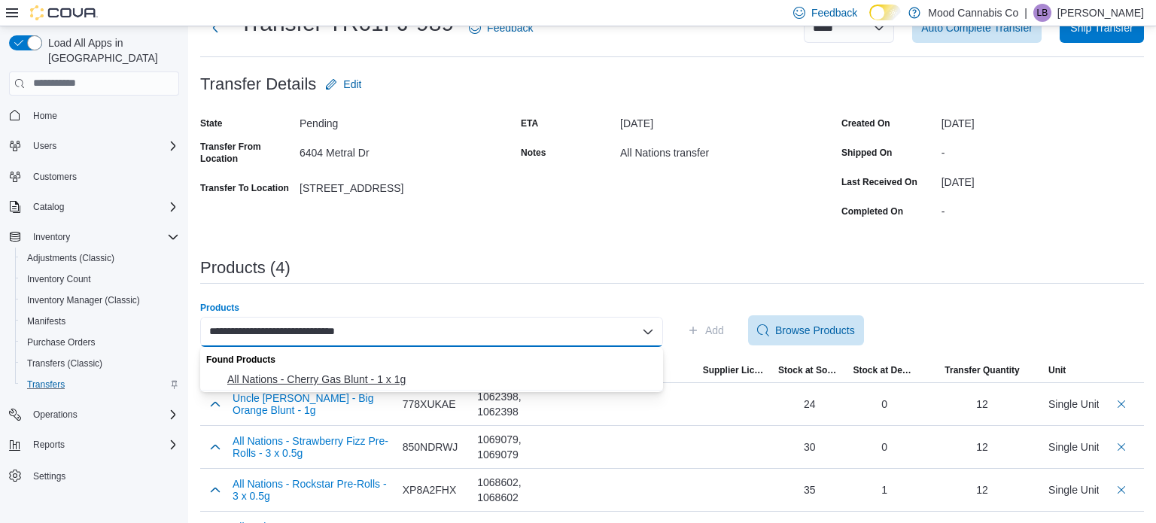
type input "**********"
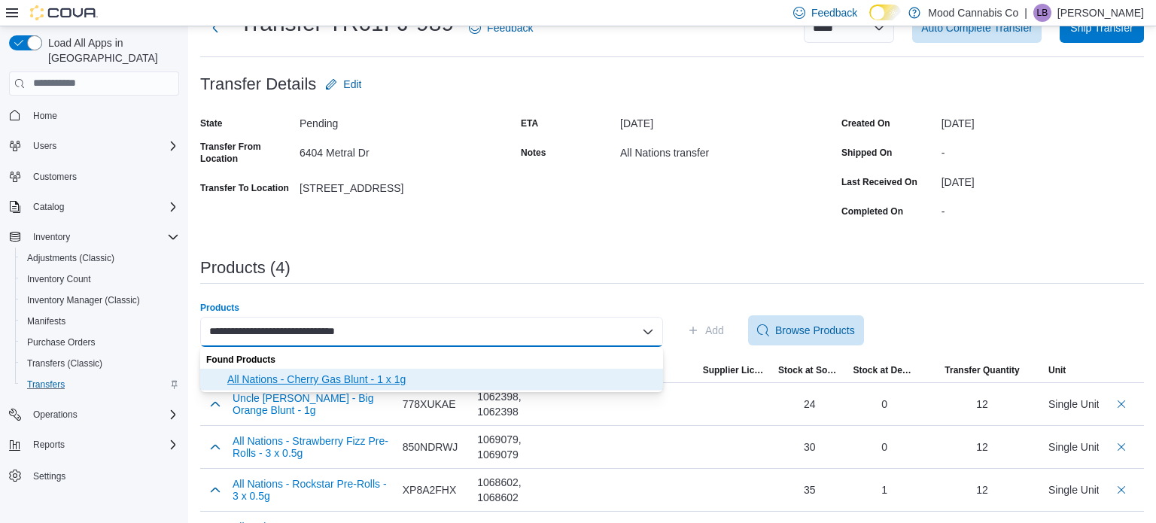
click at [301, 378] on span "All Nations - Cherry Gas Blunt - 1 x 1g" at bounding box center [440, 379] width 427 height 15
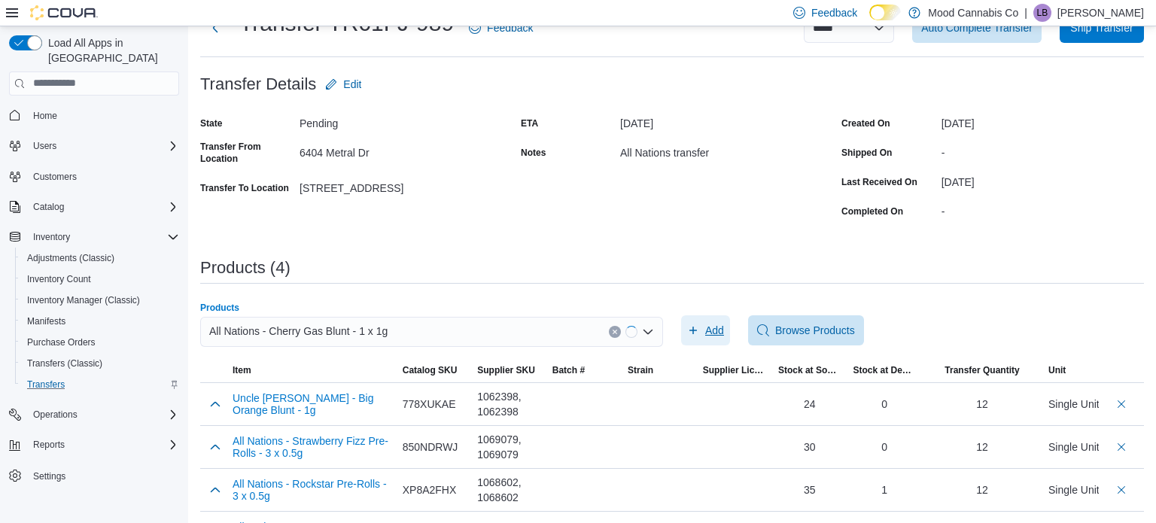
click at [711, 325] on span "Add" at bounding box center [714, 330] width 19 height 15
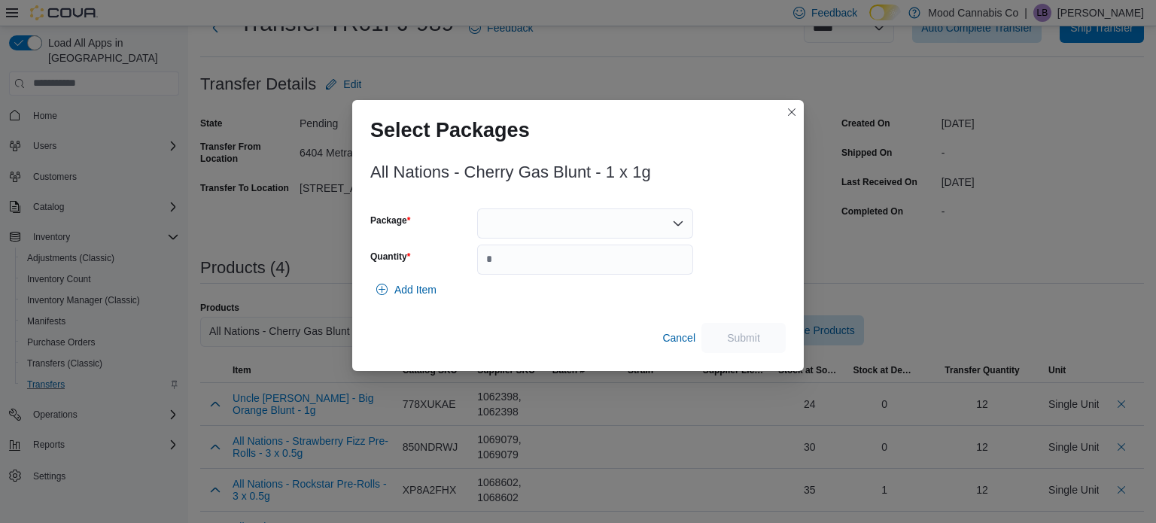
click at [623, 230] on div at bounding box center [585, 223] width 216 height 30
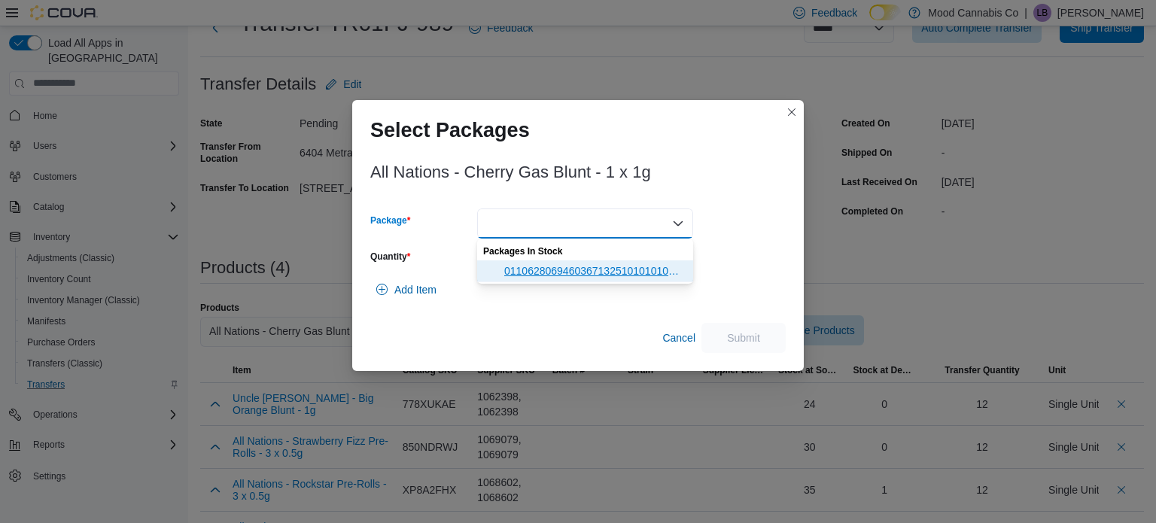
click at [601, 272] on span "011062806946036713251010101000505" at bounding box center [594, 270] width 180 height 15
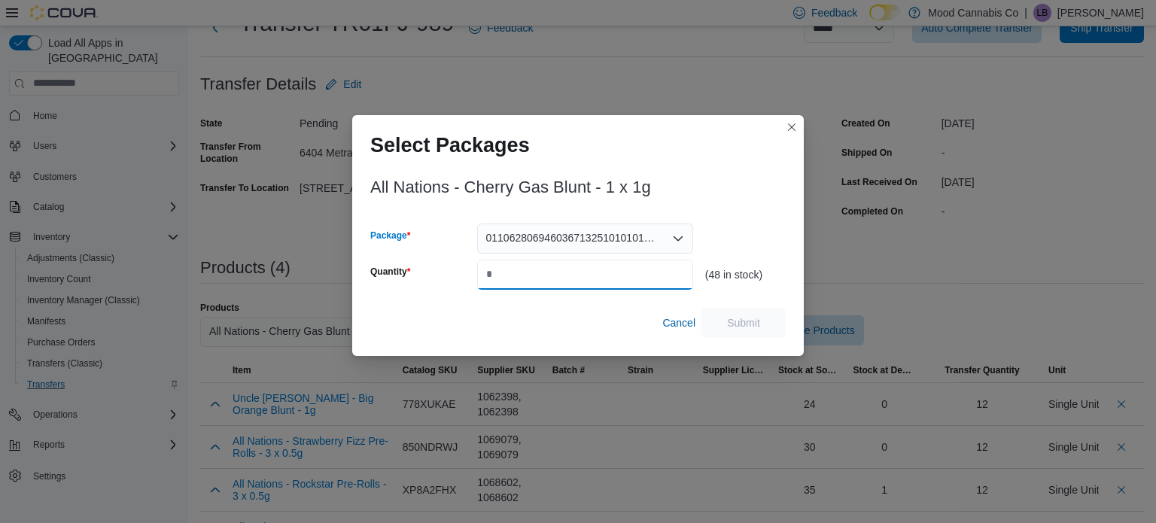
click at [601, 272] on input "Quantity" at bounding box center [585, 275] width 216 height 30
type input "**"
click at [754, 323] on span "Submit" at bounding box center [743, 321] width 33 height 15
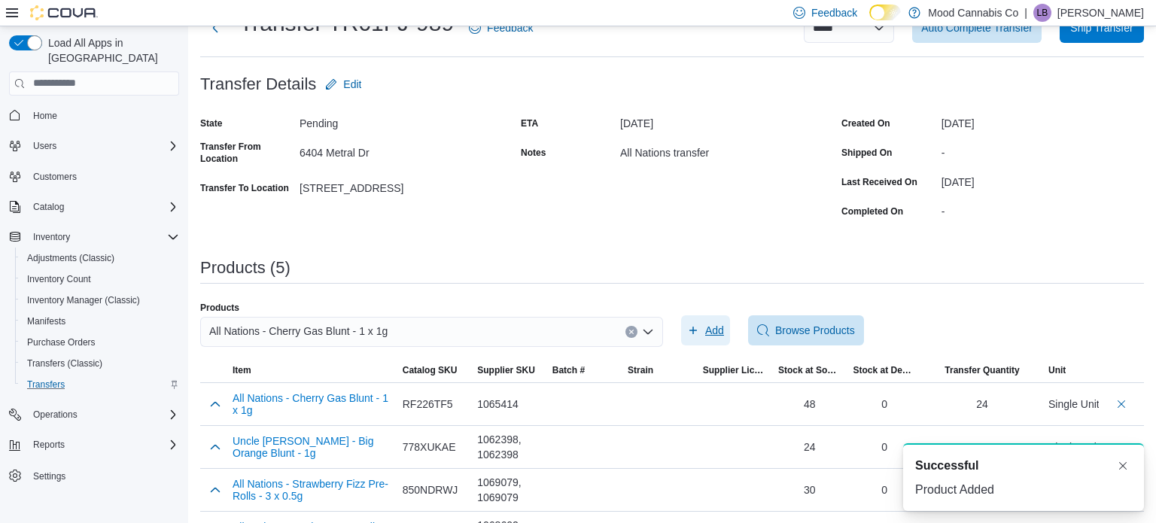
scroll to position [142, 0]
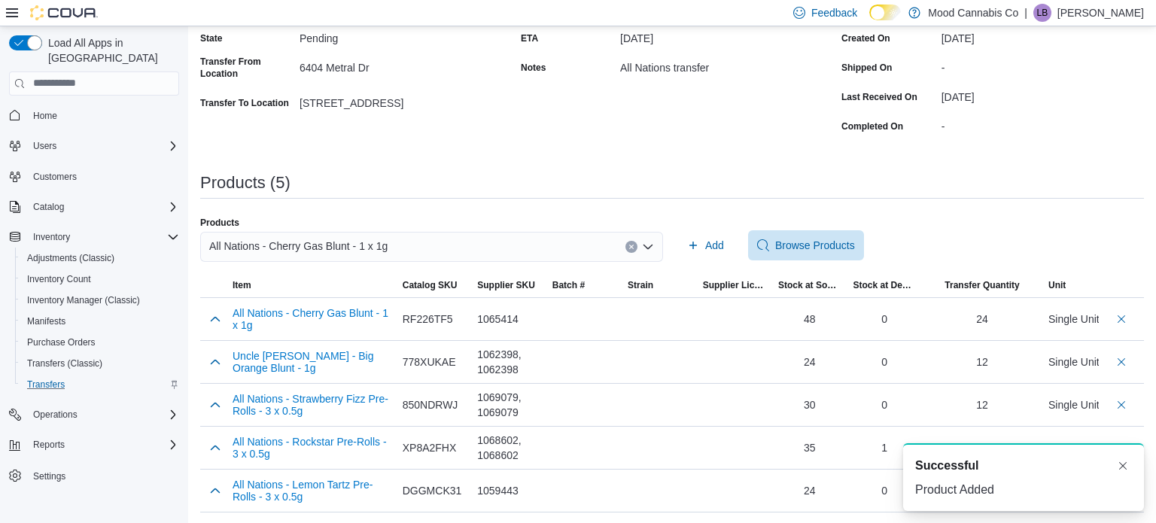
click at [635, 245] on button "Clear input" at bounding box center [631, 247] width 12 height 12
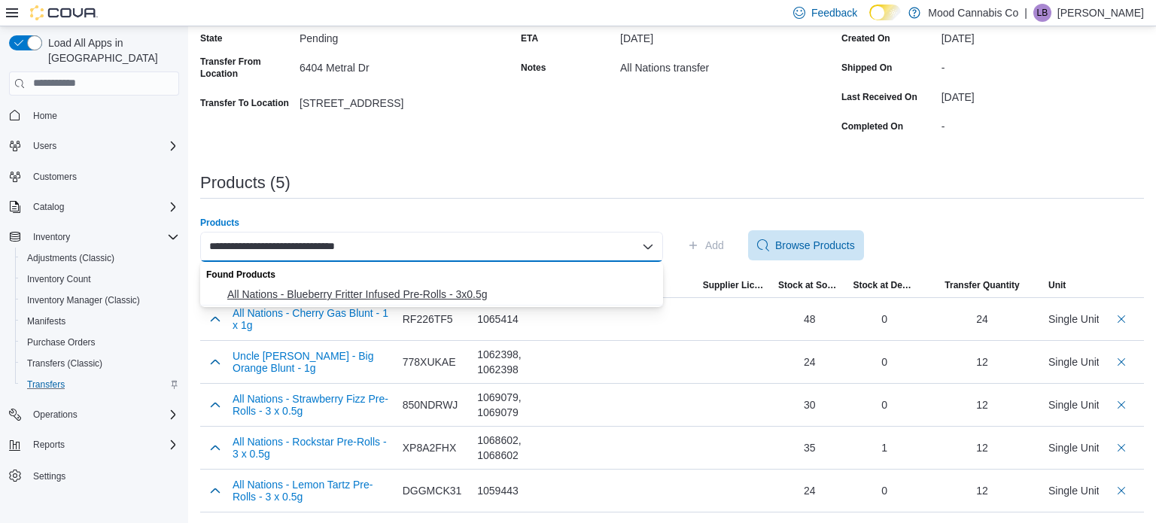
type input "**********"
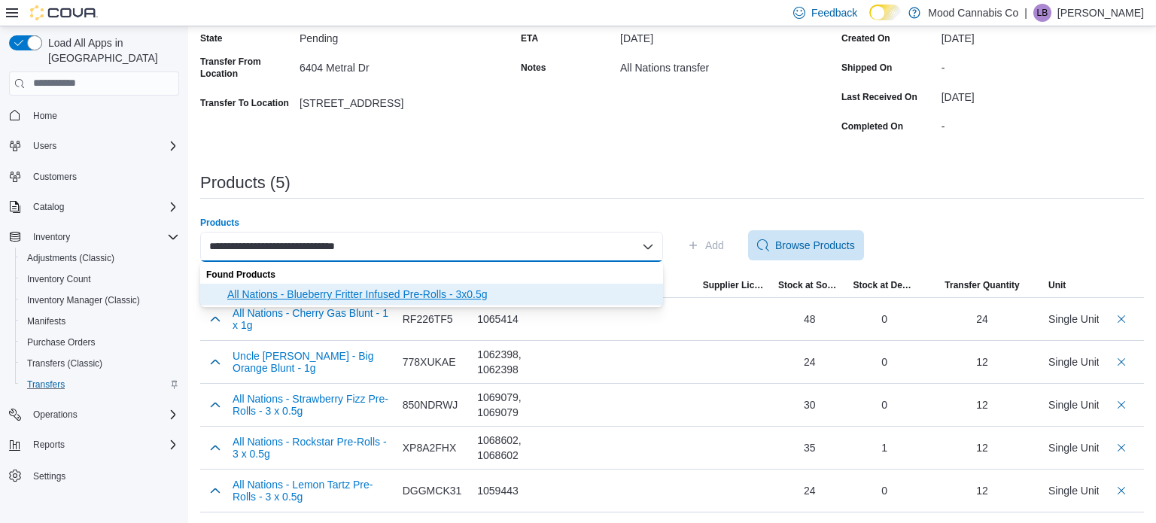
click at [474, 294] on span "All Nations - Blueberry Fritter Infused Pre-Rolls - 3x0.5g" at bounding box center [440, 294] width 427 height 15
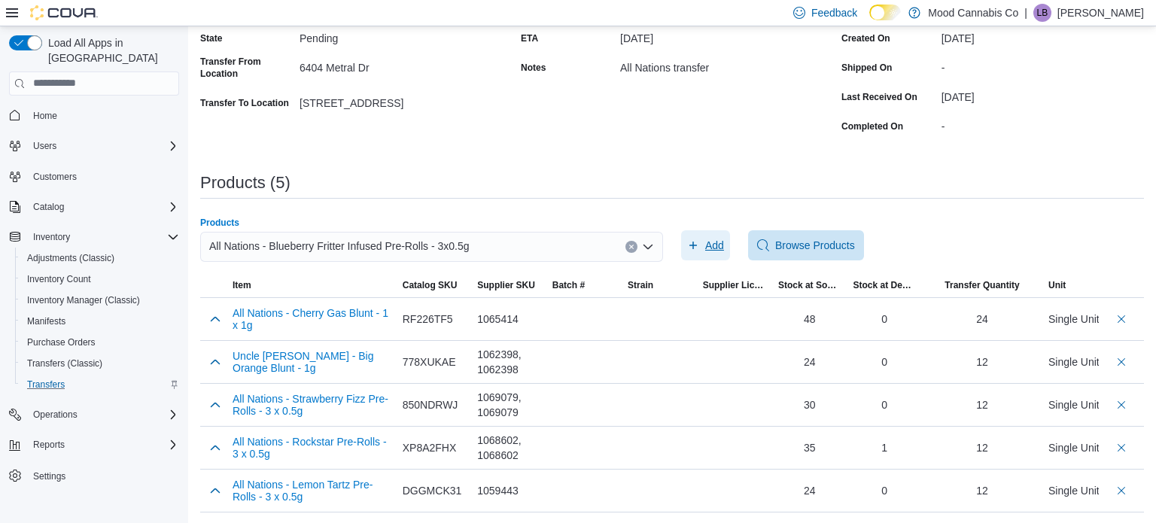
click at [723, 241] on span "Add" at bounding box center [714, 245] width 19 height 15
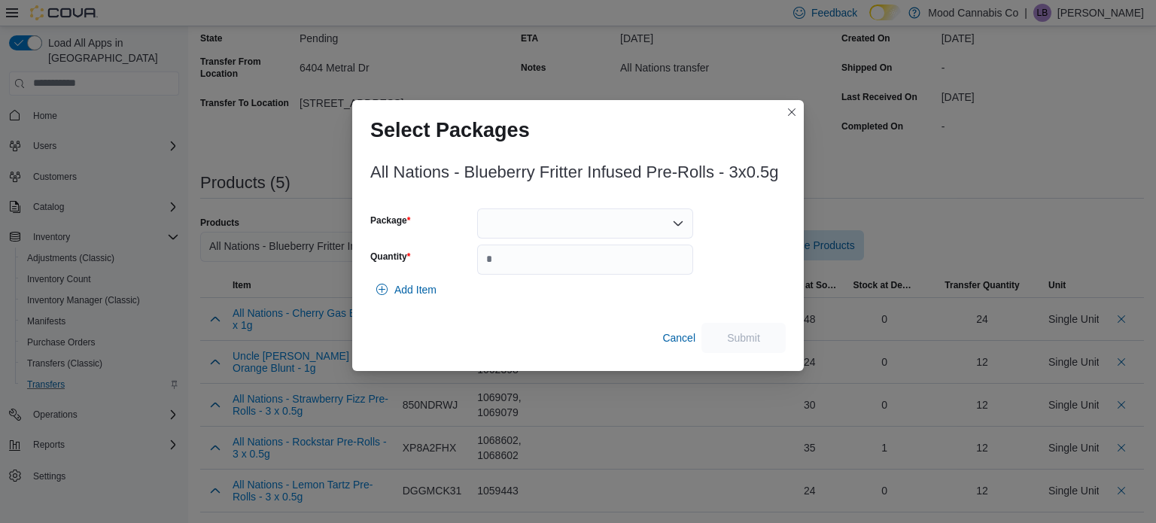
click at [572, 208] on div at bounding box center [585, 223] width 216 height 30
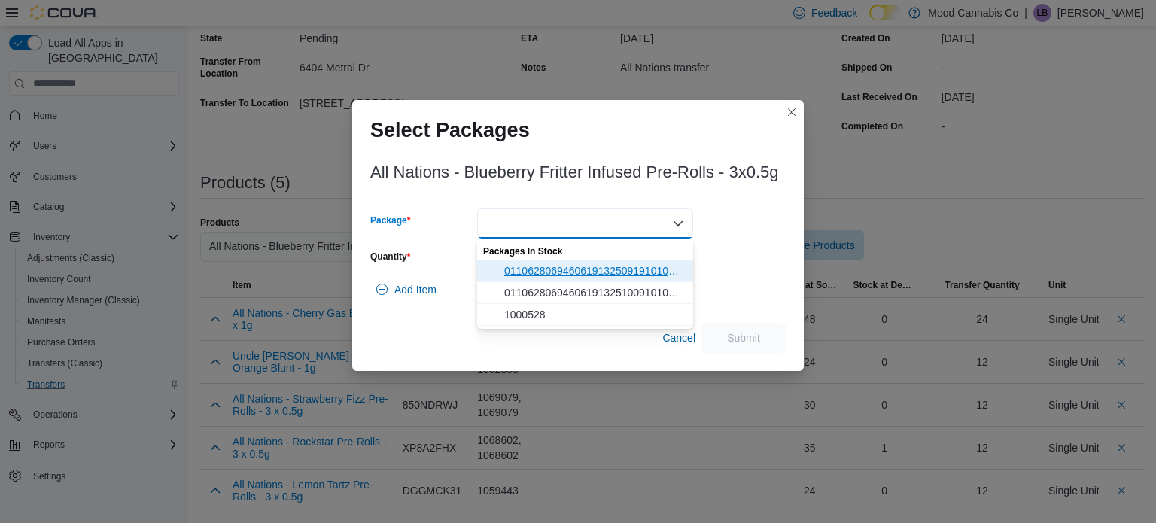
click at [573, 266] on span "011062806946061913250919101000574" at bounding box center [594, 270] width 180 height 15
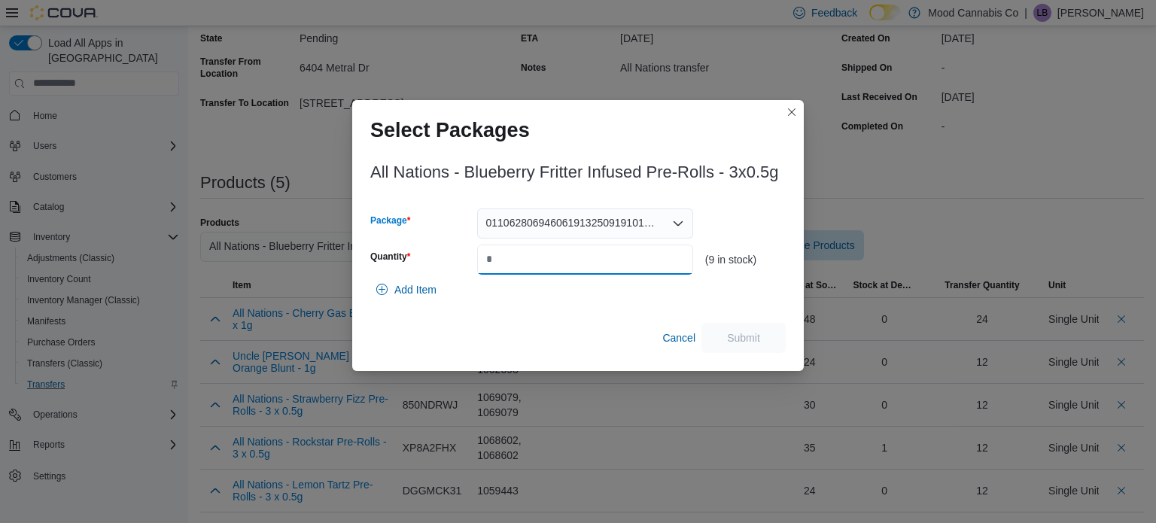
click at [573, 266] on input "Quantity" at bounding box center [585, 259] width 216 height 30
click at [665, 223] on div "011062806946061913250919101000574" at bounding box center [585, 223] width 216 height 30
type input "*"
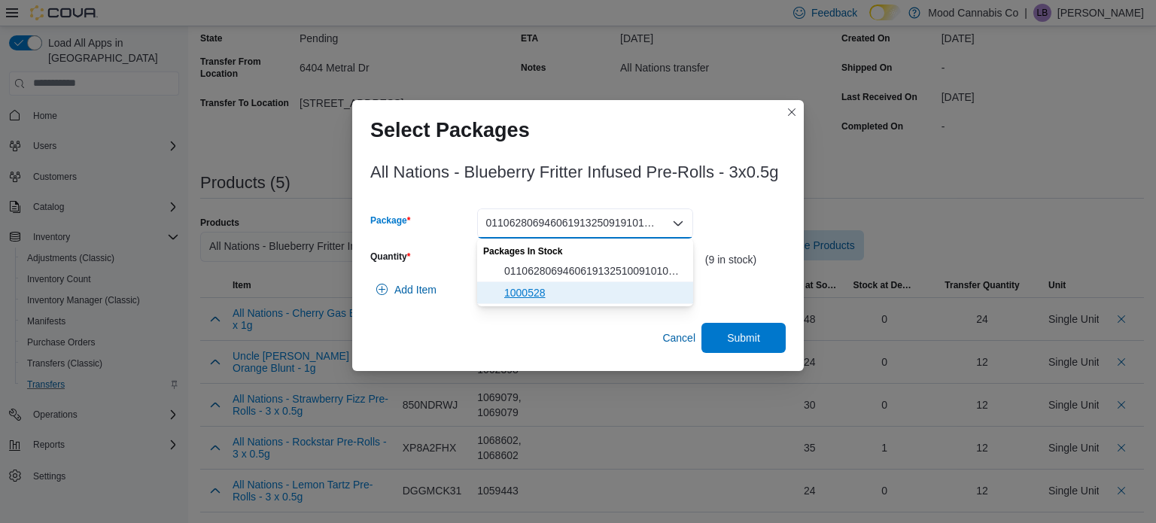
click at [626, 298] on span "1000528" at bounding box center [594, 292] width 180 height 15
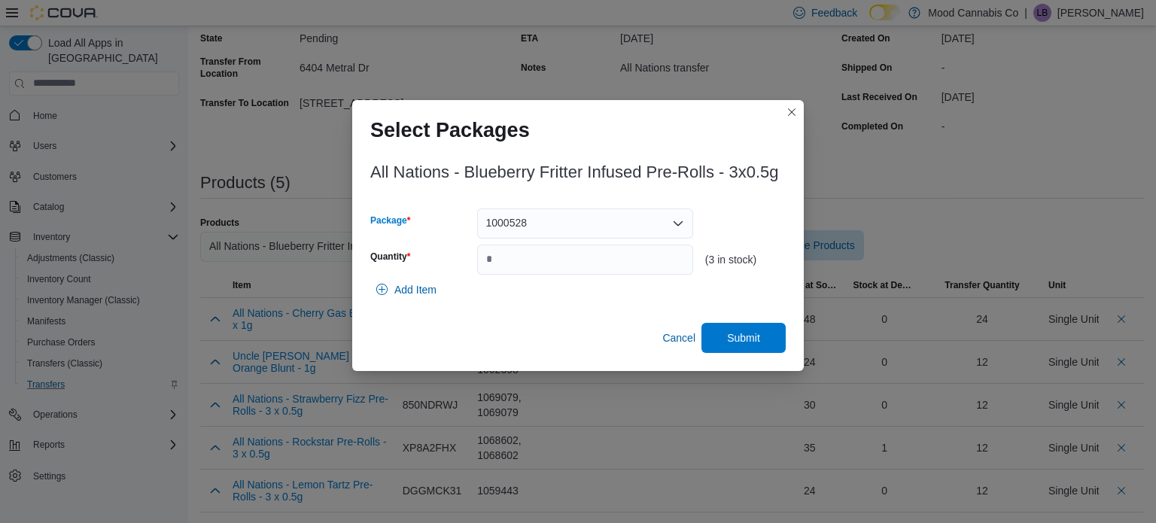
click at [658, 178] on h3 "All Nations - Blueberry Fritter Infused Pre-Rolls - 3x0.5g" at bounding box center [574, 172] width 408 height 18
click at [635, 229] on div "1000528" at bounding box center [585, 223] width 216 height 30
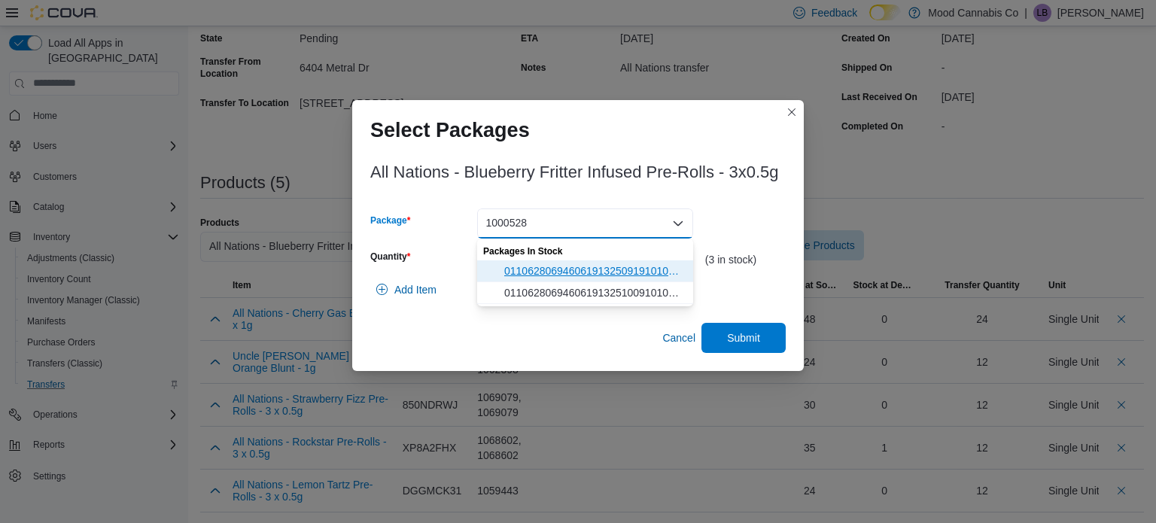
click at [606, 276] on span "011062806946061913250919101000574" at bounding box center [594, 270] width 180 height 15
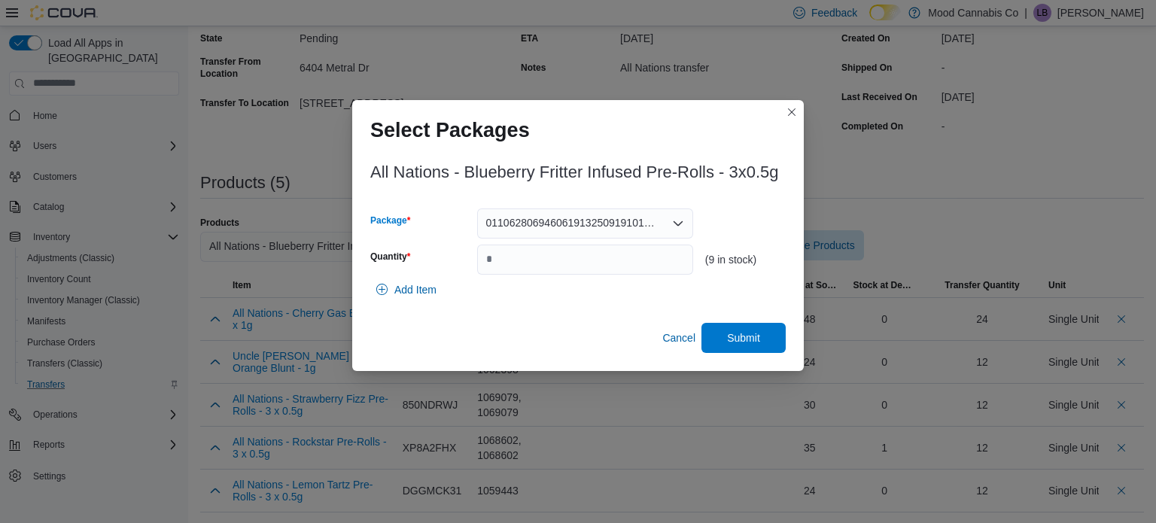
click at [616, 303] on div "Add Item" at bounding box center [577, 290] width 415 height 30
click at [680, 333] on span "Cancel" at bounding box center [678, 337] width 33 height 15
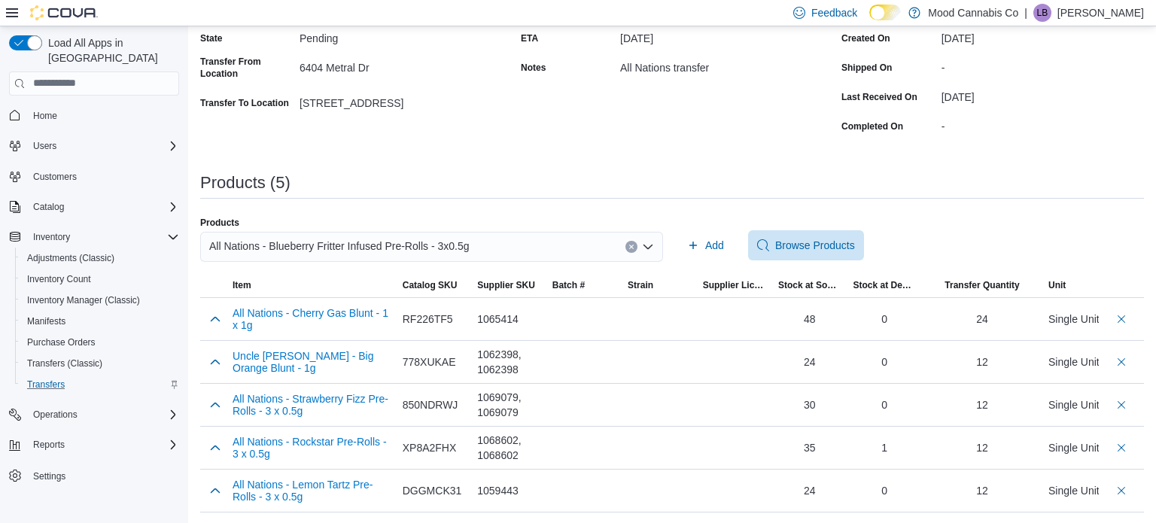
click at [588, 242] on div "All Nations - Blueberry Fritter Infused Pre-Rolls - 3x0.5g" at bounding box center [431, 247] width 463 height 30
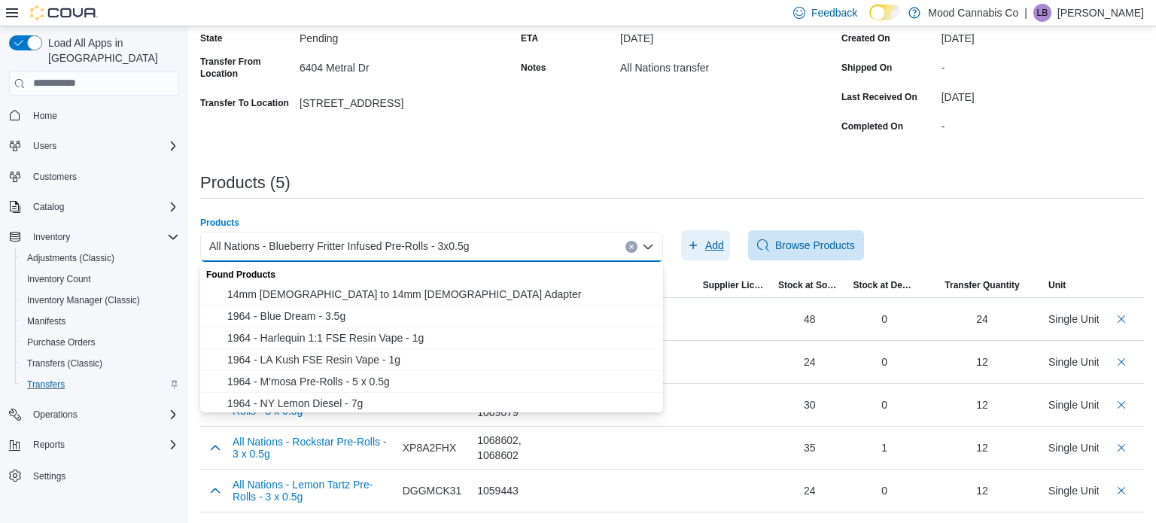
click at [712, 238] on span "Add" at bounding box center [714, 245] width 19 height 15
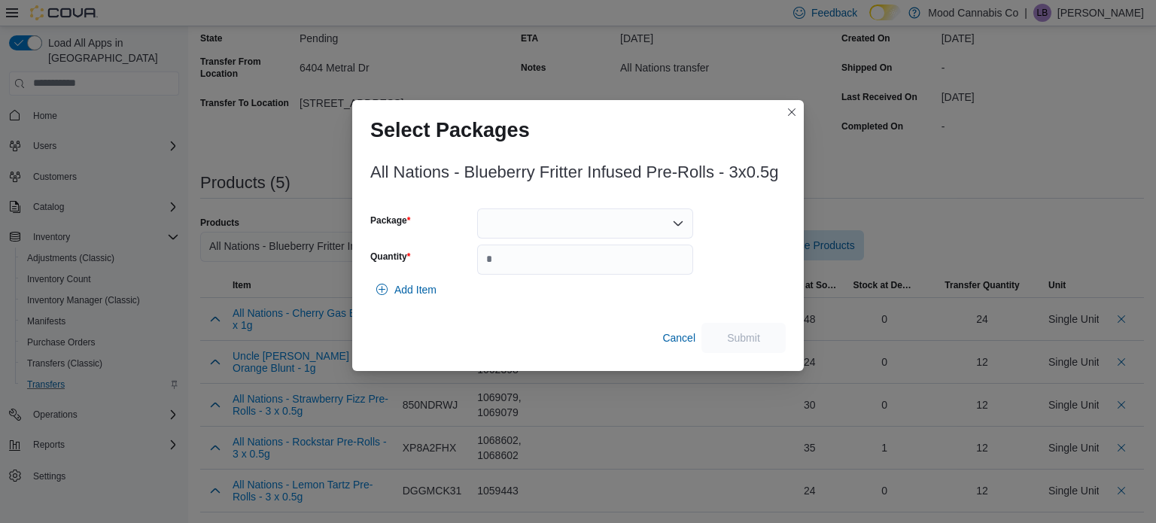
click at [635, 214] on div at bounding box center [585, 223] width 216 height 30
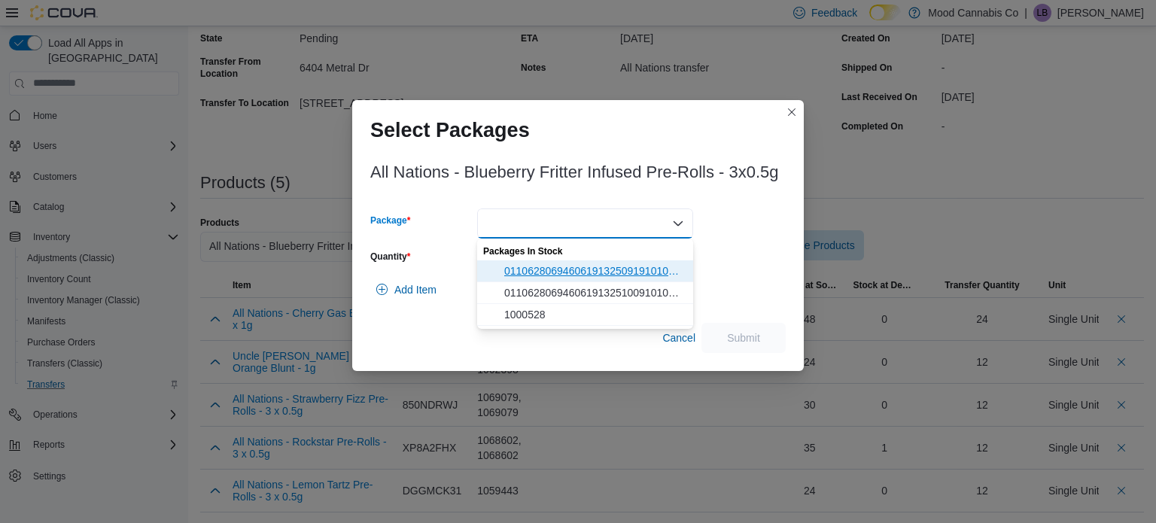
click at [620, 264] on span "011062806946061913250919101000574" at bounding box center [594, 270] width 180 height 15
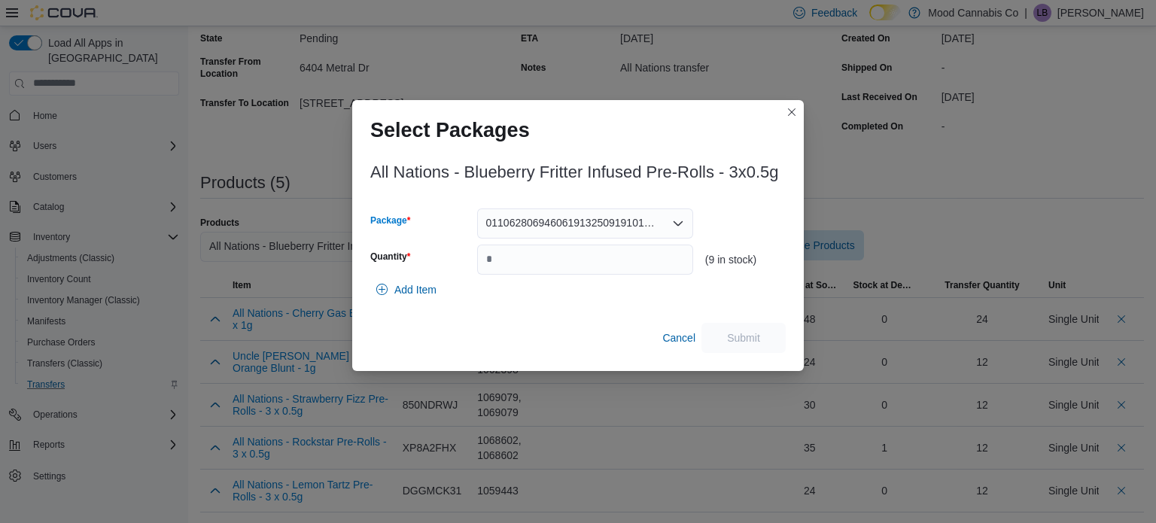
click at [625, 221] on span "011062806946061913250919101000574" at bounding box center [571, 223] width 171 height 18
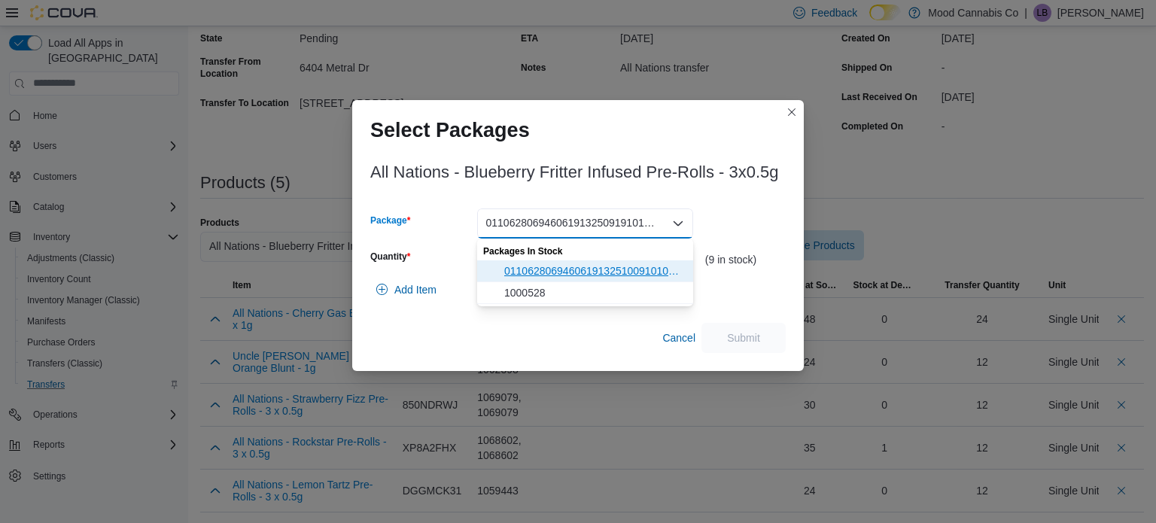
click at [604, 269] on span "011062806946061913251009101000574" at bounding box center [594, 270] width 180 height 15
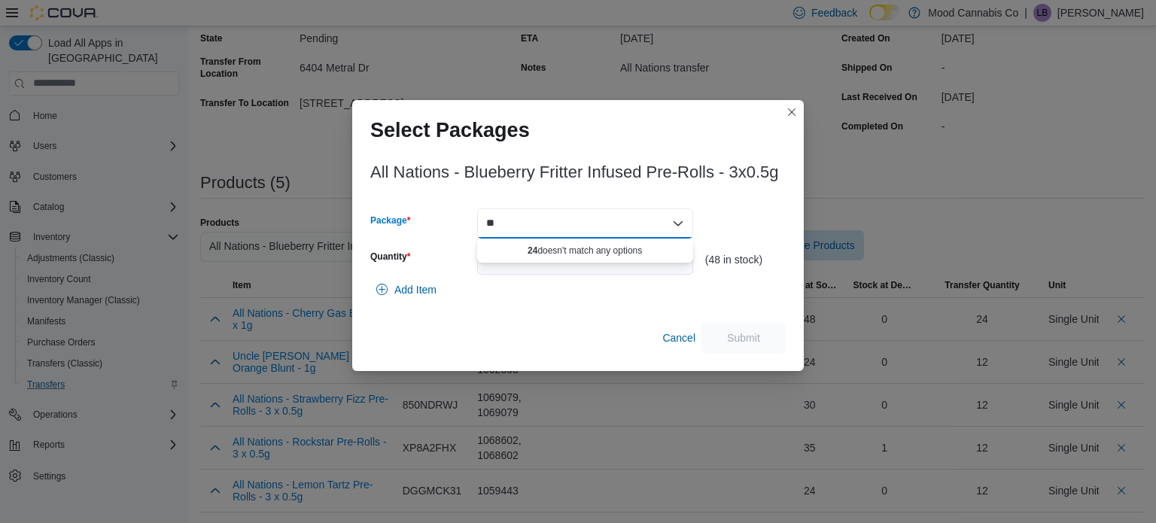
type input "*"
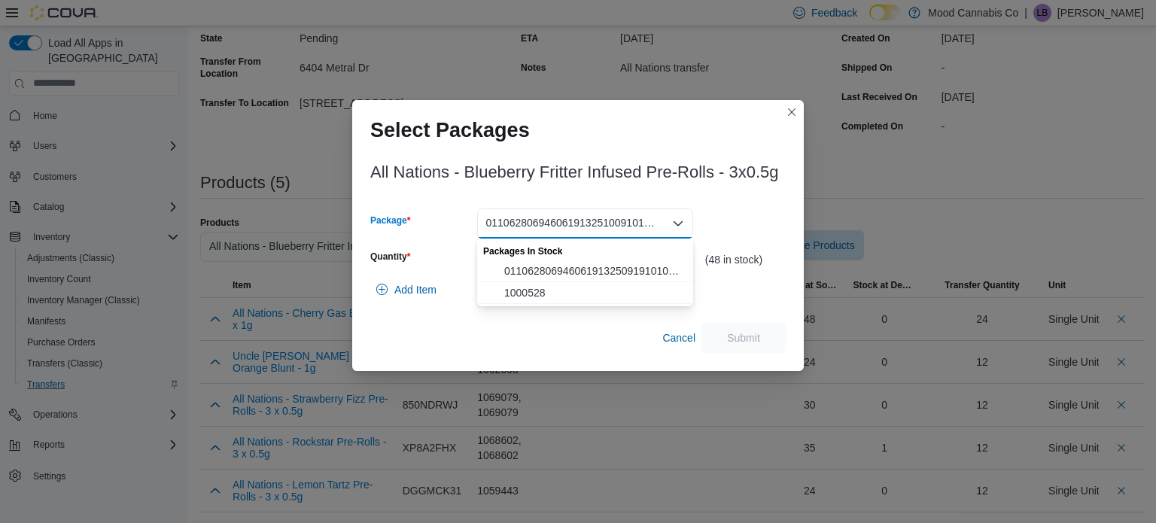
click at [770, 260] on div "(48 in stock)" at bounding box center [745, 260] width 80 height 12
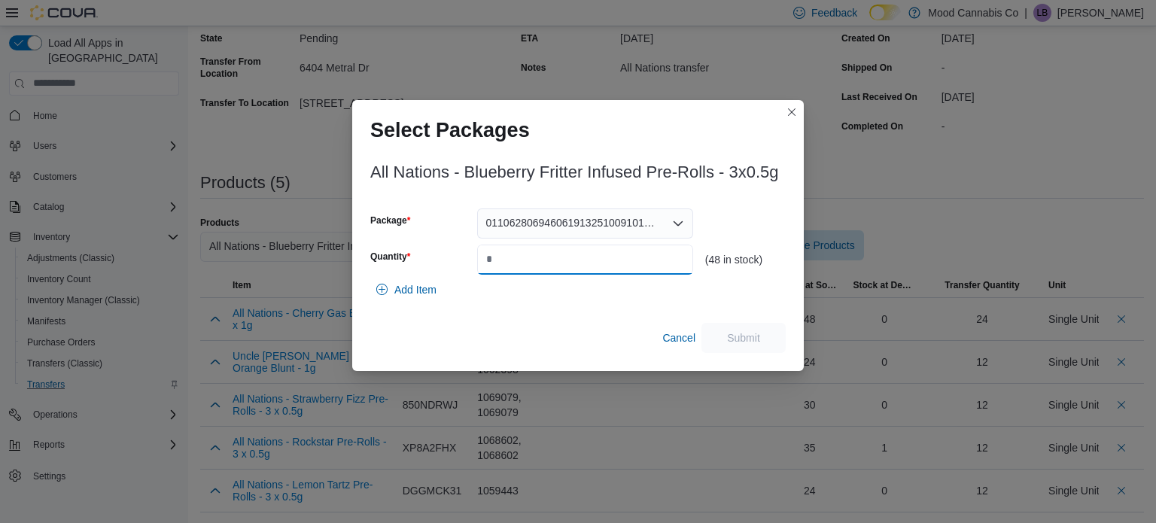
click at [685, 257] on input "Quantity" at bounding box center [585, 259] width 216 height 30
type input "**"
click at [742, 344] on span "Submit" at bounding box center [743, 337] width 33 height 15
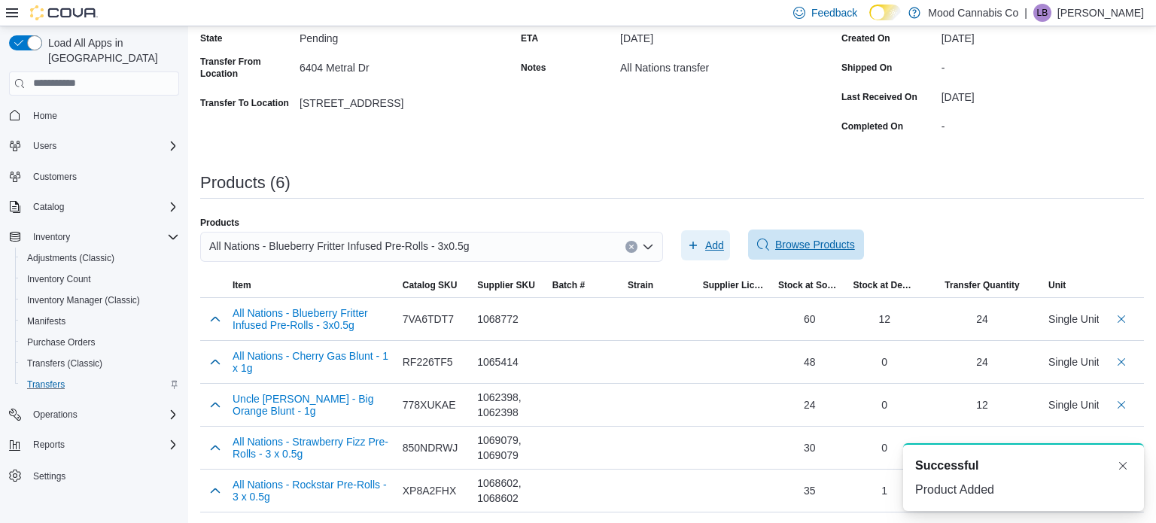
scroll to position [0, 0]
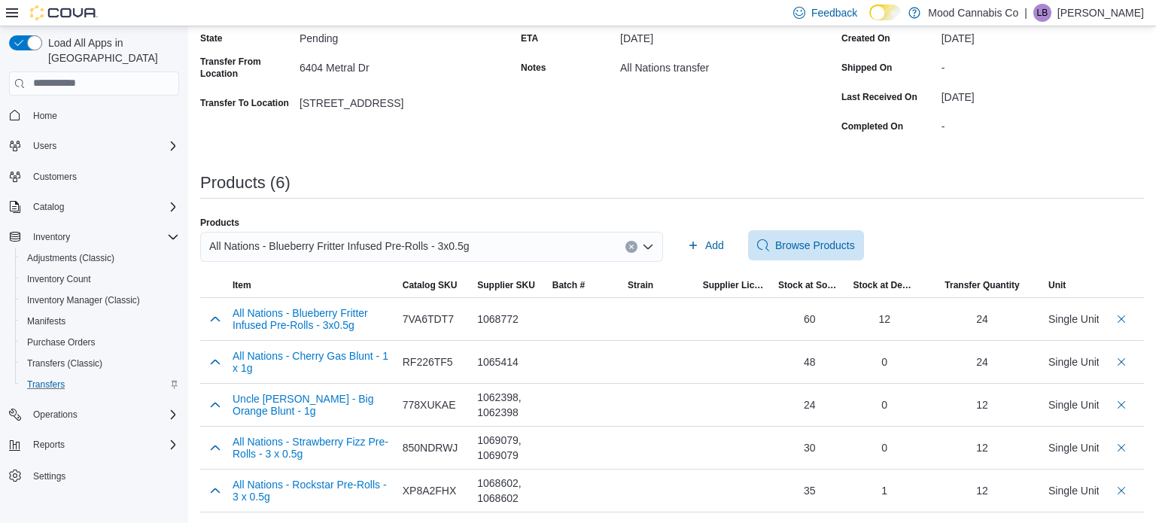
click at [628, 244] on icon "Clear input" at bounding box center [631, 247] width 6 height 6
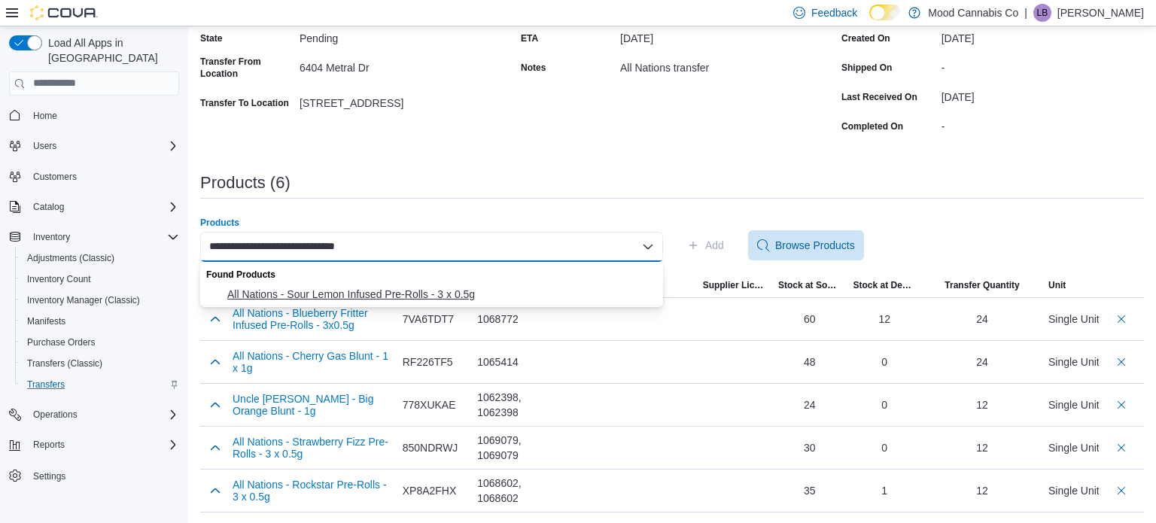
type input "**********"
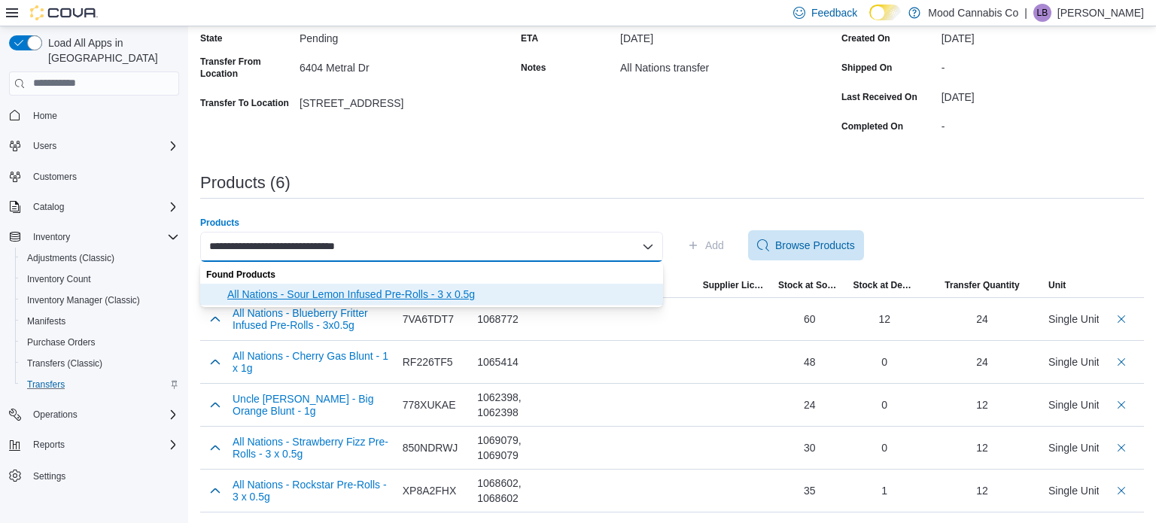
click at [469, 297] on span "All Nations - Sour Lemon Infused Pre-Rolls - 3 x 0.5g" at bounding box center [440, 294] width 427 height 15
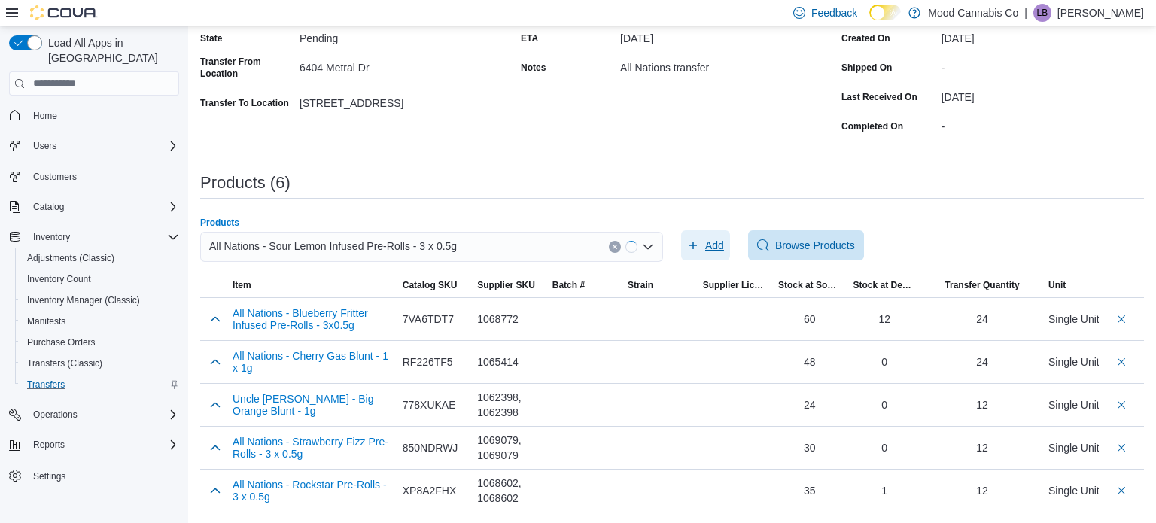
click at [700, 246] on span "Add" at bounding box center [705, 245] width 37 height 30
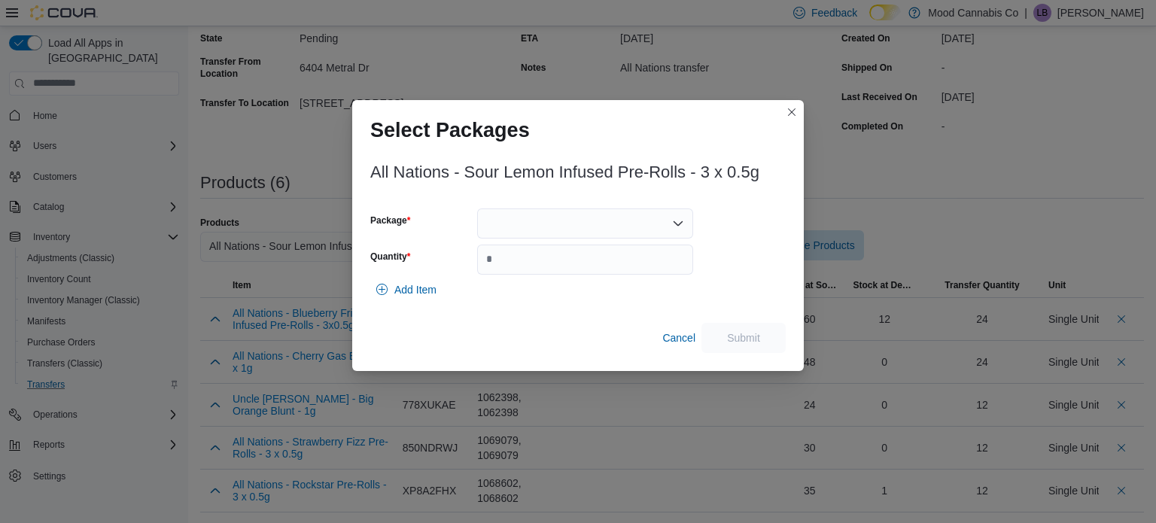
click at [636, 233] on div at bounding box center [585, 223] width 216 height 30
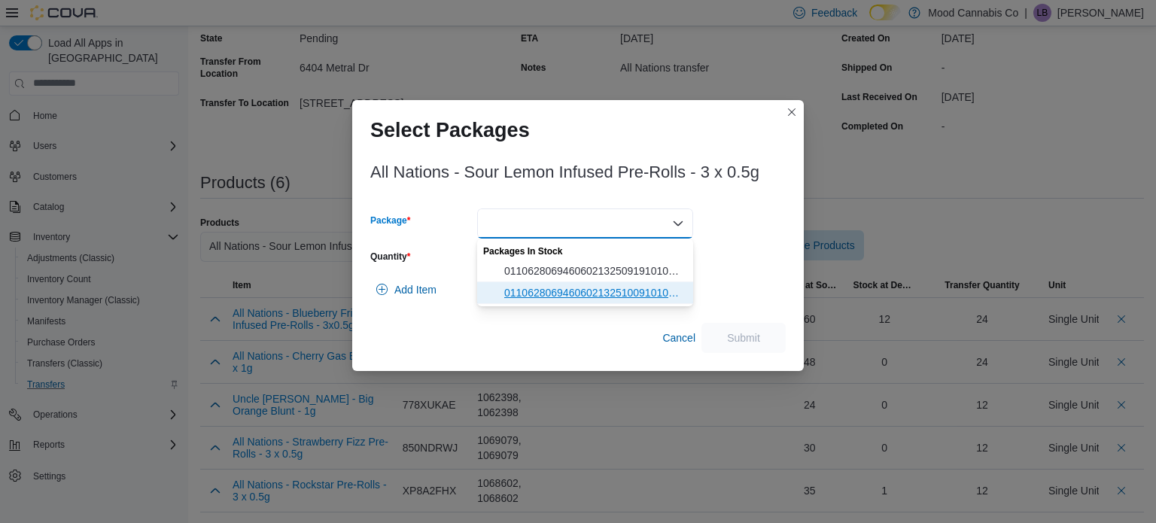
click at [623, 290] on span "011062806946060213251009101000575" at bounding box center [594, 292] width 180 height 15
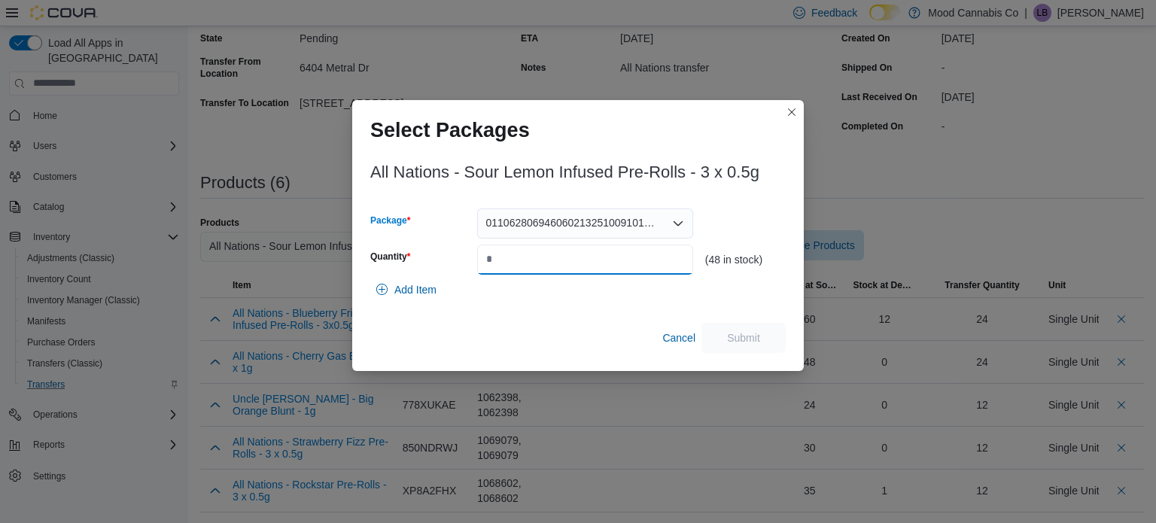
click at [658, 245] on input "Quantity" at bounding box center [585, 259] width 216 height 30
type input "**"
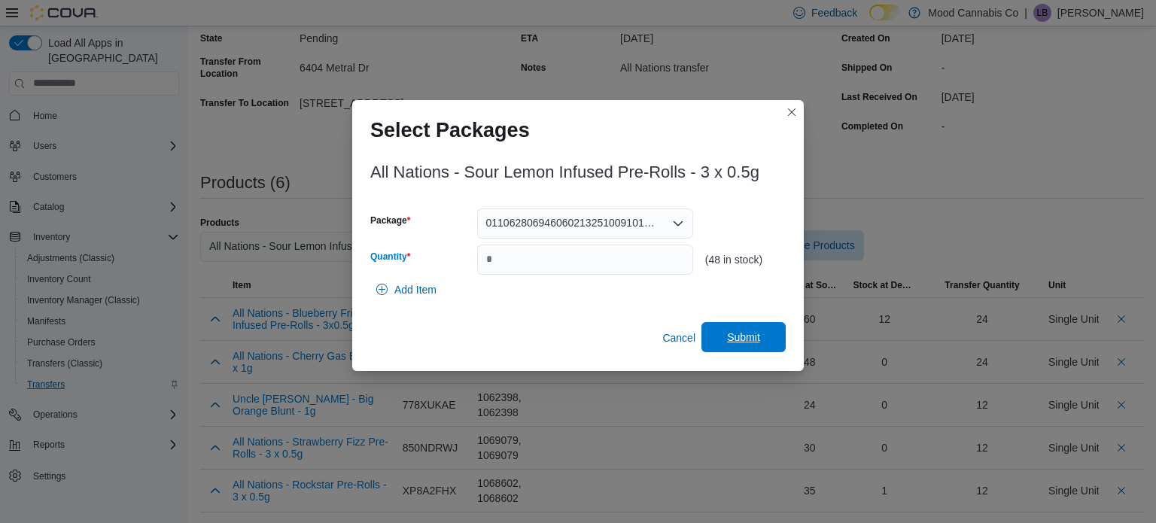
click at [758, 348] on span "Submit" at bounding box center [743, 337] width 66 height 30
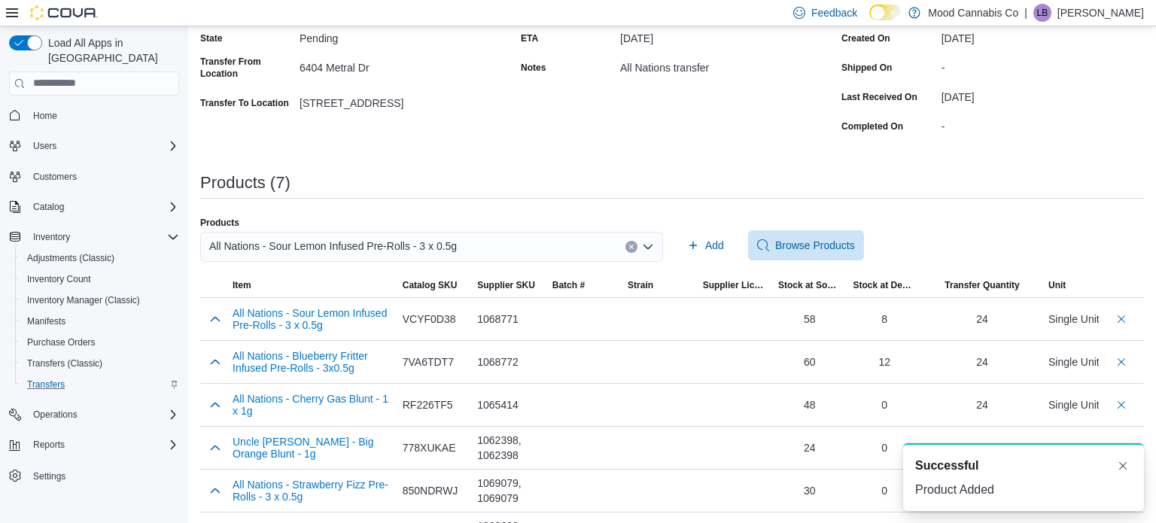
click at [636, 243] on button "Clear input" at bounding box center [631, 247] width 12 height 12
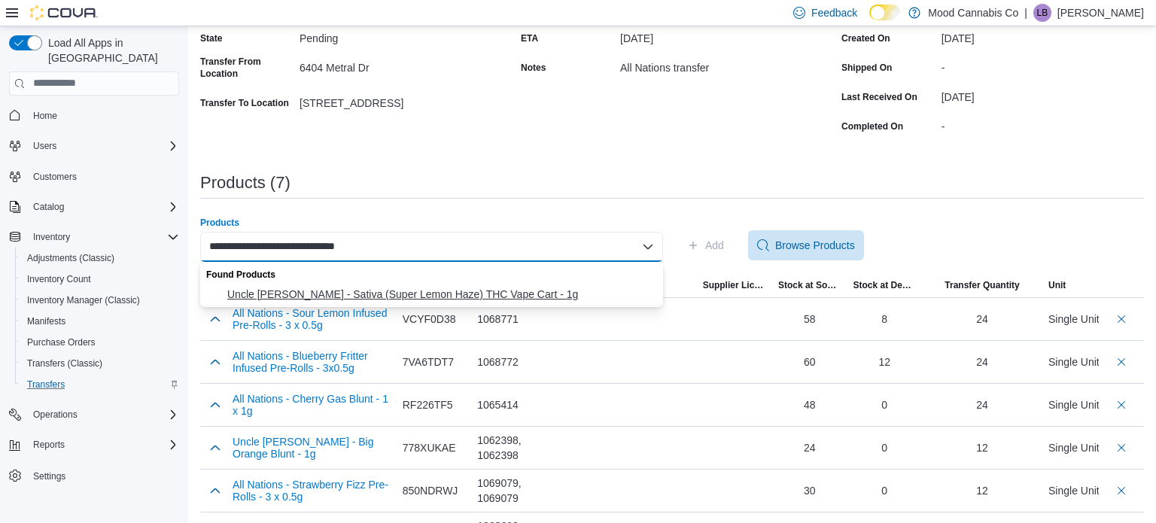
type input "**********"
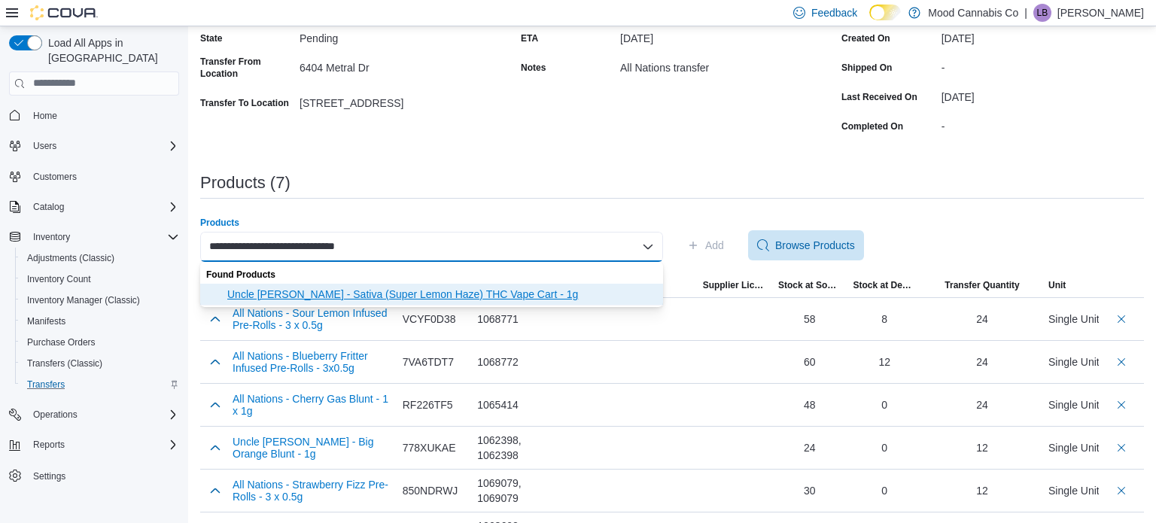
click at [460, 291] on span "Uncle Bob - Sativa (Super Lemon Haze) THC Vape Cart - 1g" at bounding box center [440, 294] width 427 height 15
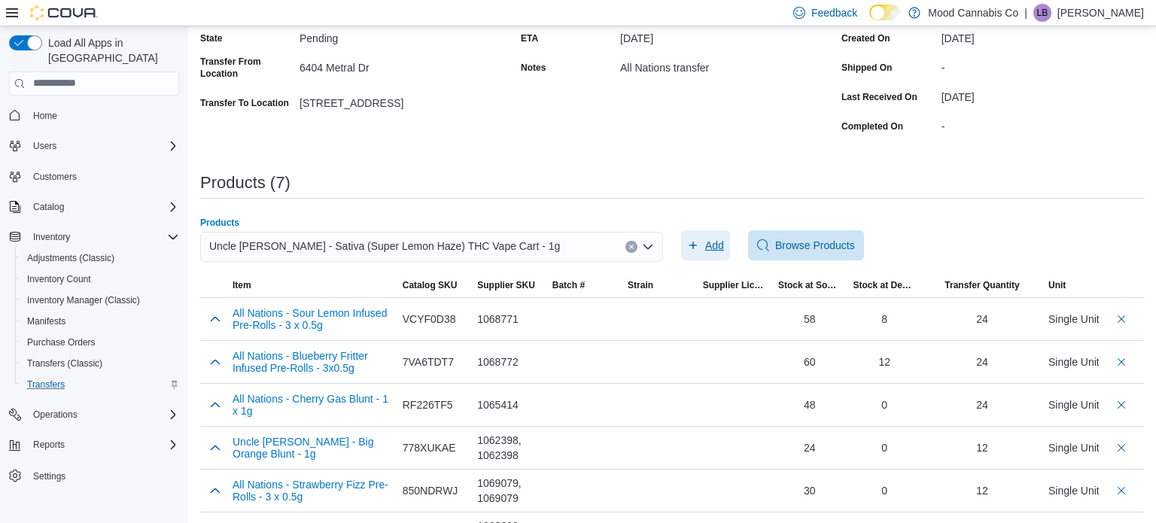
click at [721, 241] on span "Add" at bounding box center [714, 245] width 19 height 15
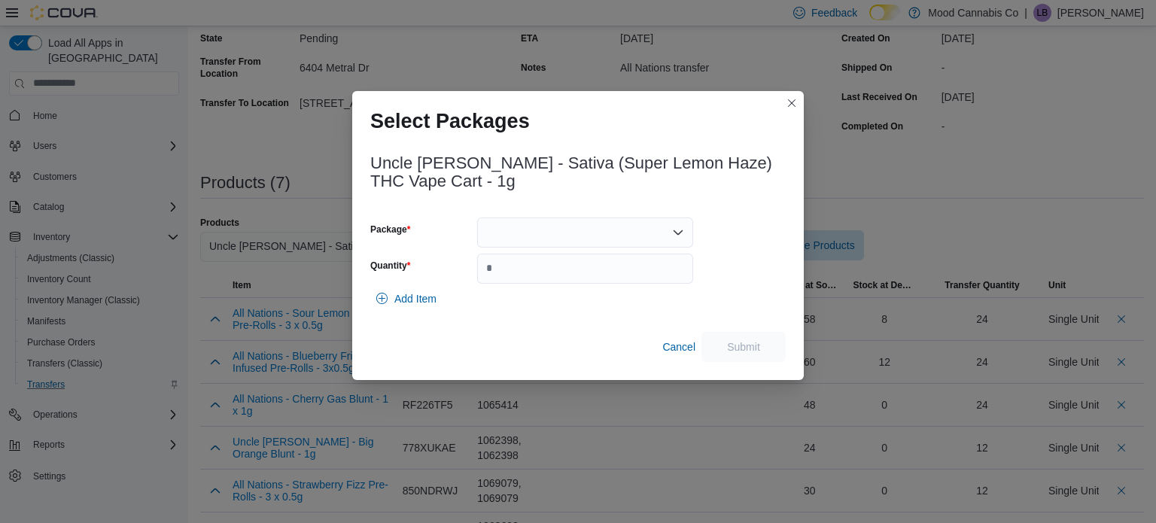
click at [621, 228] on div at bounding box center [585, 232] width 216 height 30
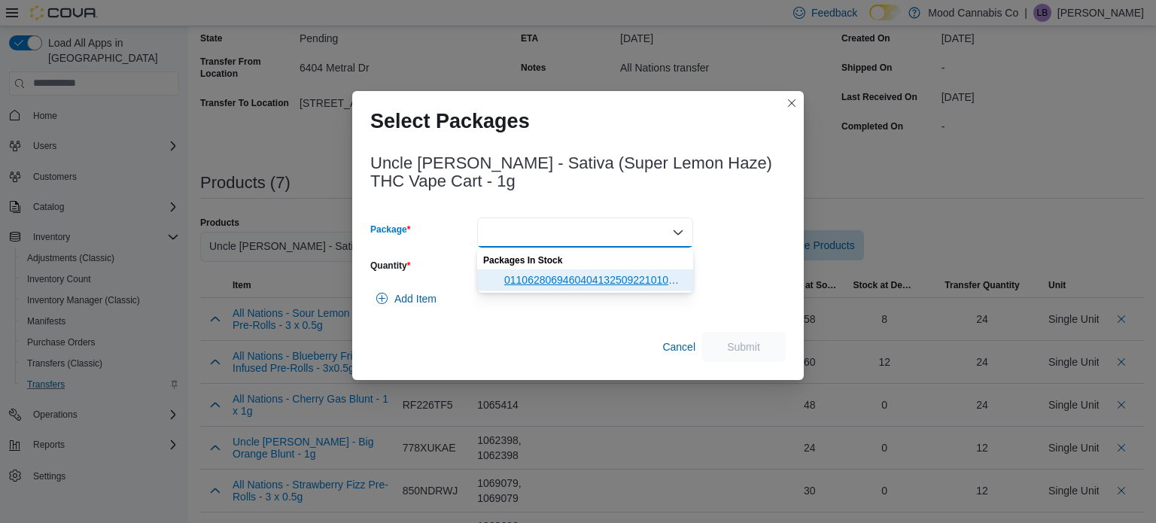
click at [596, 284] on span "011062806946040413250922101000434" at bounding box center [594, 279] width 180 height 15
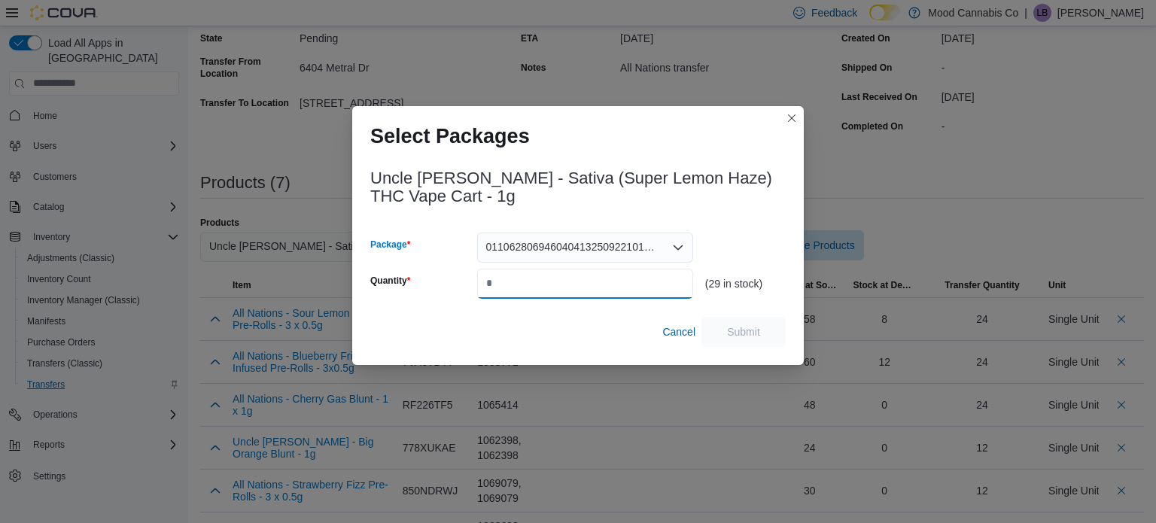
click at [596, 284] on input "Quantity" at bounding box center [585, 284] width 216 height 30
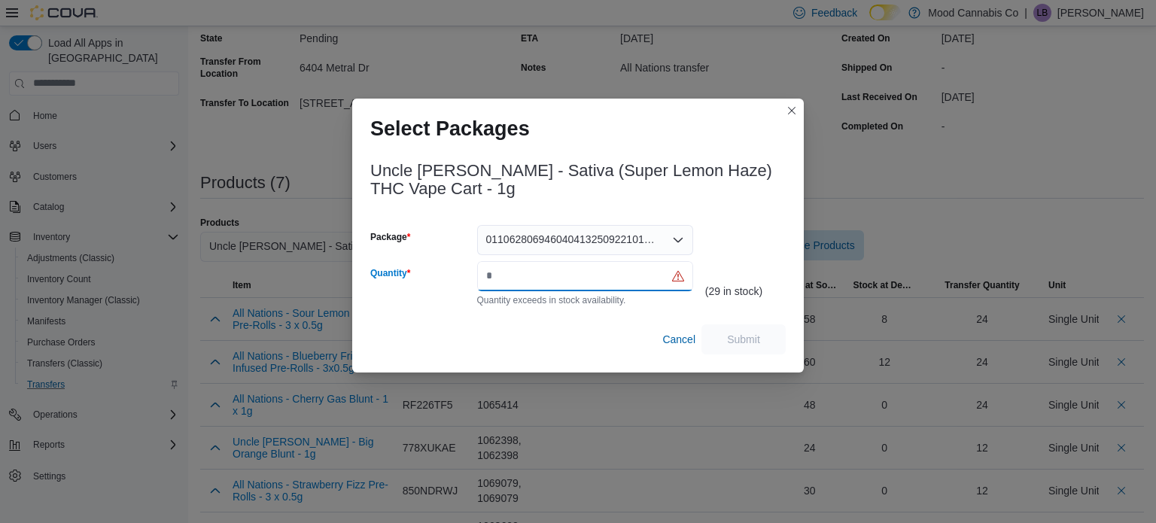
type input "*"
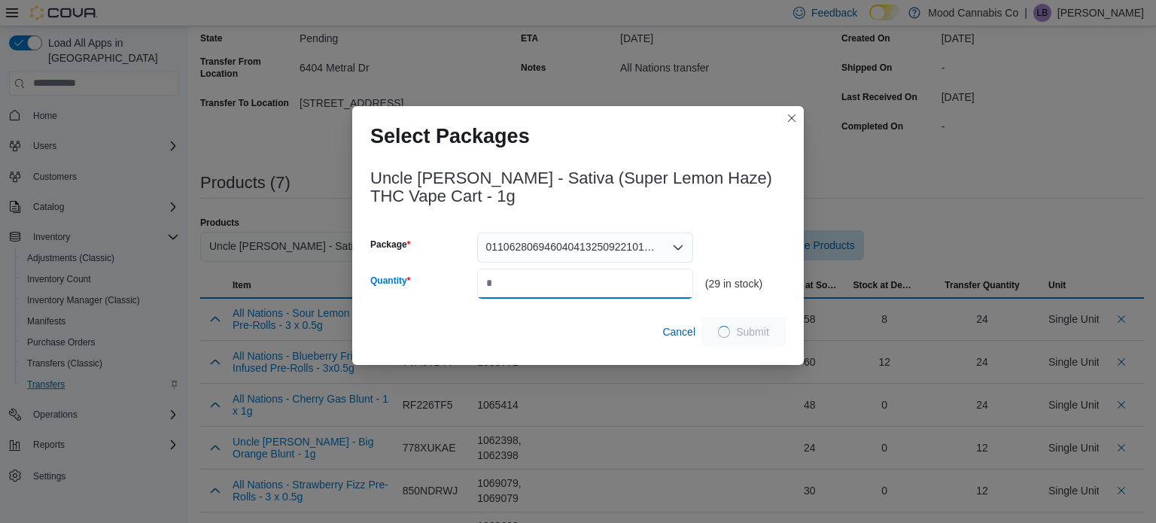
type input "**"
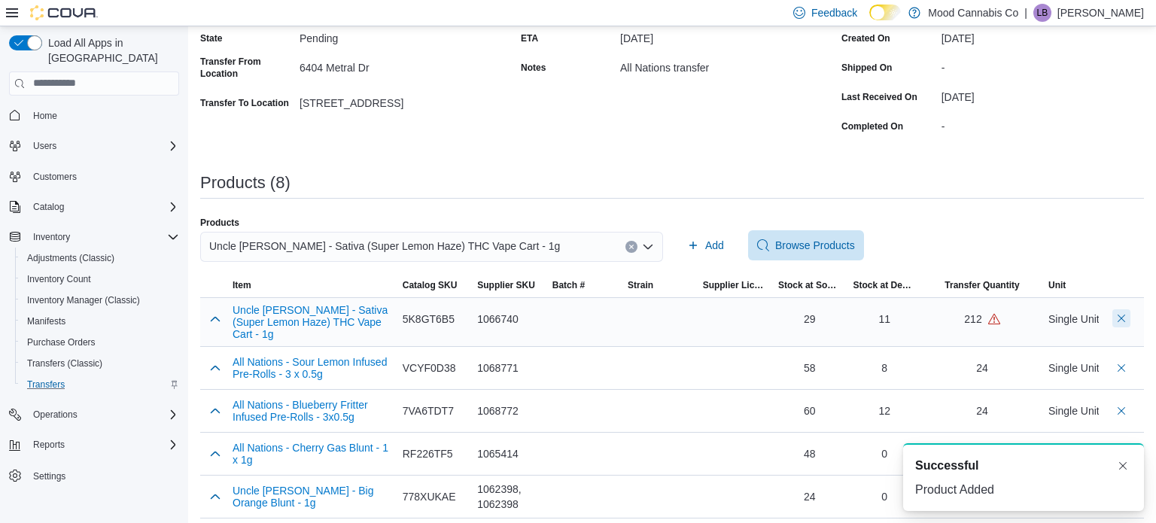
click at [1126, 314] on button "Delete count" at bounding box center [1121, 318] width 18 height 18
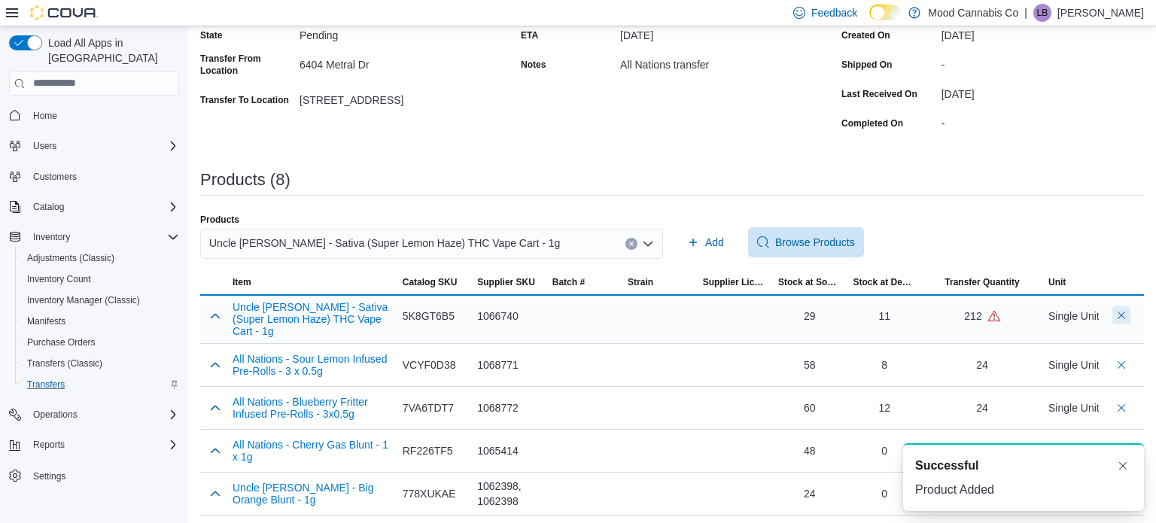
scroll to position [142, 0]
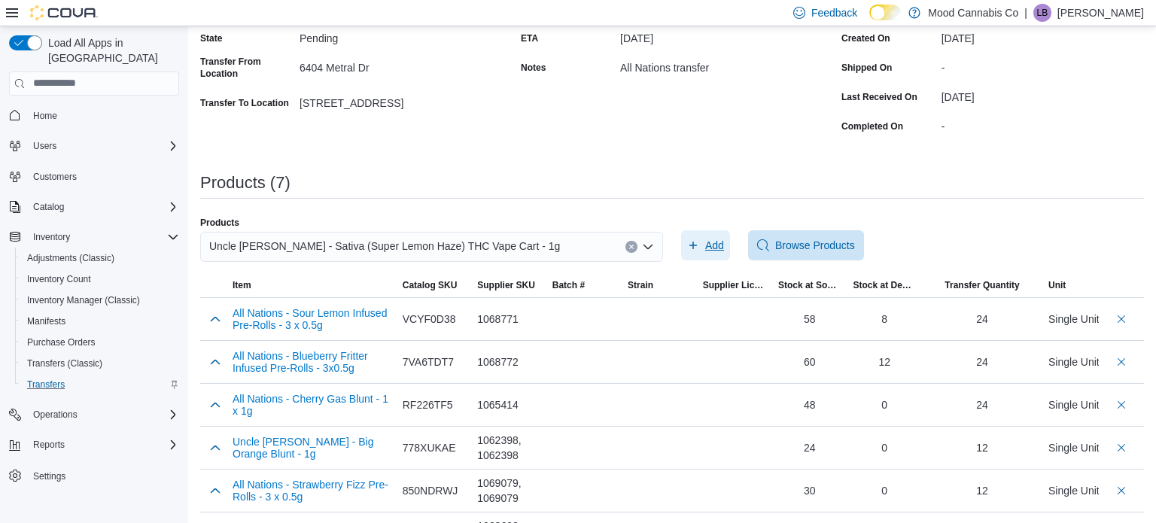
click at [721, 251] on span "Add" at bounding box center [714, 245] width 19 height 15
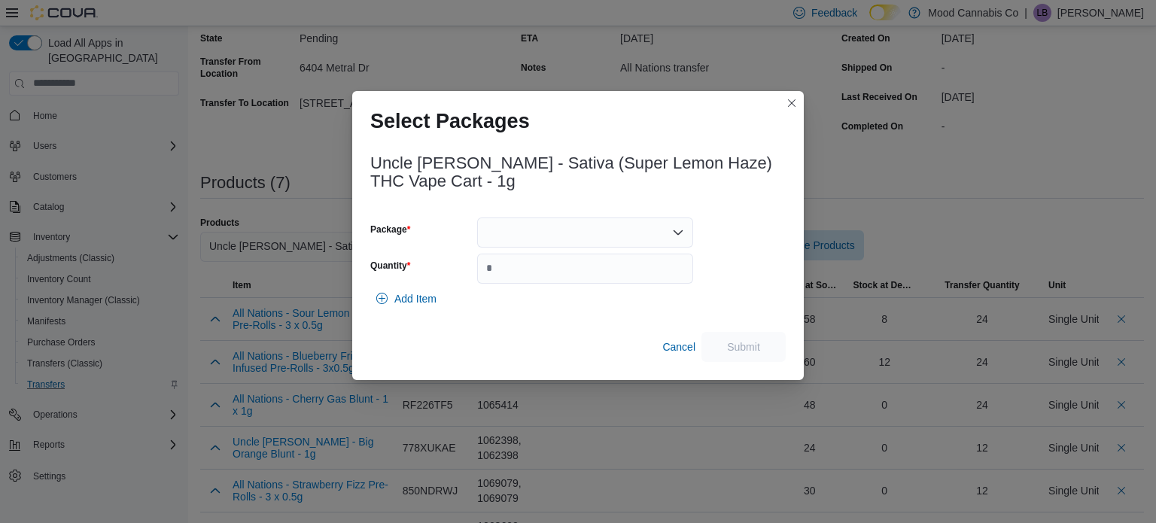
click at [645, 234] on div at bounding box center [585, 232] width 216 height 30
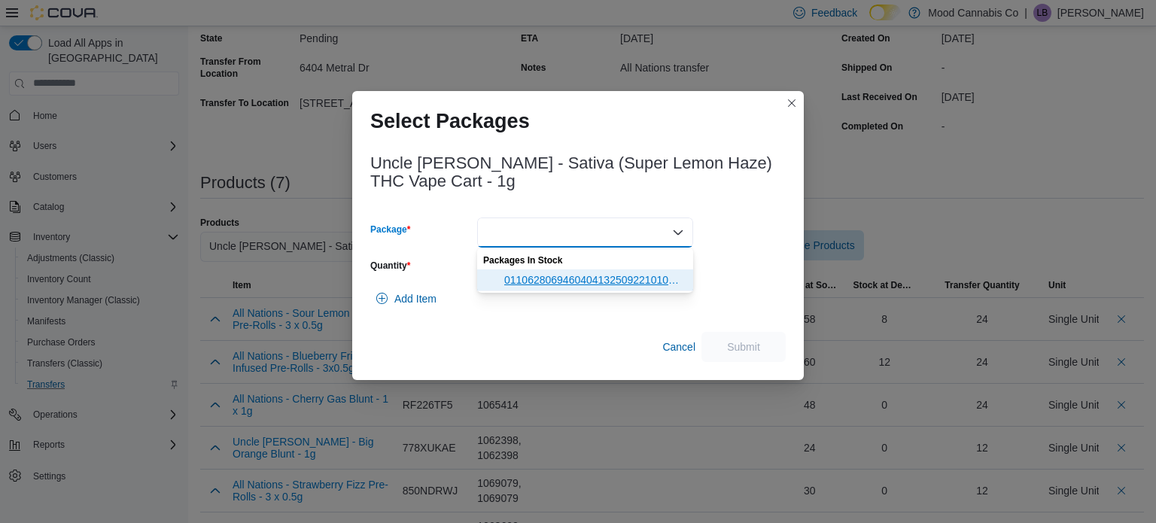
click at [634, 275] on span "011062806946040413250922101000434" at bounding box center [594, 279] width 180 height 15
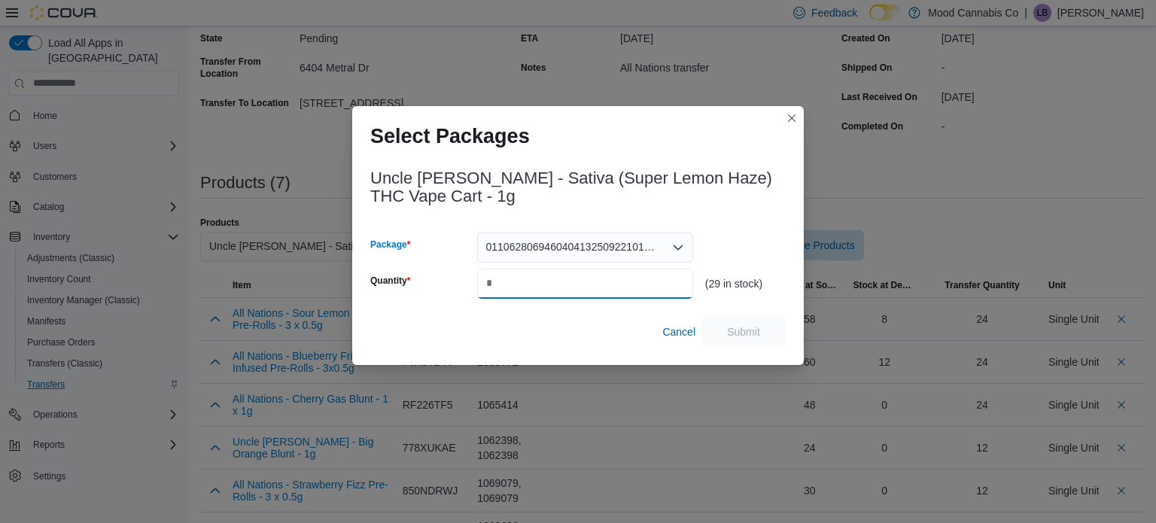
click at [608, 287] on input "Quantity" at bounding box center [585, 284] width 216 height 30
type input "**"
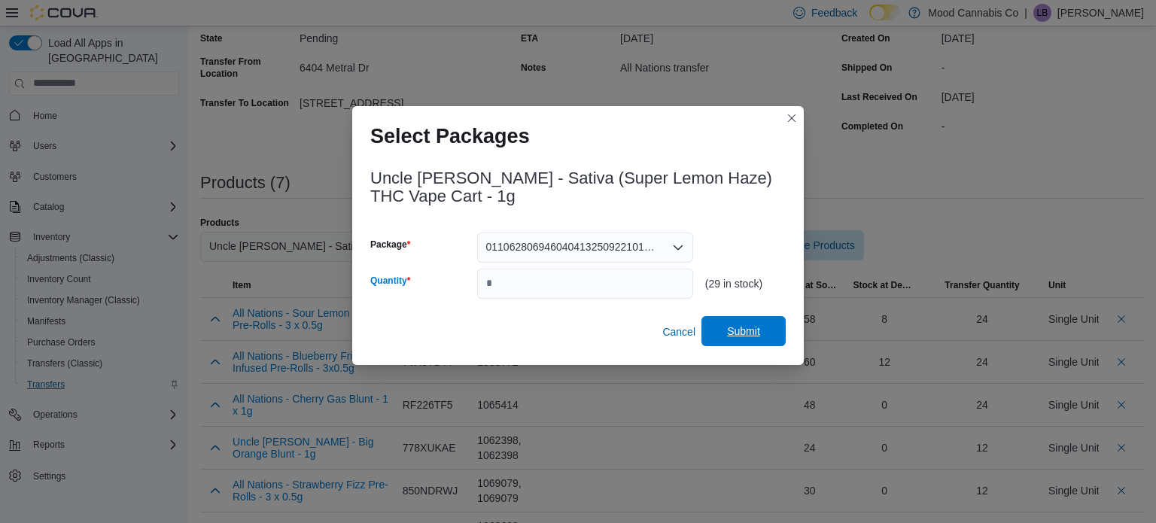
click at [736, 325] on span "Submit" at bounding box center [743, 330] width 33 height 15
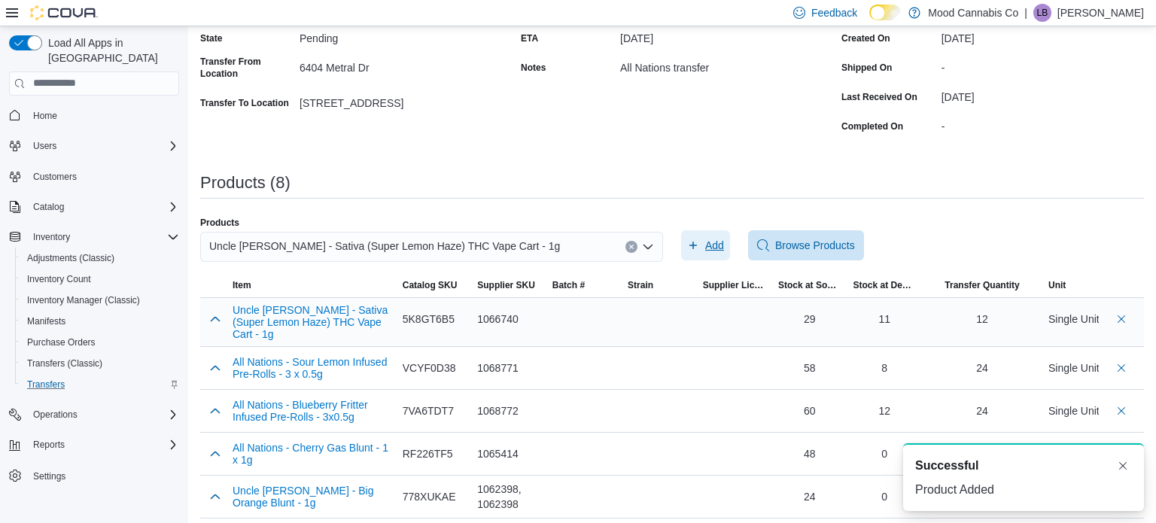
scroll to position [0, 0]
click at [629, 248] on icon "Clear input" at bounding box center [631, 246] width 4 height 4
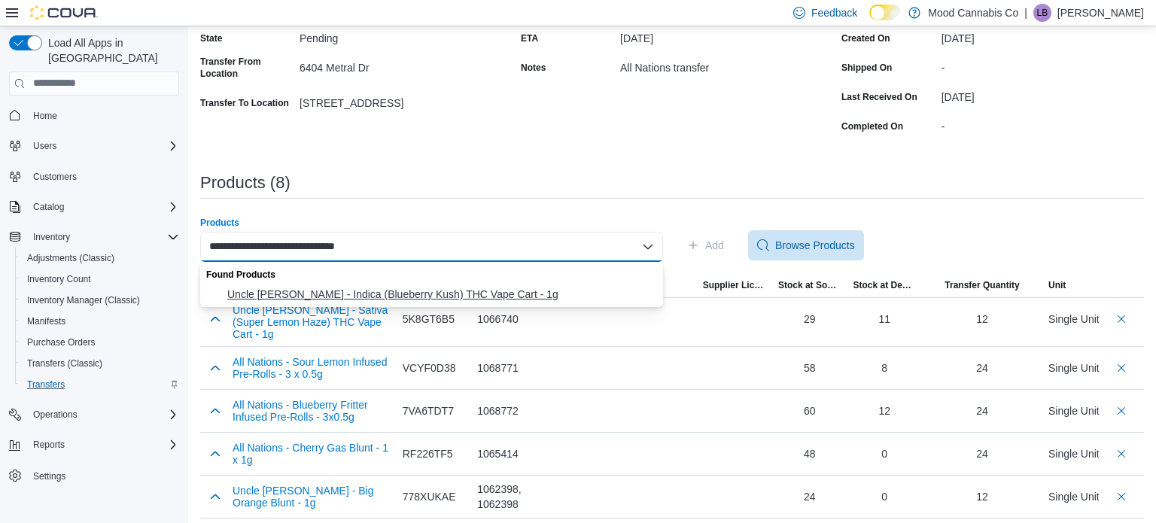
type input "**********"
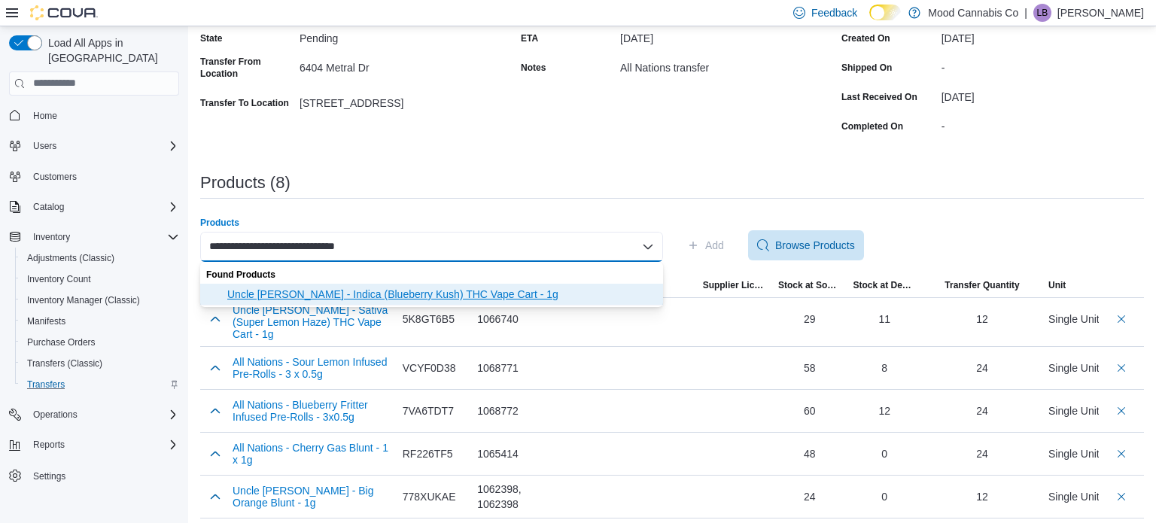
click at [467, 287] on span "Uncle Bob - Indica (Blueberry Kush) THC Vape Cart - 1g" at bounding box center [440, 294] width 427 height 15
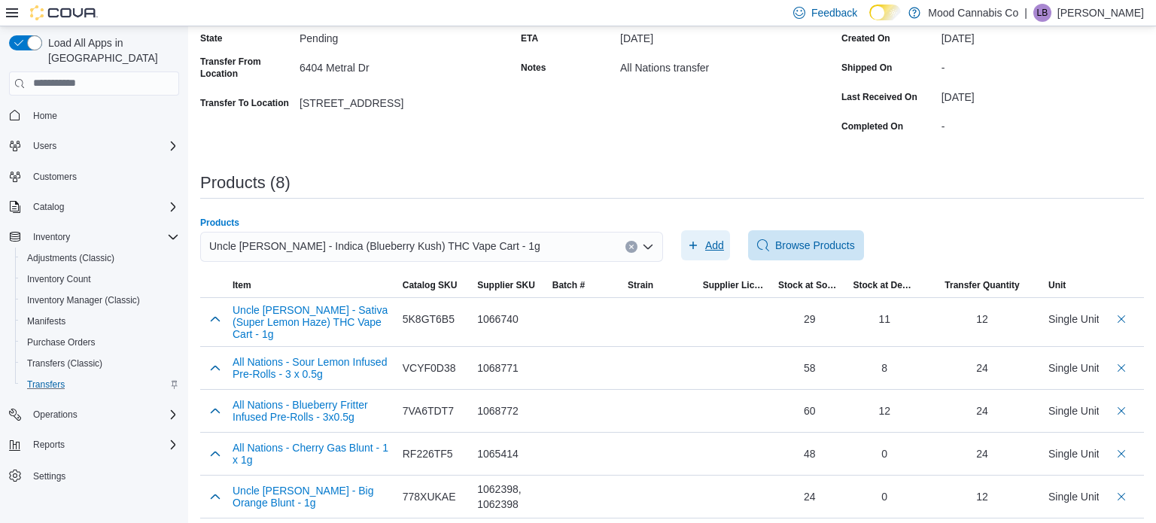
click at [721, 243] on span "Add" at bounding box center [714, 245] width 19 height 15
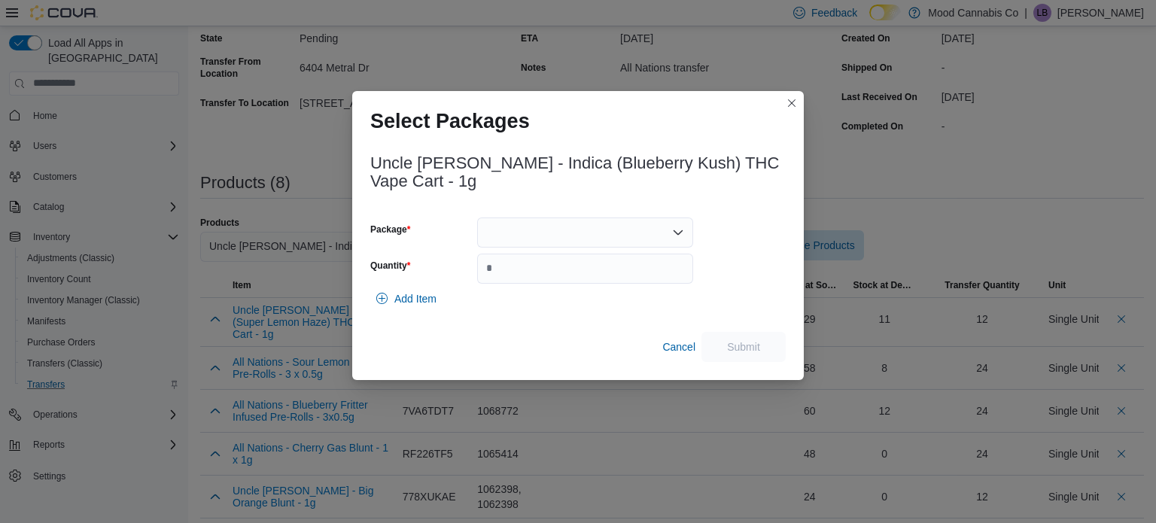
click at [645, 231] on div at bounding box center [585, 232] width 216 height 30
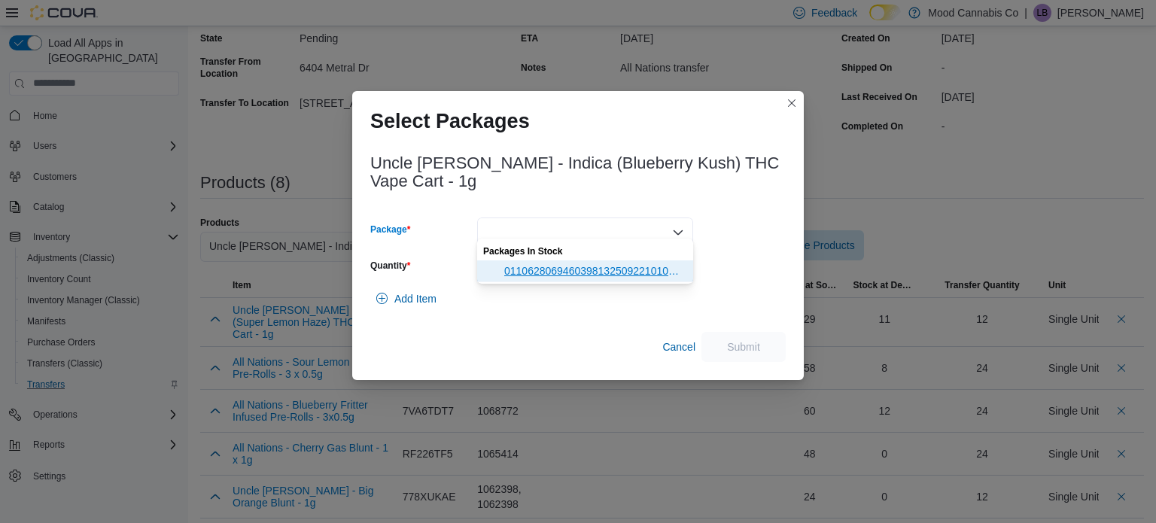
click at [635, 267] on span "011062806946039813250922101000433" at bounding box center [594, 270] width 180 height 15
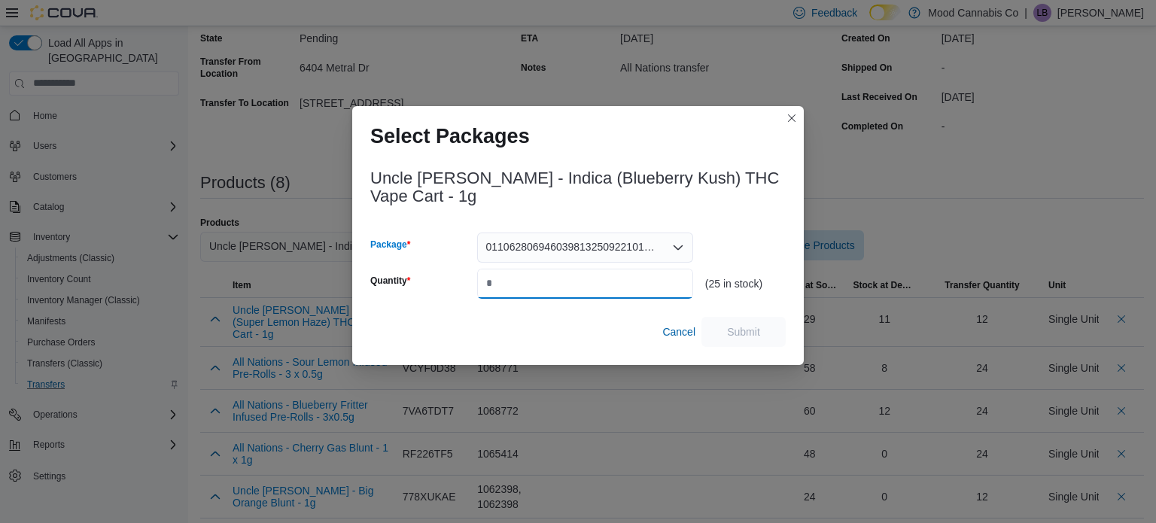
click at [635, 269] on input "Quantity" at bounding box center [585, 284] width 216 height 30
type input "**"
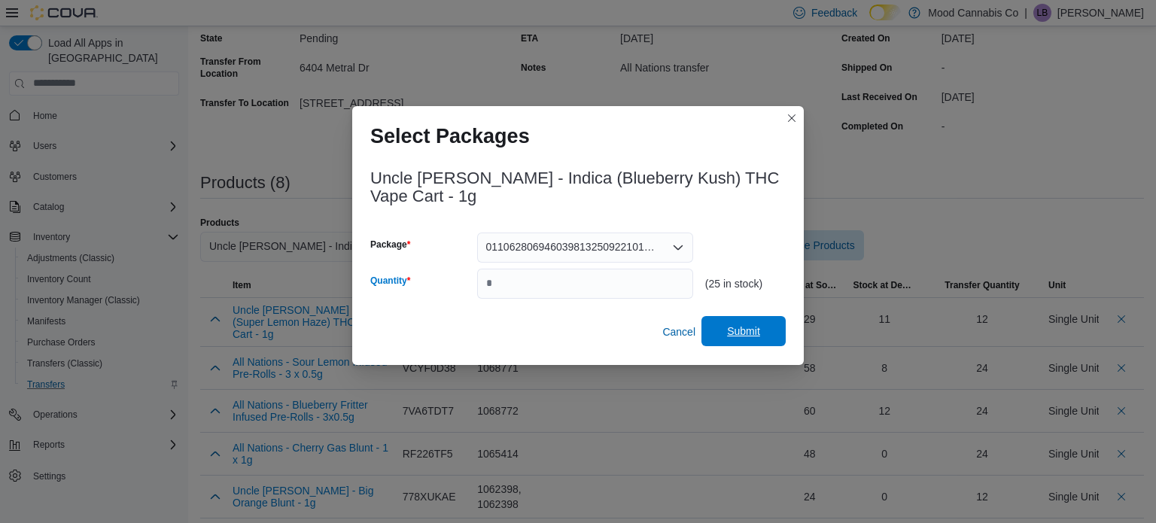
click at [765, 335] on span "Submit" at bounding box center [743, 331] width 66 height 30
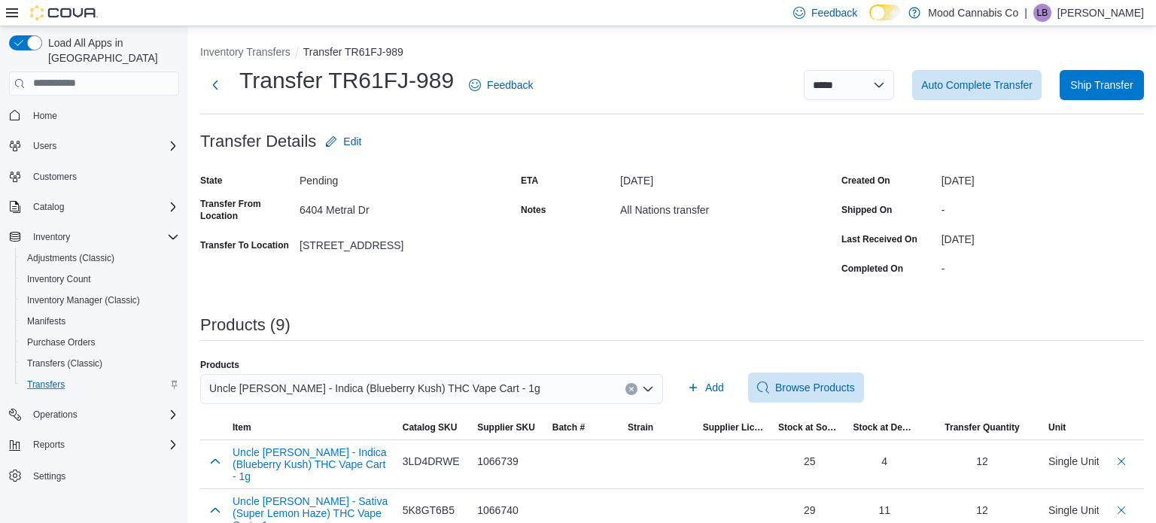
click at [1116, 104] on div "**********" at bounding box center [671, 84] width 943 height 39
click at [1109, 88] on span "Ship Transfer" at bounding box center [1101, 84] width 62 height 15
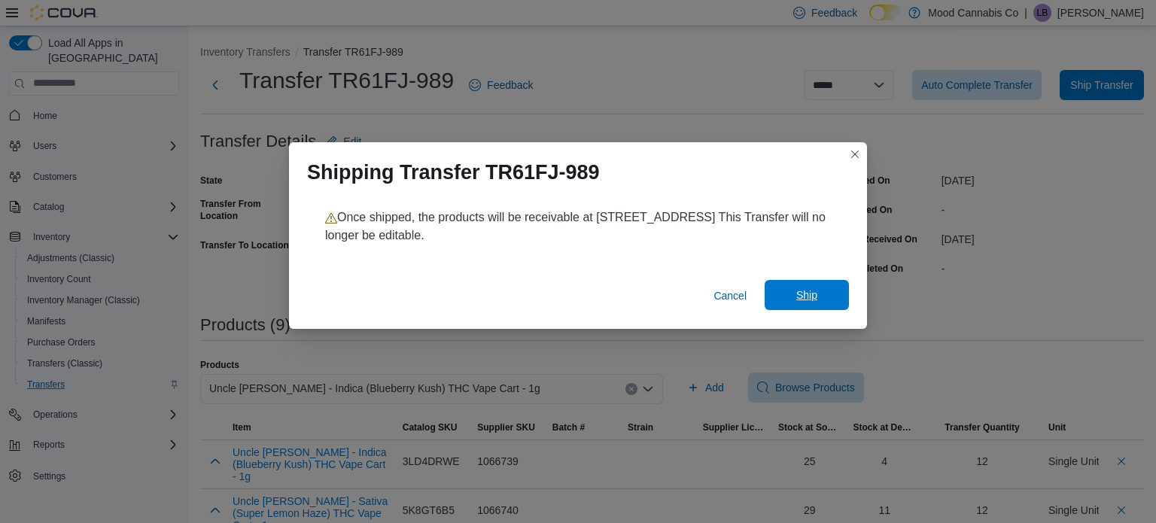
click at [824, 303] on span "Ship" at bounding box center [806, 295] width 66 height 30
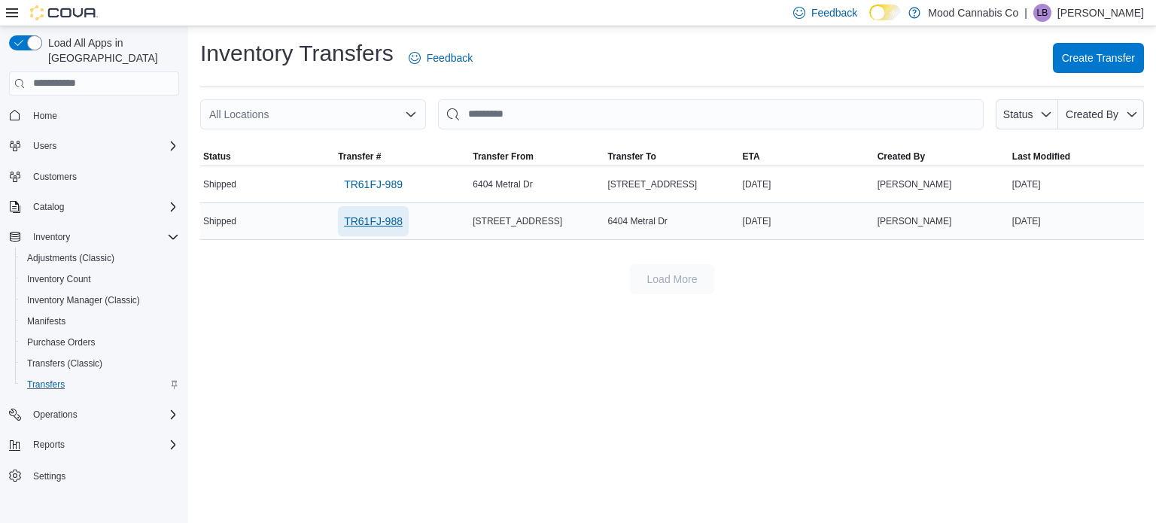
click at [365, 225] on span "TR61FJ-988" at bounding box center [373, 221] width 59 height 15
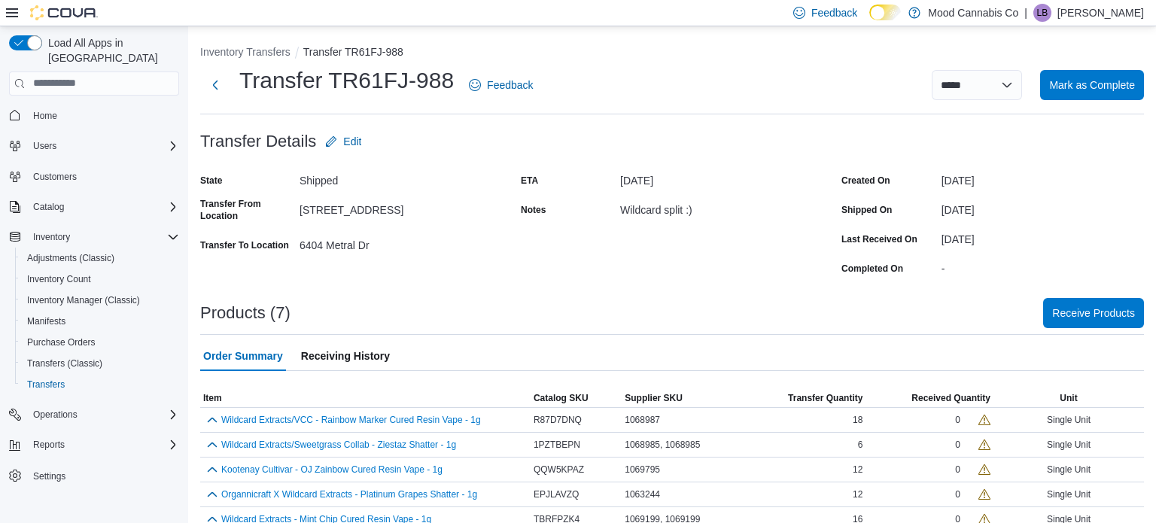
scroll to position [69, 0]
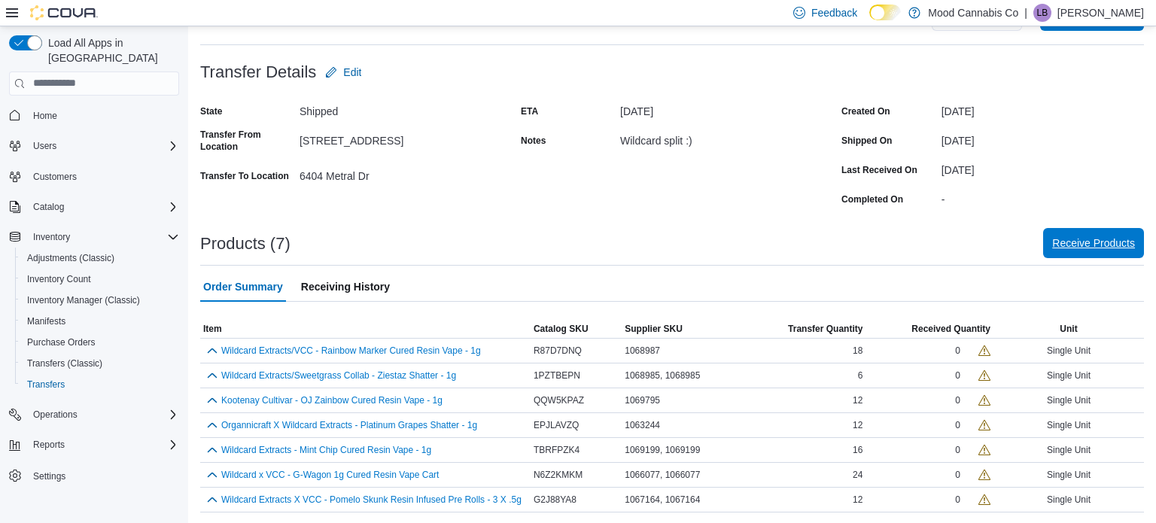
click at [1102, 238] on span "Receive Products" at bounding box center [1093, 242] width 83 height 15
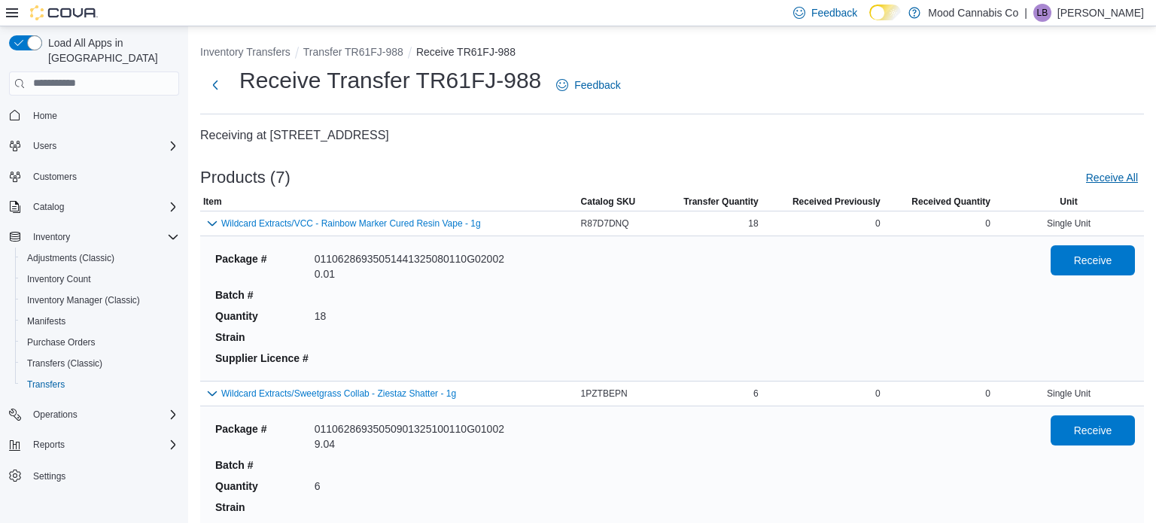
click at [1113, 171] on span "Receive All" at bounding box center [1112, 177] width 52 height 15
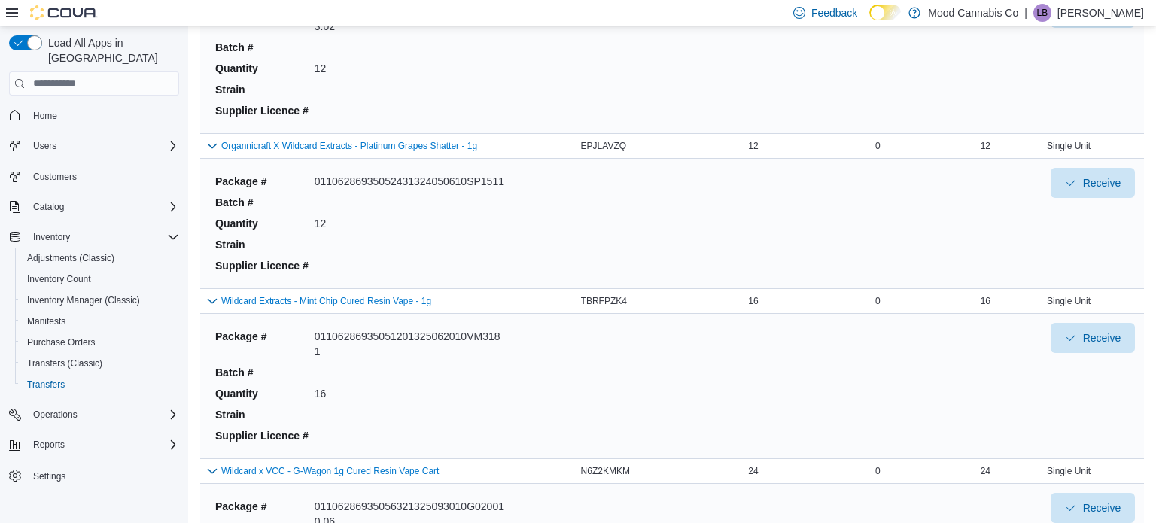
scroll to position [918, 0]
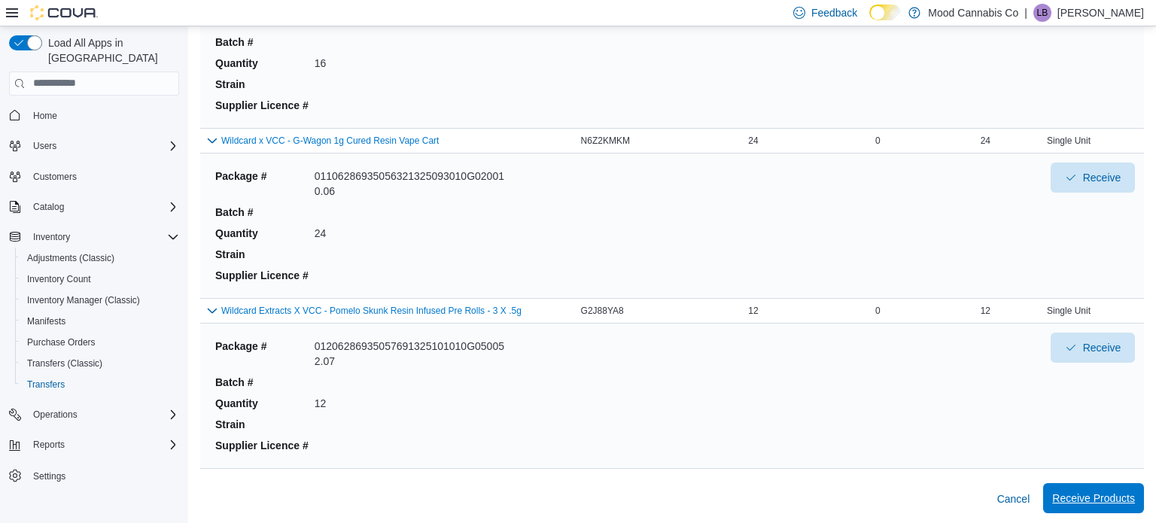
click at [1121, 500] on span "Receive Products" at bounding box center [1093, 497] width 83 height 15
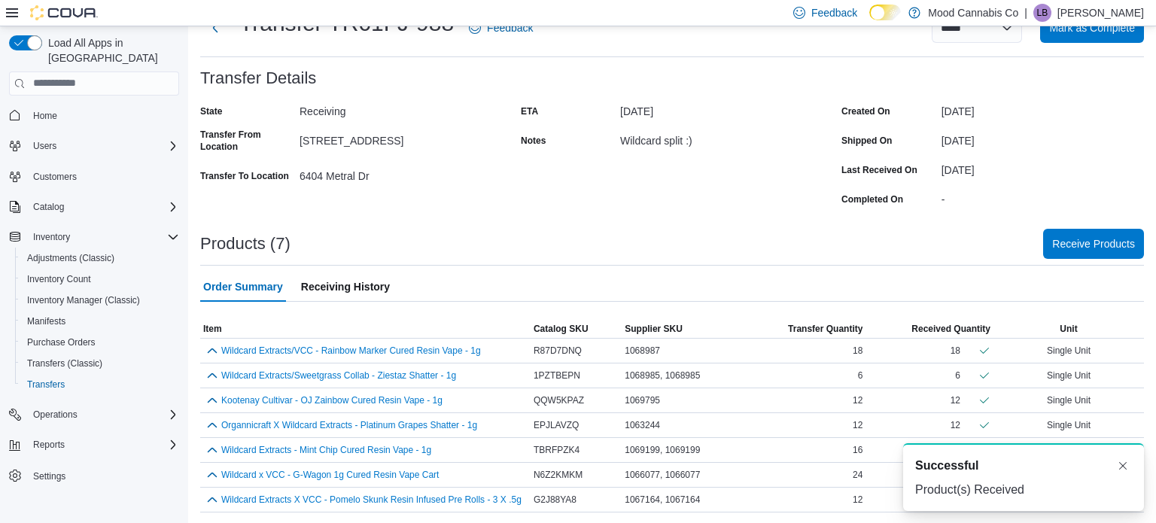
scroll to position [56, 0]
click at [1055, 42] on span "Mark as Complete" at bounding box center [1092, 29] width 86 height 30
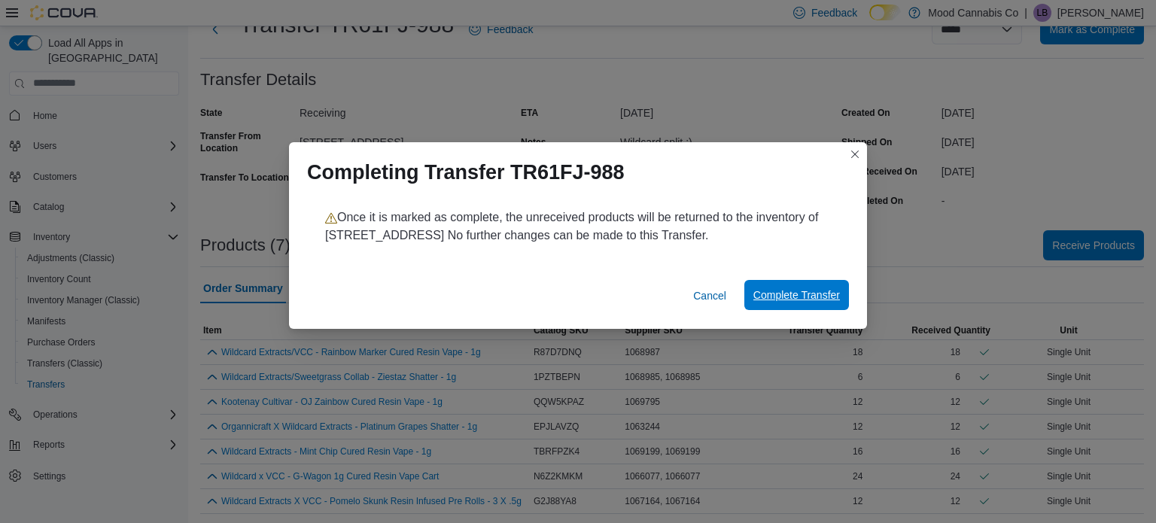
click at [794, 302] on span "Complete Transfer" at bounding box center [796, 294] width 87 height 15
